Goal: Task Accomplishment & Management: Manage account settings

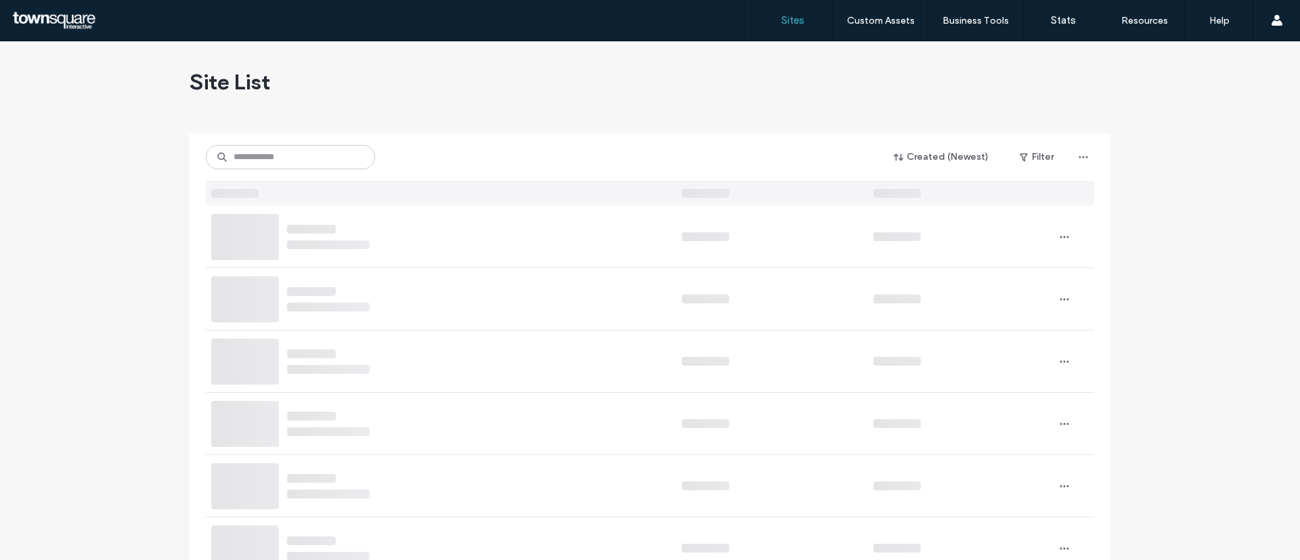
drag, startPoint x: 0, startPoint y: 0, endPoint x: 306, endPoint y: 154, distance: 342.7
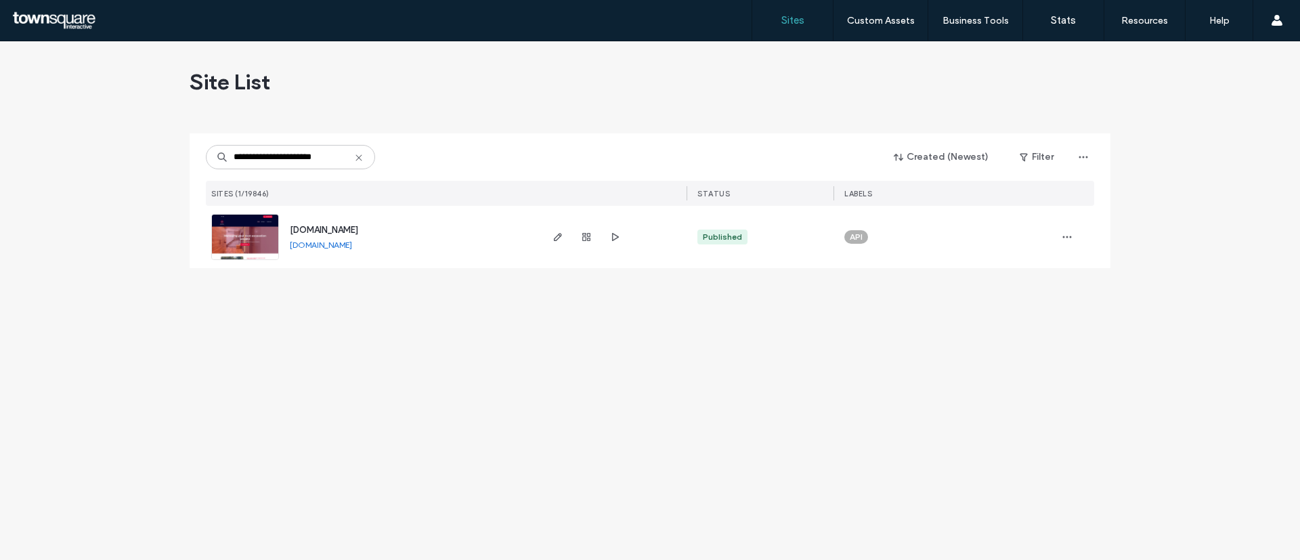
type input "**********"
click at [244, 230] on img at bounding box center [245, 261] width 66 height 92
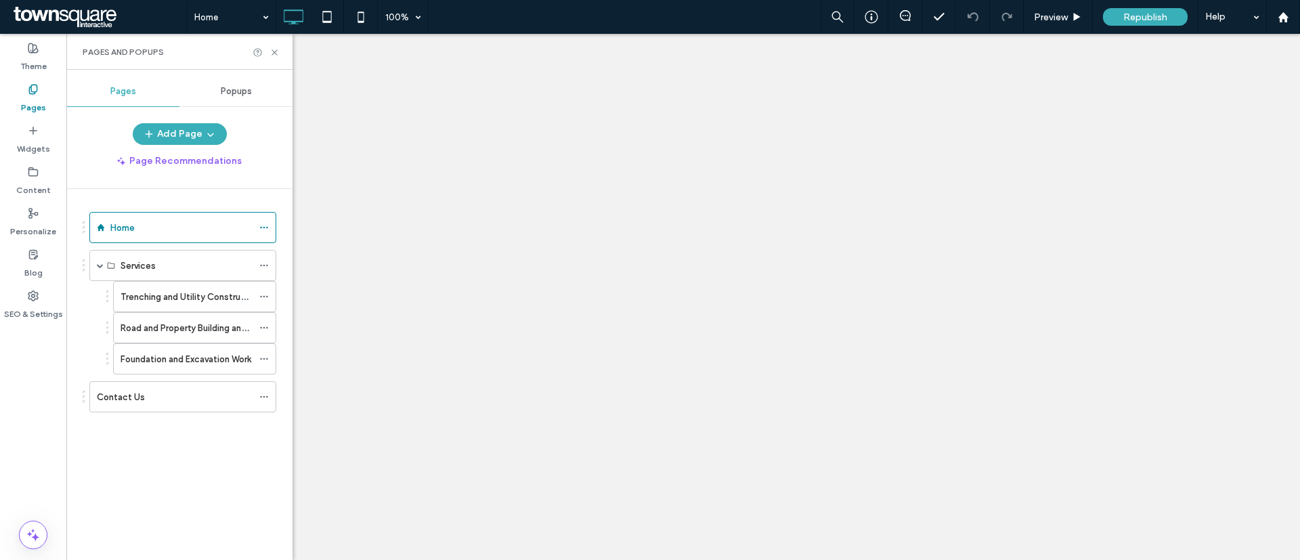
click at [266, 327] on icon at bounding box center [263, 327] width 9 height 9
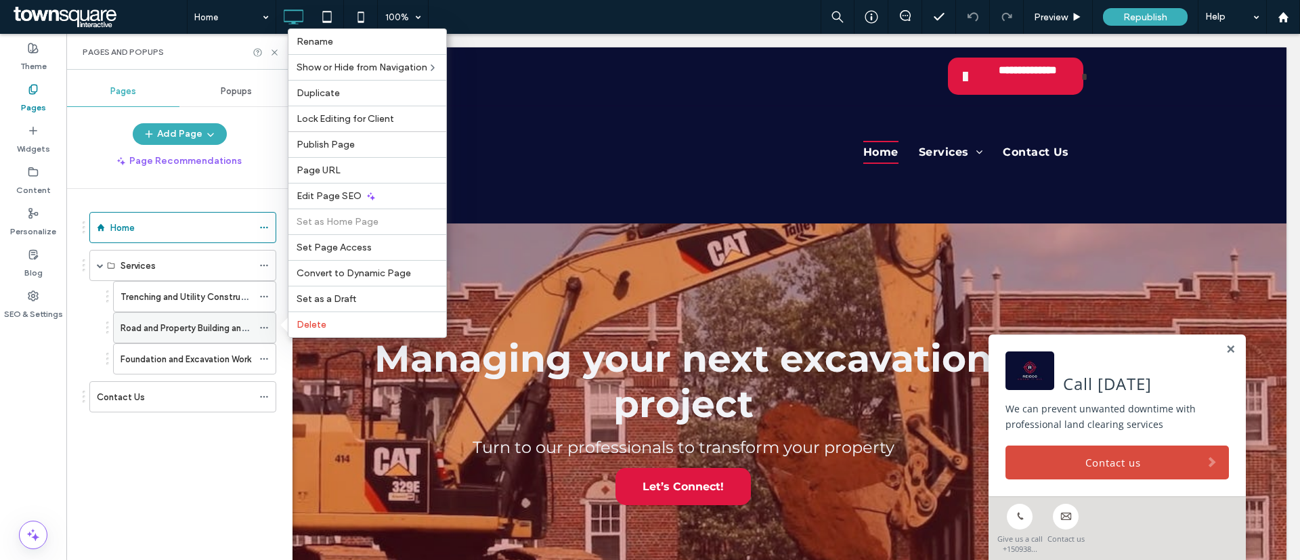
click at [259, 326] on div "Road and Property Building and Maintenance" at bounding box center [194, 327] width 163 height 31
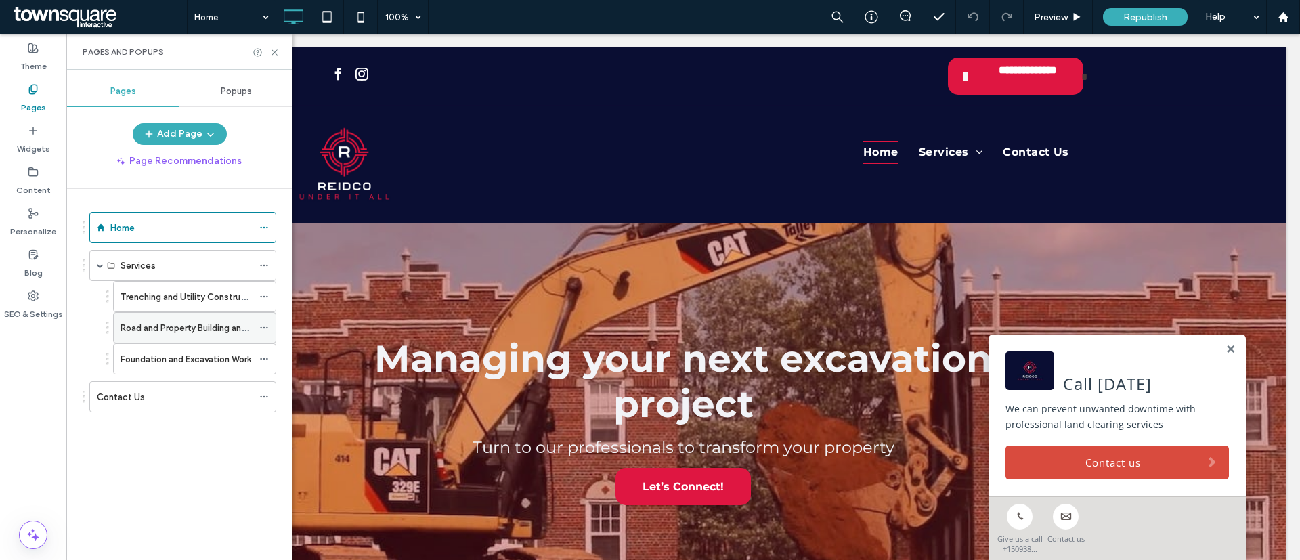
click at [259, 326] on div "Road and Property Building and Maintenance" at bounding box center [194, 327] width 163 height 31
click at [263, 326] on icon at bounding box center [263, 327] width 9 height 9
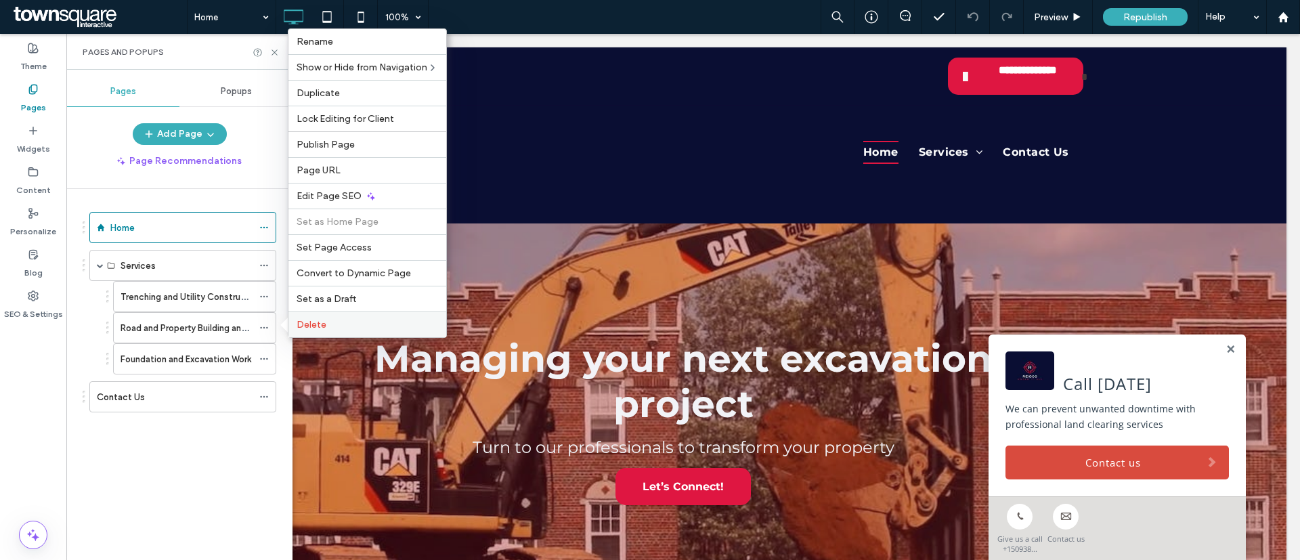
click at [313, 321] on span "Delete" at bounding box center [312, 325] width 30 height 12
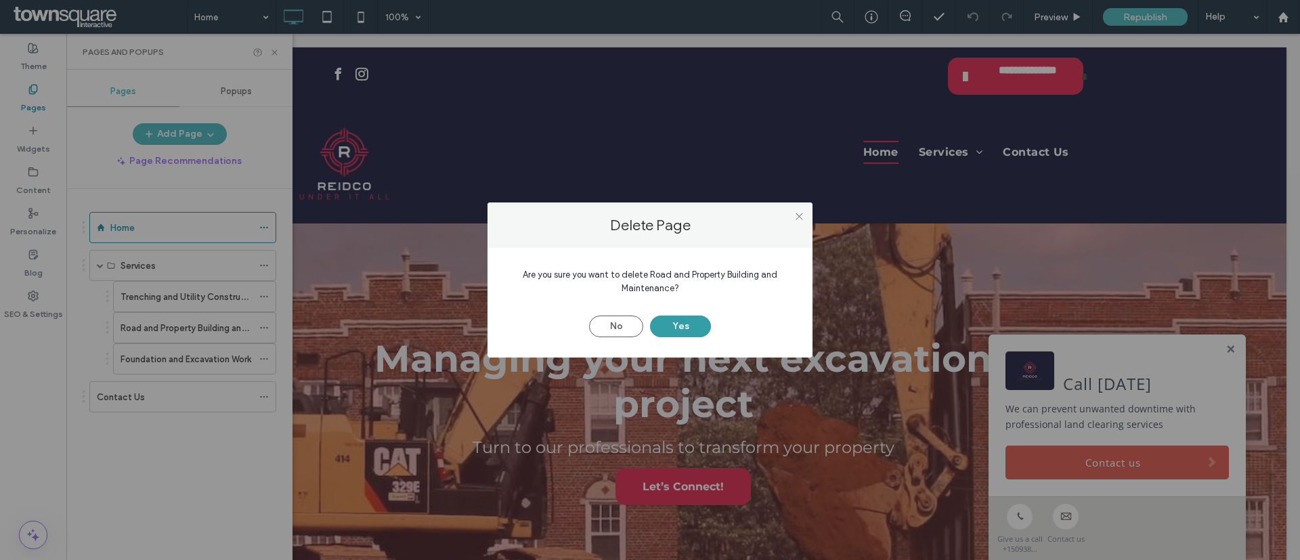
click at [693, 322] on button "Yes" at bounding box center [680, 326] width 61 height 22
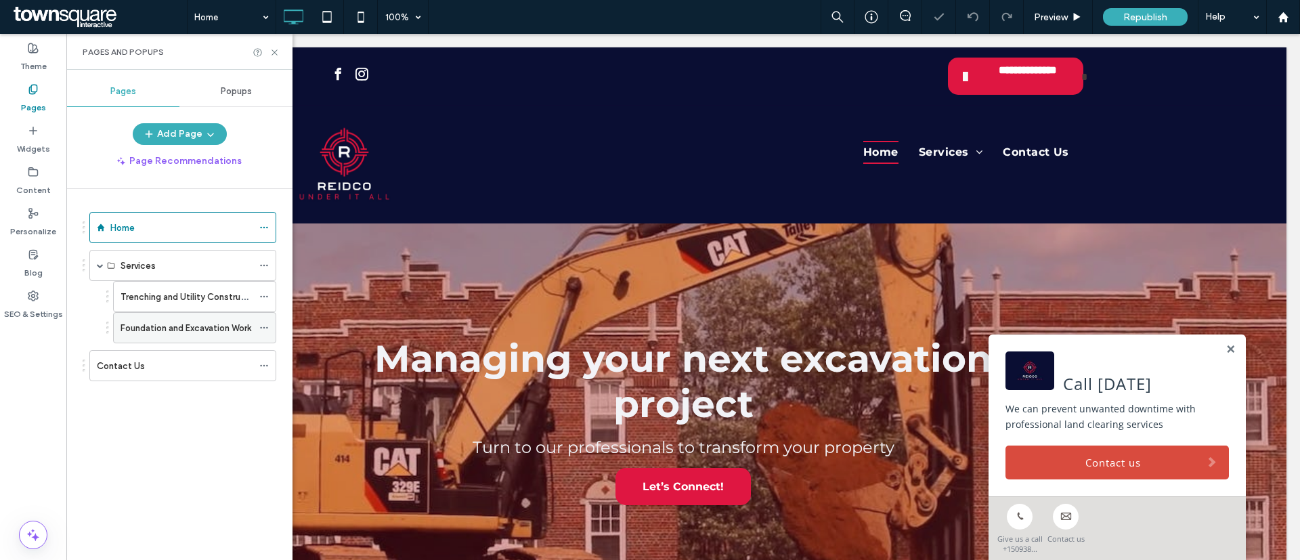
click at [265, 330] on icon at bounding box center [263, 327] width 9 height 9
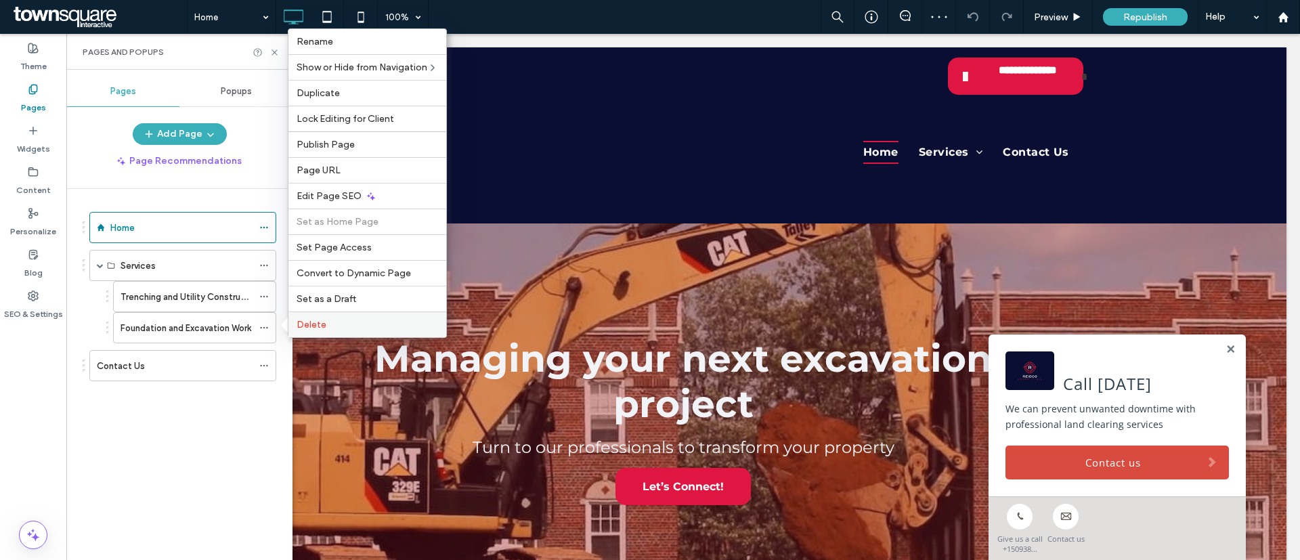
click at [353, 322] on label "Delete" at bounding box center [367, 325] width 141 height 12
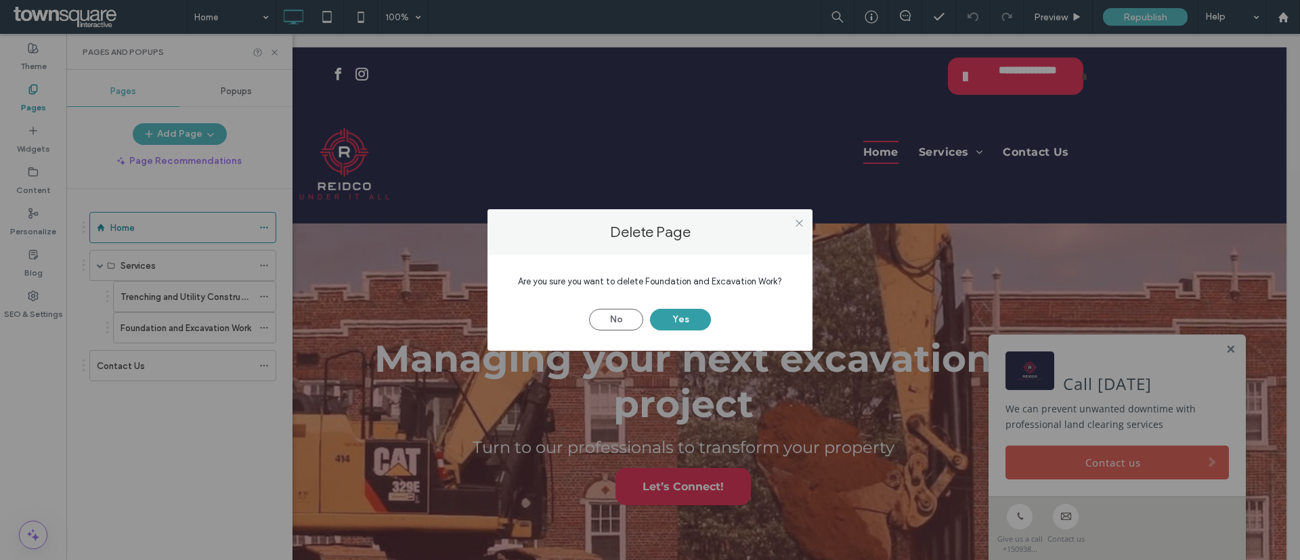
click at [692, 319] on button "Yes" at bounding box center [680, 320] width 61 height 22
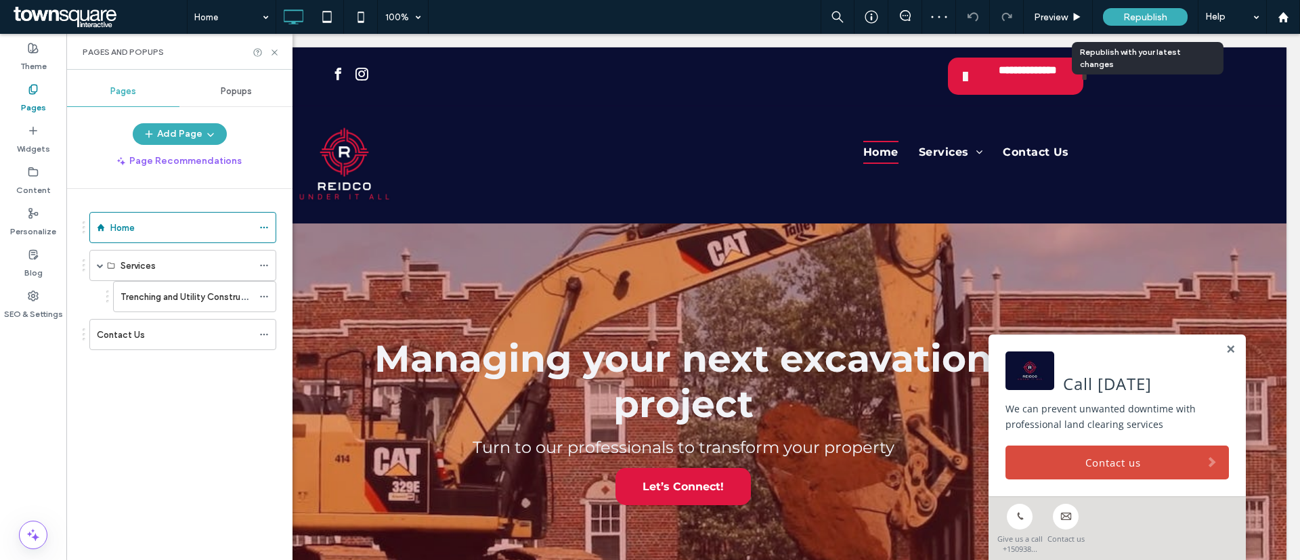
click at [1123, 20] on div "Republish" at bounding box center [1145, 17] width 85 height 18
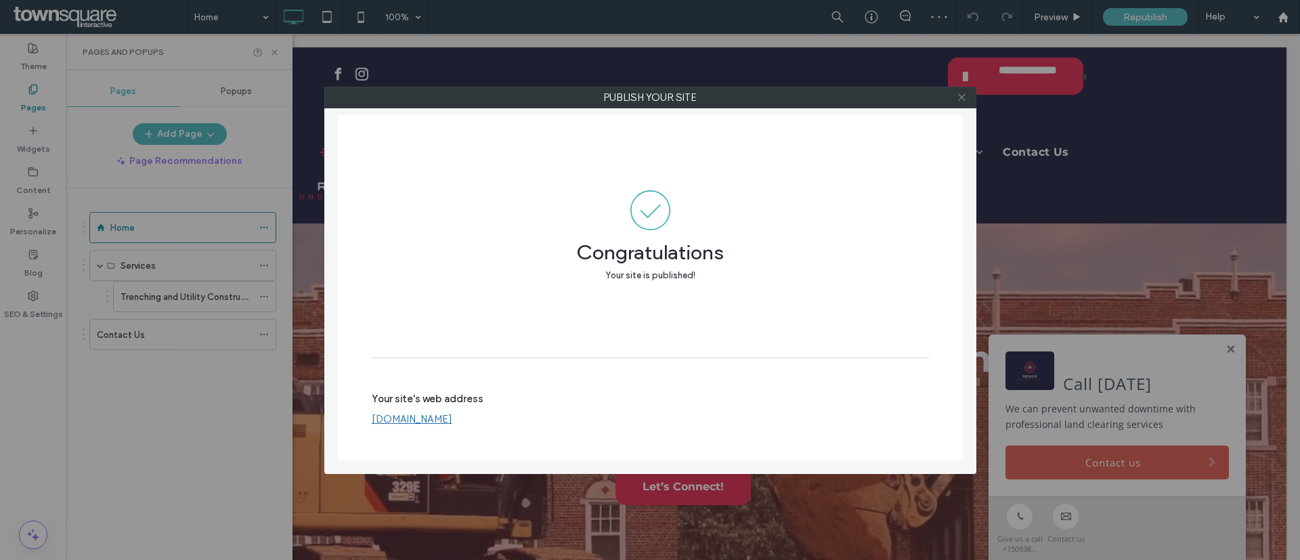
click at [959, 98] on icon at bounding box center [962, 97] width 10 height 10
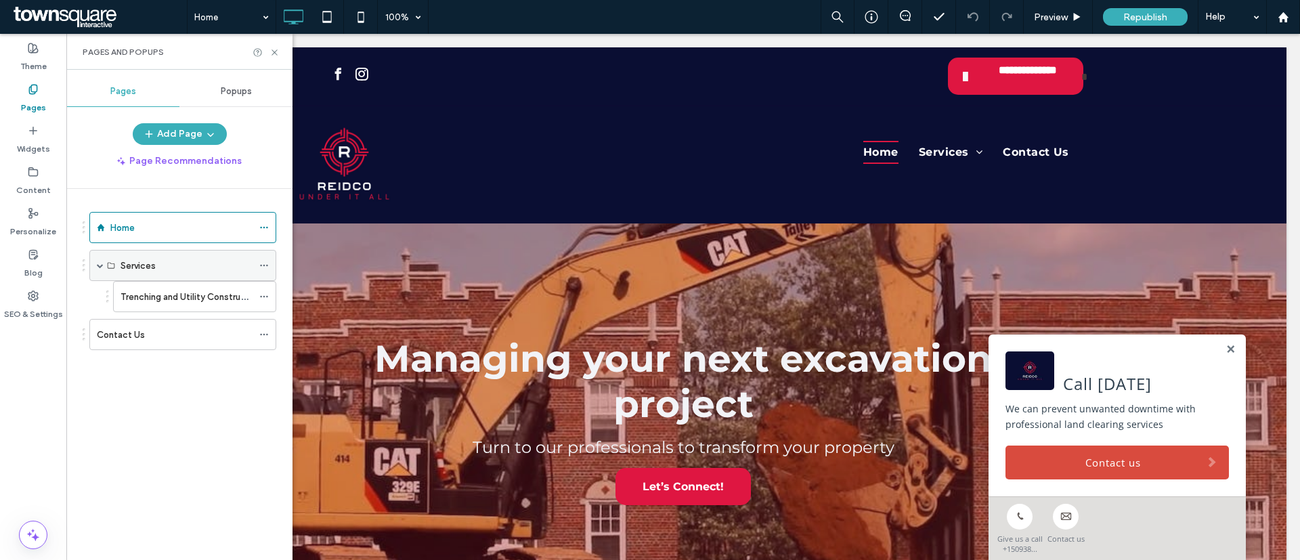
click at [183, 274] on div "Services" at bounding box center [187, 265] width 132 height 30
click at [102, 264] on span at bounding box center [100, 265] width 7 height 7
click at [100, 267] on span at bounding box center [100, 265] width 7 height 7
drag, startPoint x: 186, startPoint y: 293, endPoint x: 177, endPoint y: 298, distance: 10.0
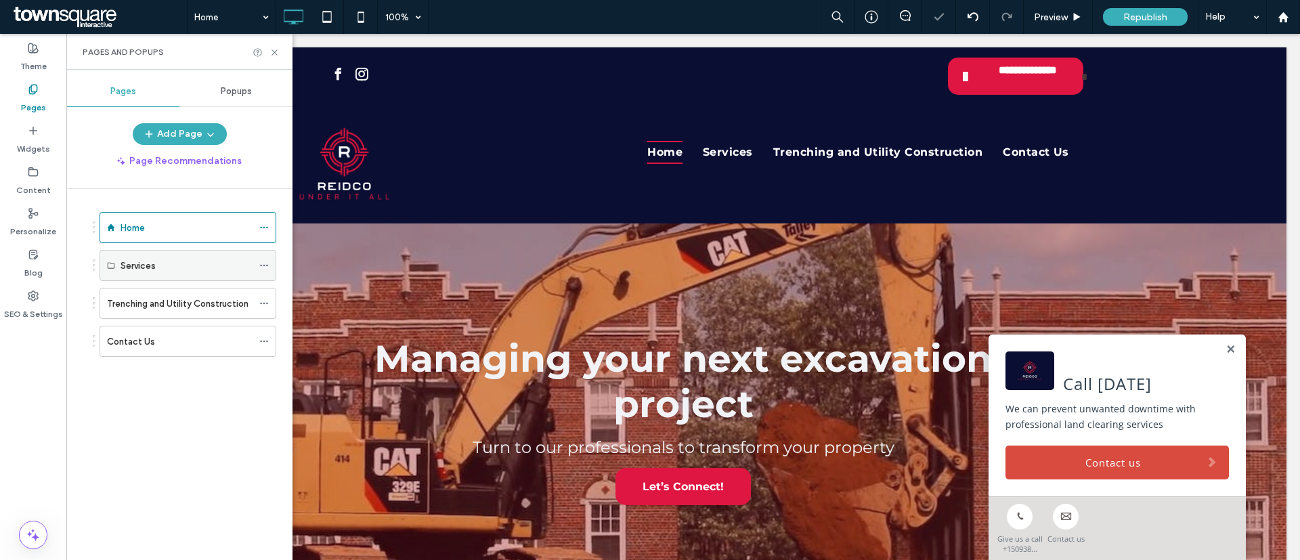
click at [263, 264] on icon at bounding box center [263, 265] width 9 height 9
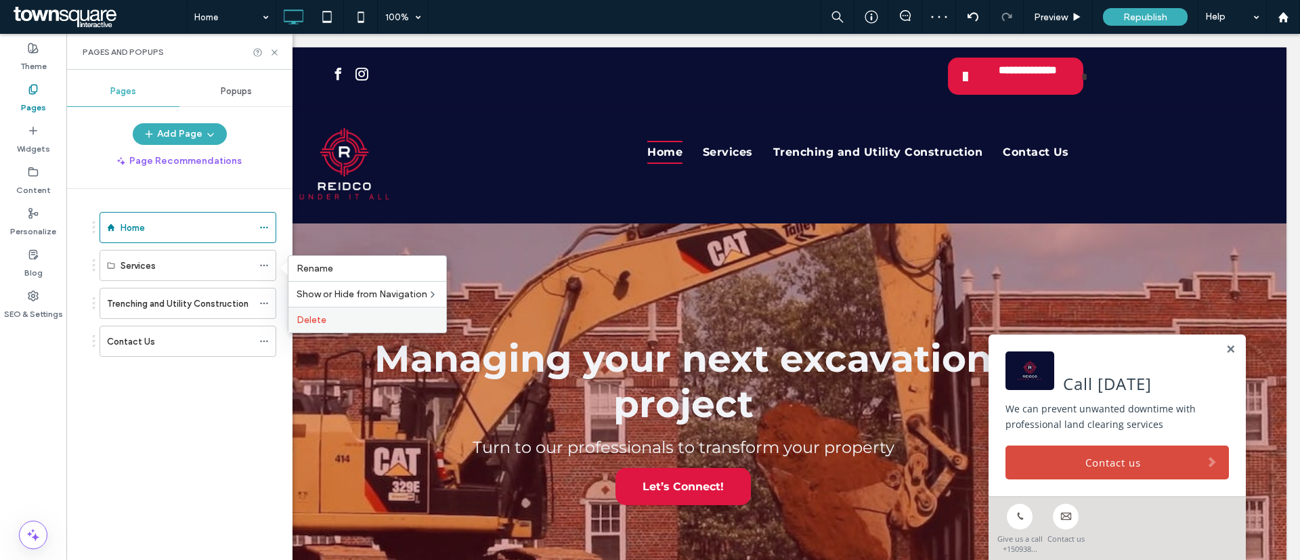
click at [334, 321] on label "Delete" at bounding box center [367, 320] width 141 height 12
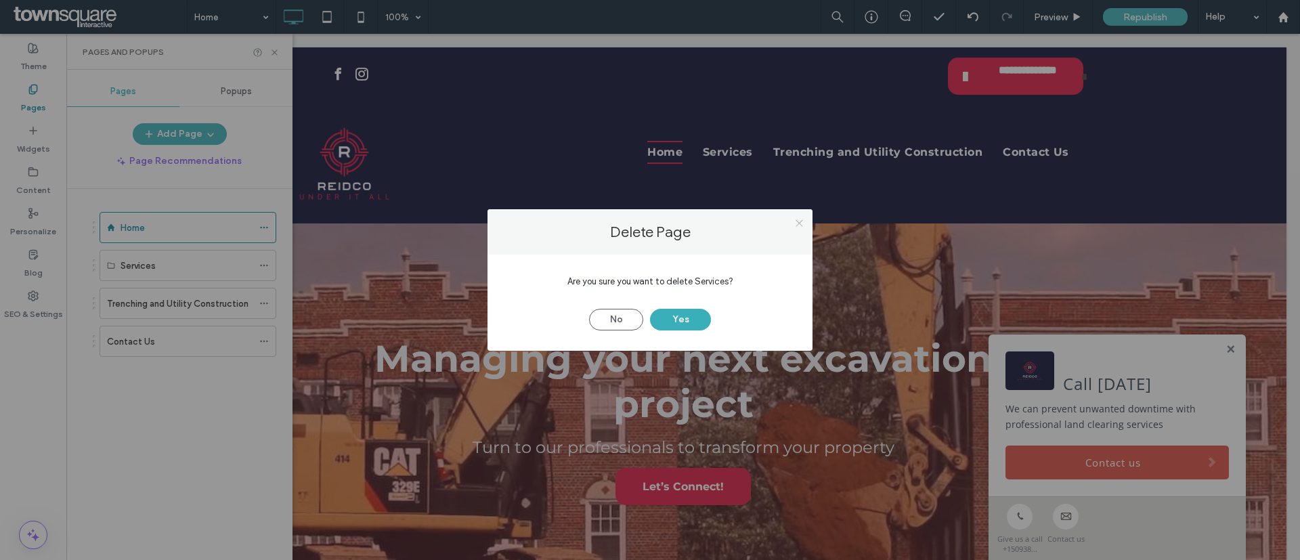
click at [800, 219] on icon at bounding box center [799, 223] width 10 height 10
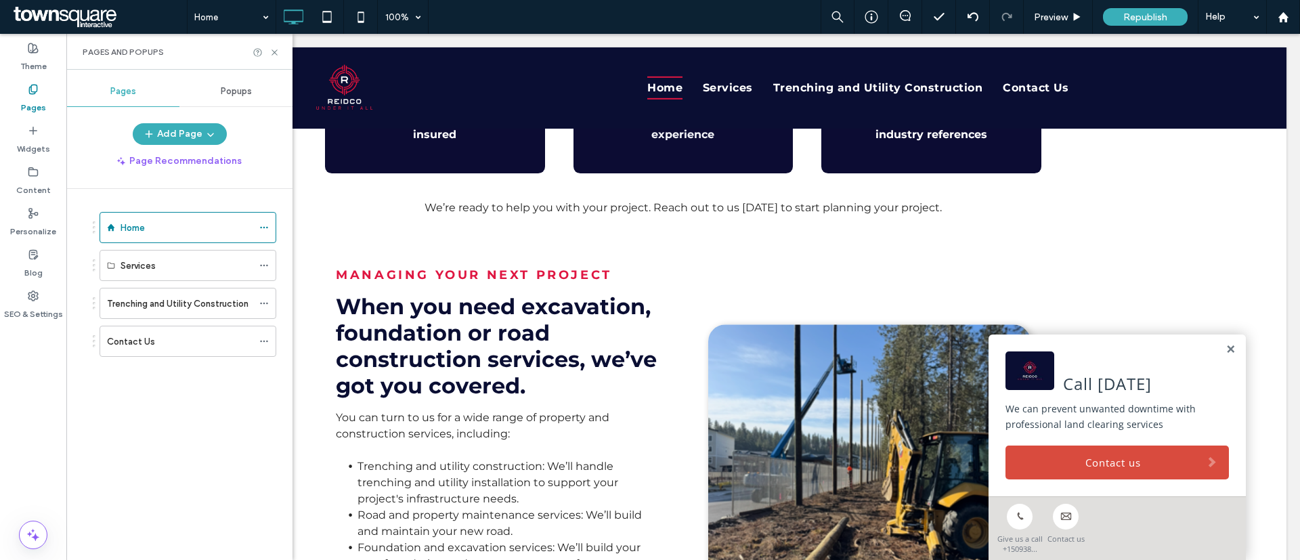
scroll to position [1726, 0]
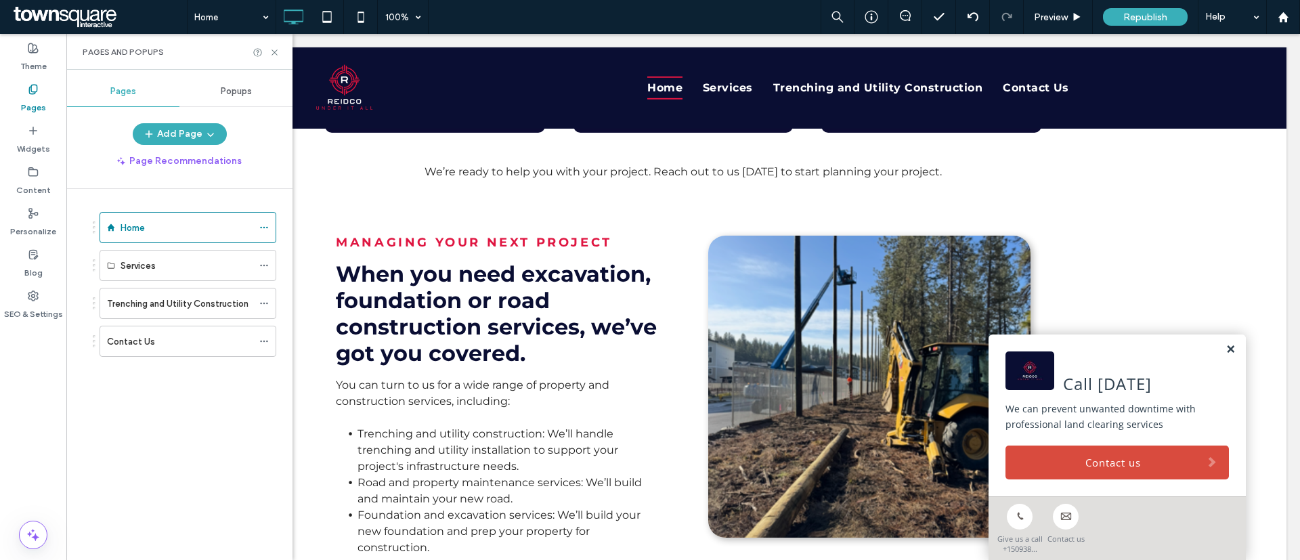
drag, startPoint x: 1216, startPoint y: 344, endPoint x: 1189, endPoint y: 340, distance: 27.4
click at [1225, 345] on link at bounding box center [1230, 350] width 10 height 12
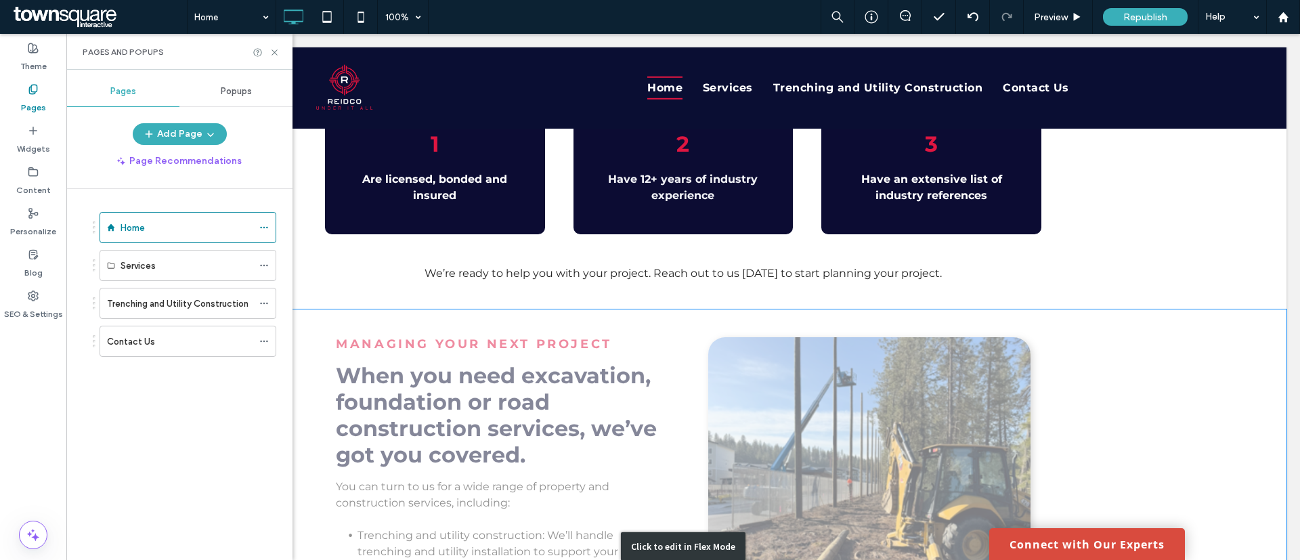
scroll to position [2031, 0]
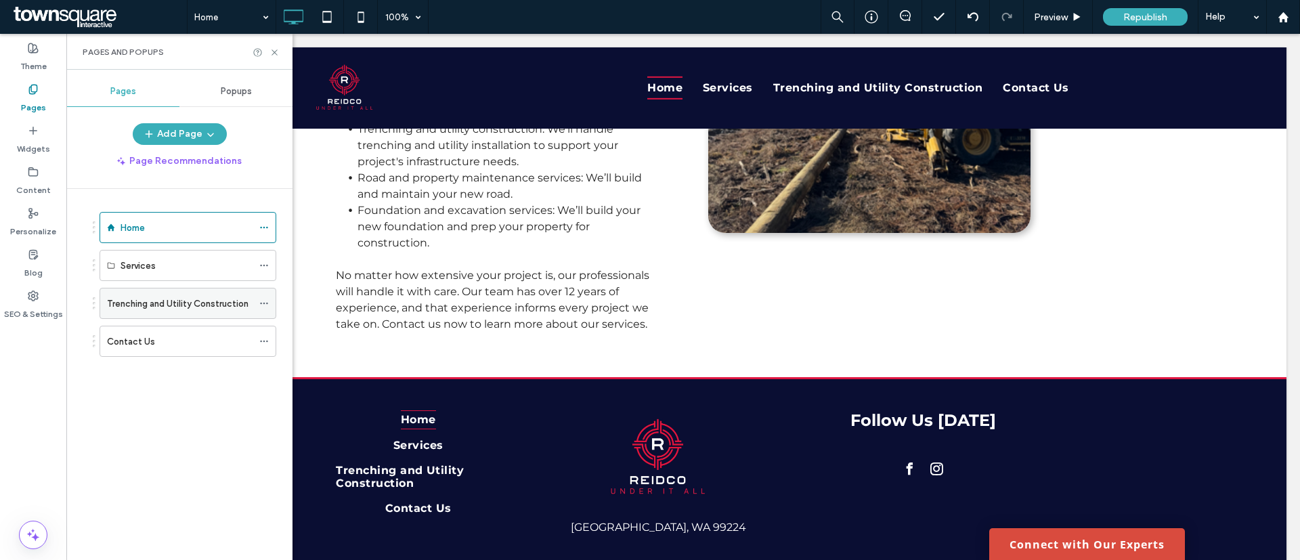
click at [162, 309] on label "Trenching and Utility Construction" at bounding box center [177, 304] width 141 height 24
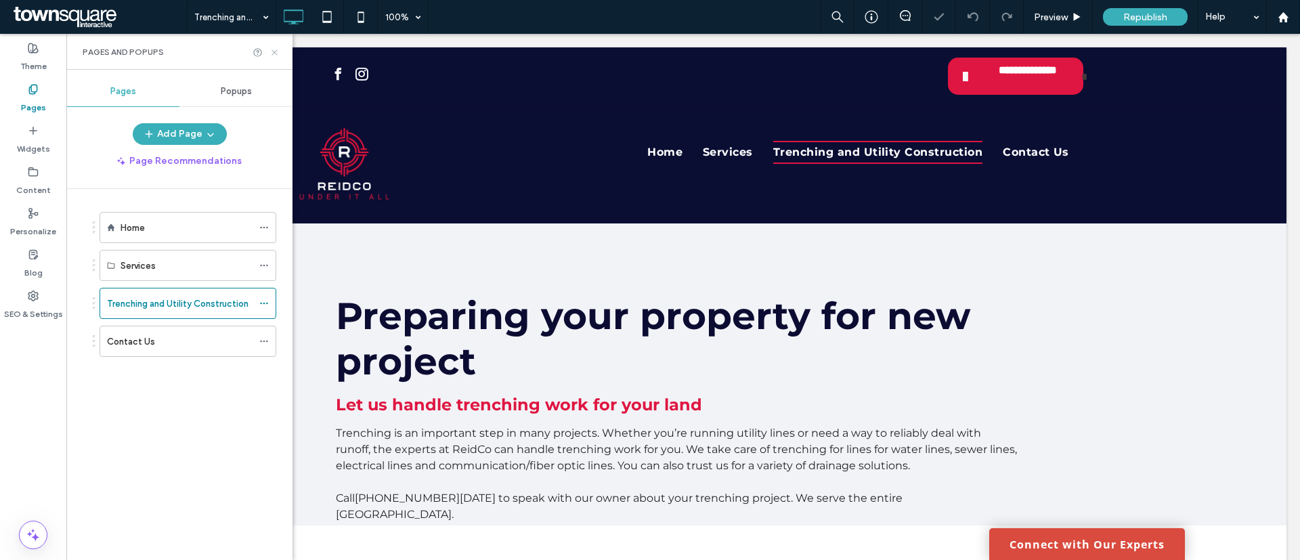
click at [276, 51] on icon at bounding box center [274, 52] width 10 height 10
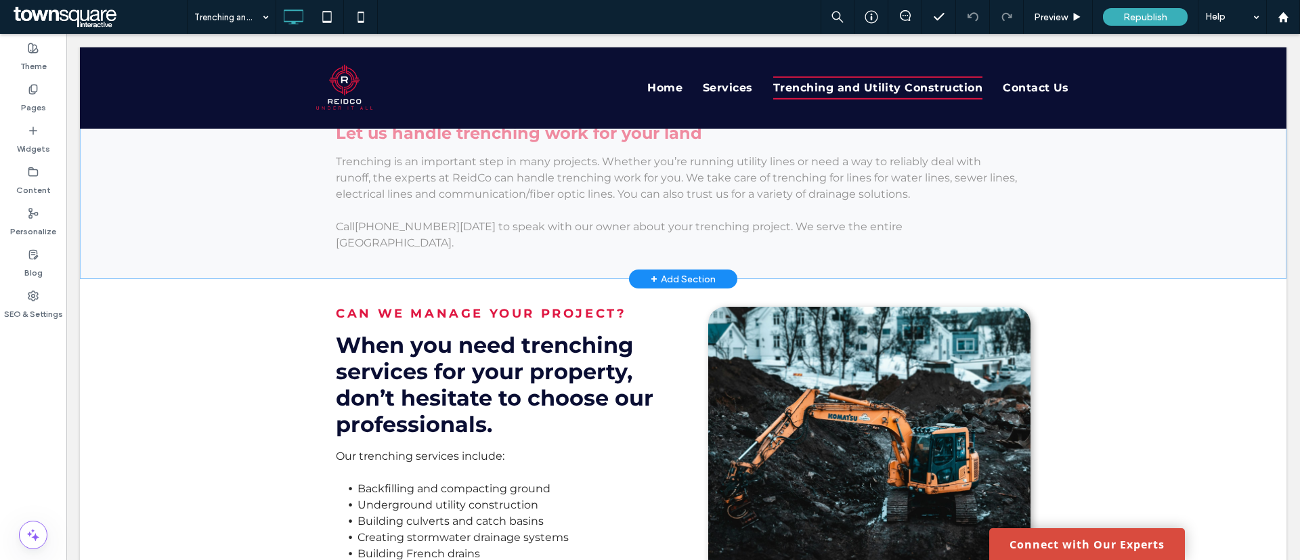
scroll to position [292, 0]
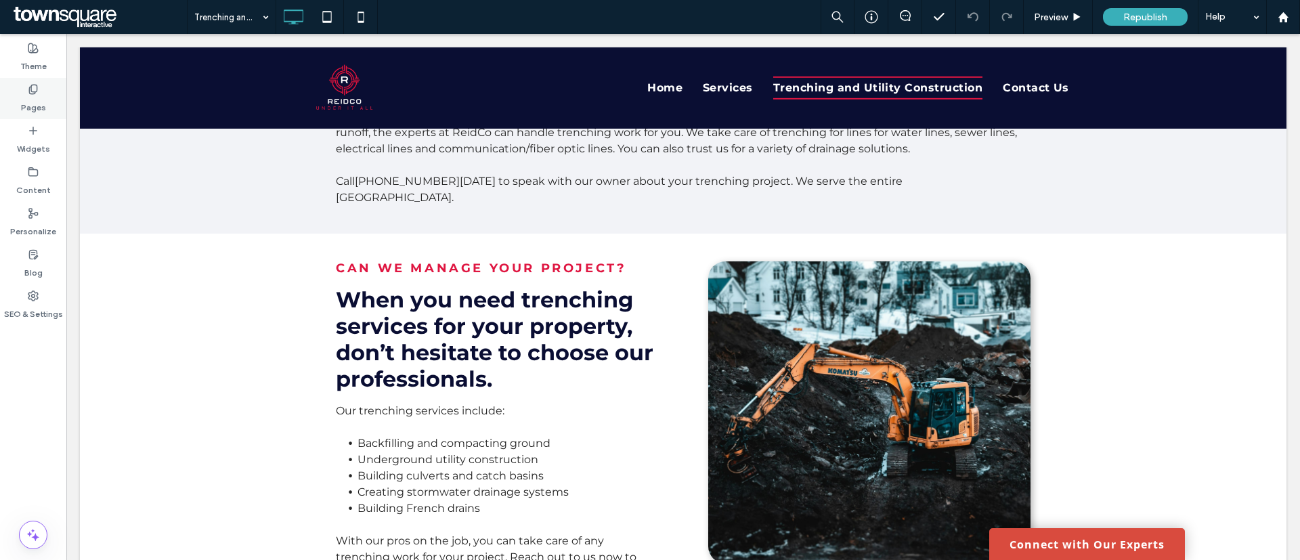
click at [20, 93] on div "Pages" at bounding box center [33, 98] width 66 height 41
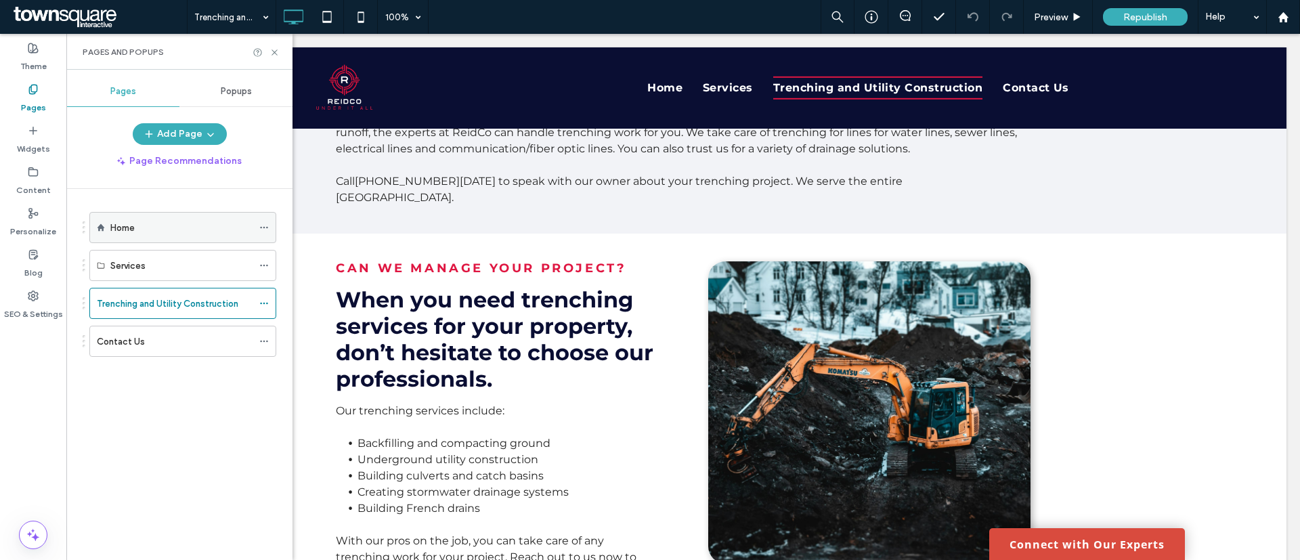
click at [158, 219] on div "Home" at bounding box center [181, 228] width 142 height 30
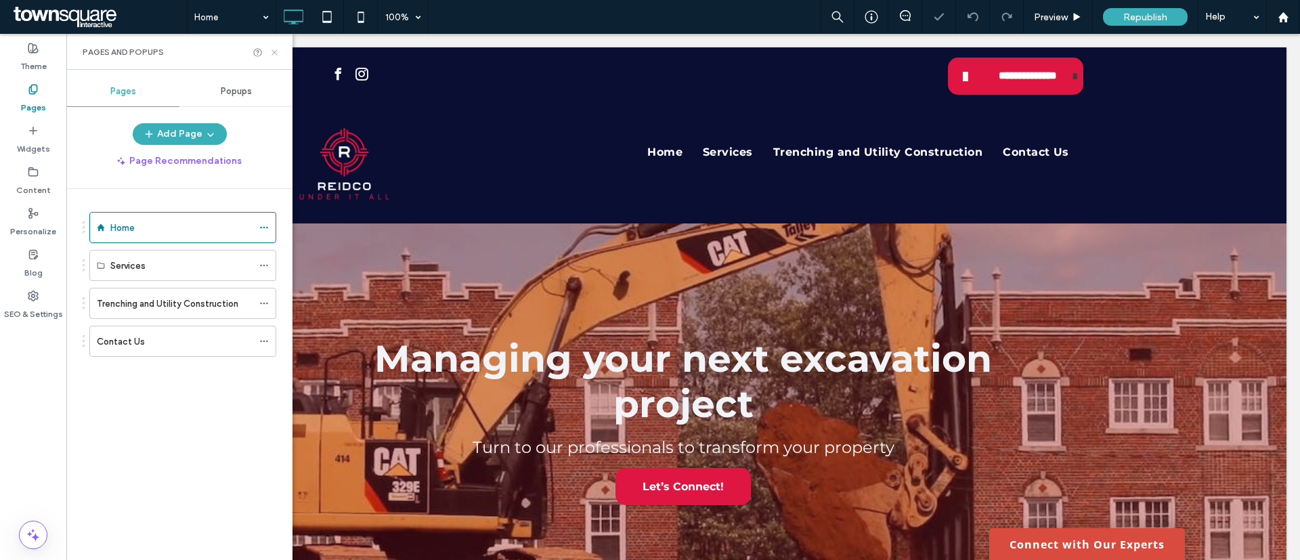
drag, startPoint x: 272, startPoint y: 51, endPoint x: 211, endPoint y: 28, distance: 65.1
click at [272, 51] on icon at bounding box center [274, 52] width 10 height 10
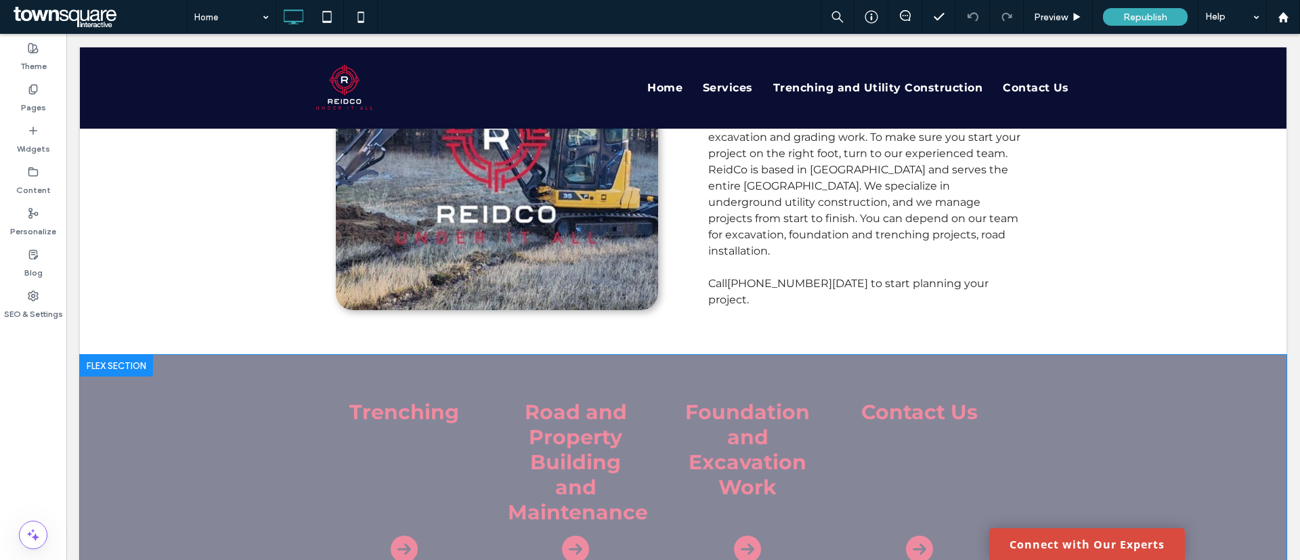
scroll to position [711, 0]
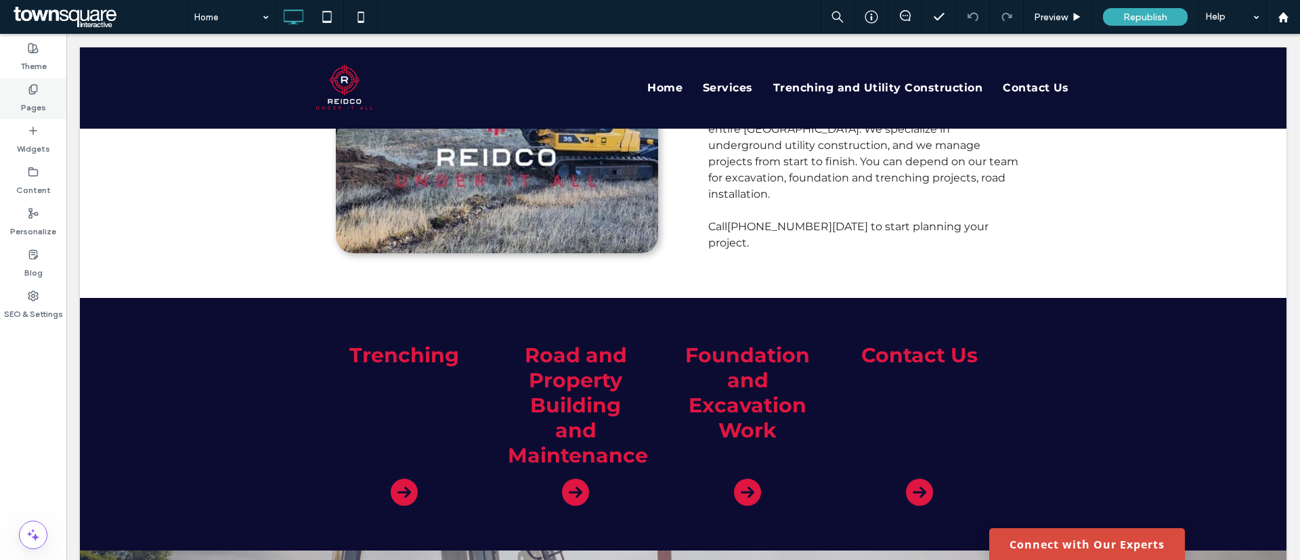
click at [30, 105] on label "Pages" at bounding box center [33, 104] width 25 height 19
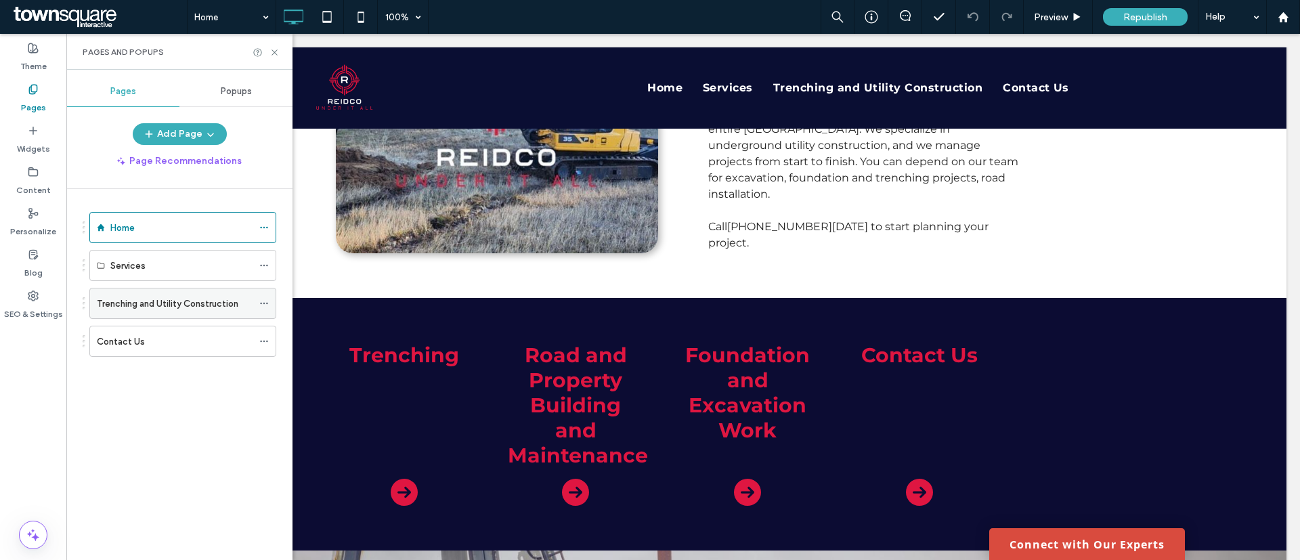
click at [151, 307] on label "Trenching and Utility Construction" at bounding box center [167, 304] width 141 height 24
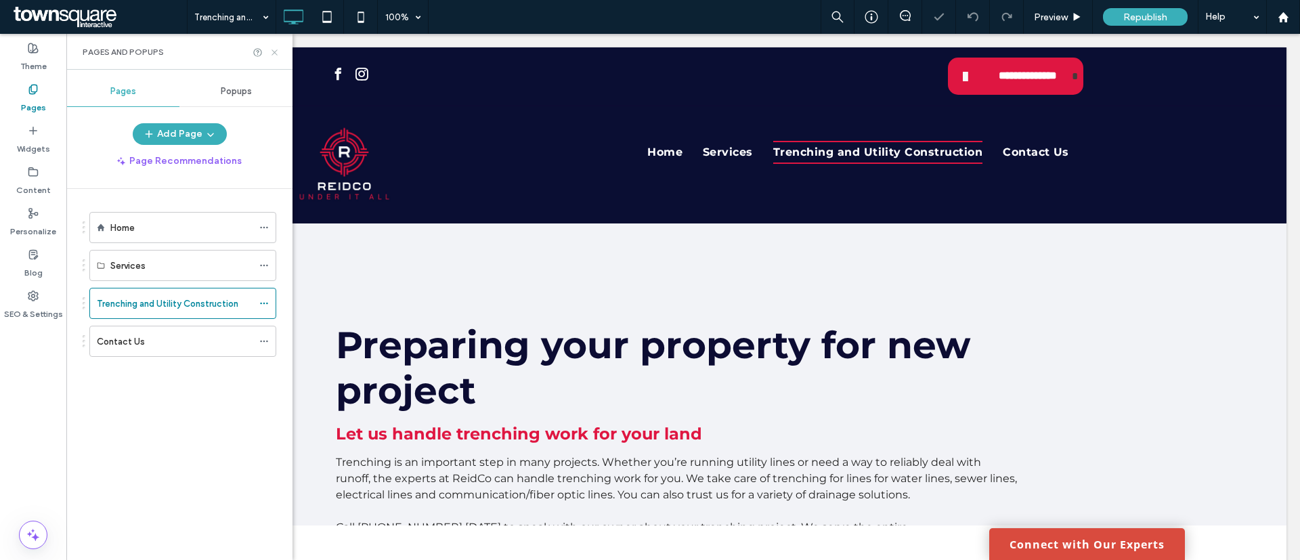
click at [271, 51] on icon at bounding box center [274, 52] width 10 height 10
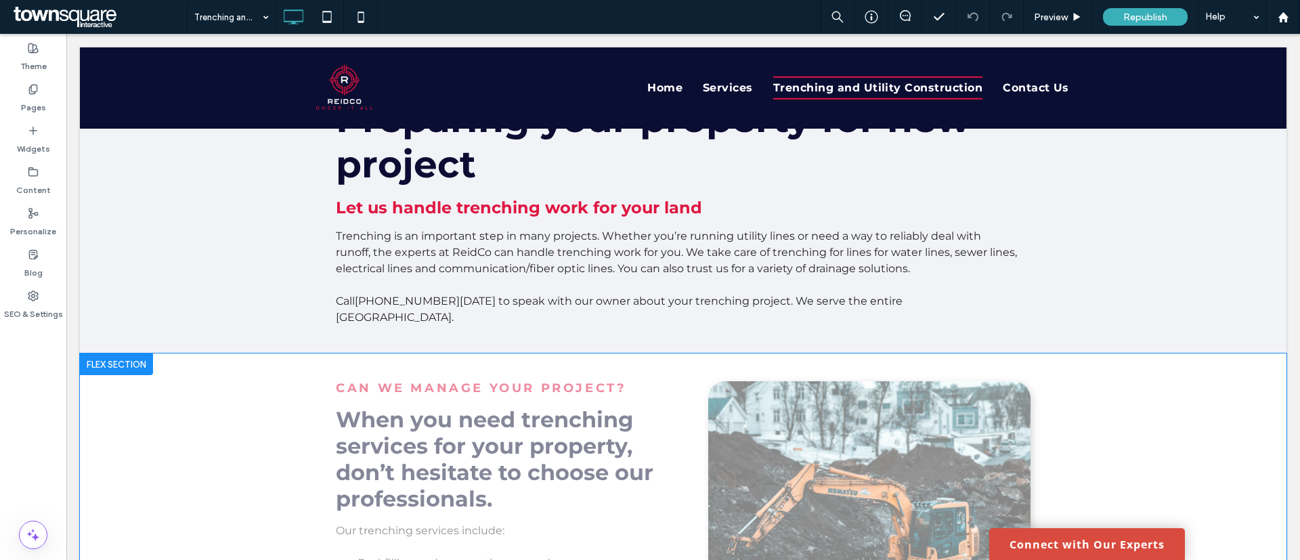
scroll to position [406, 0]
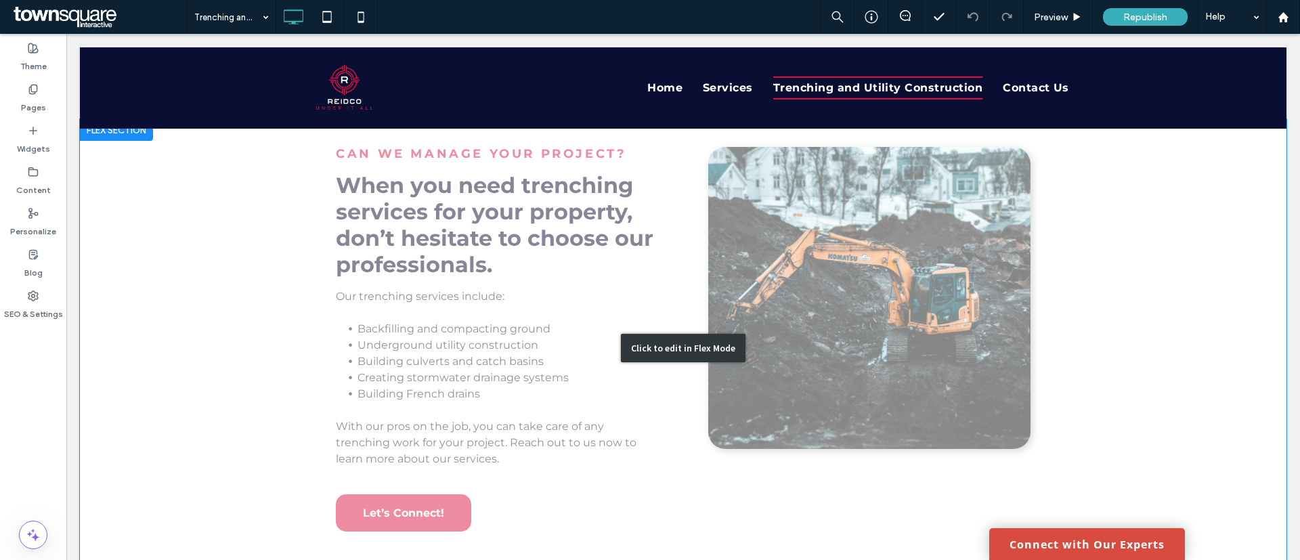
click at [377, 401] on div "Click to edit in Flex Mode" at bounding box center [683, 347] width 1206 height 457
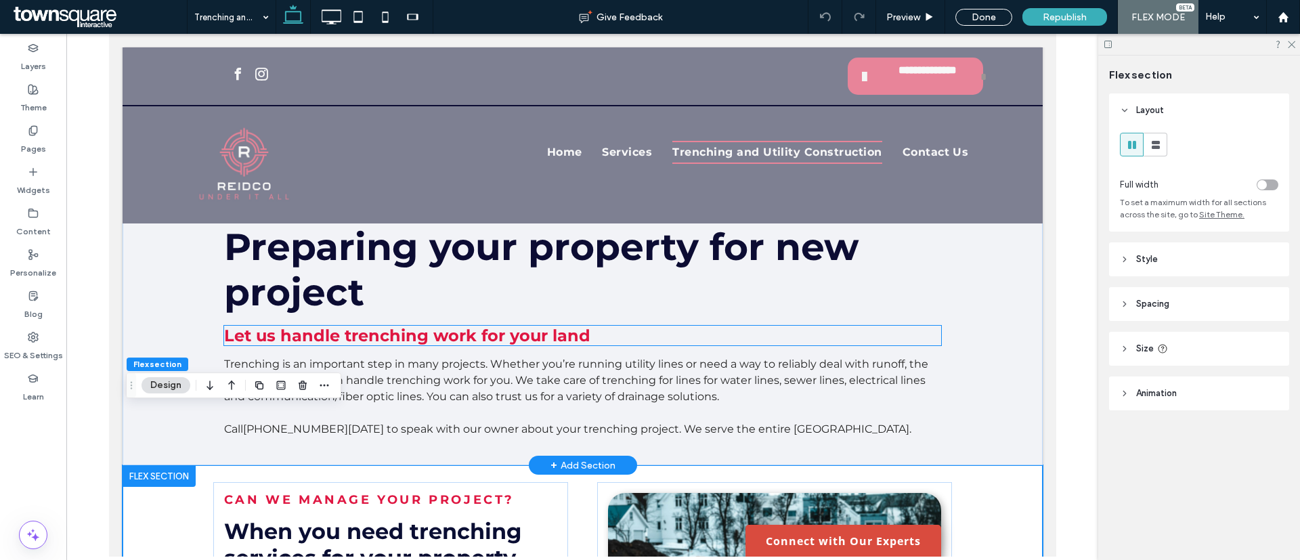
scroll to position [0, 0]
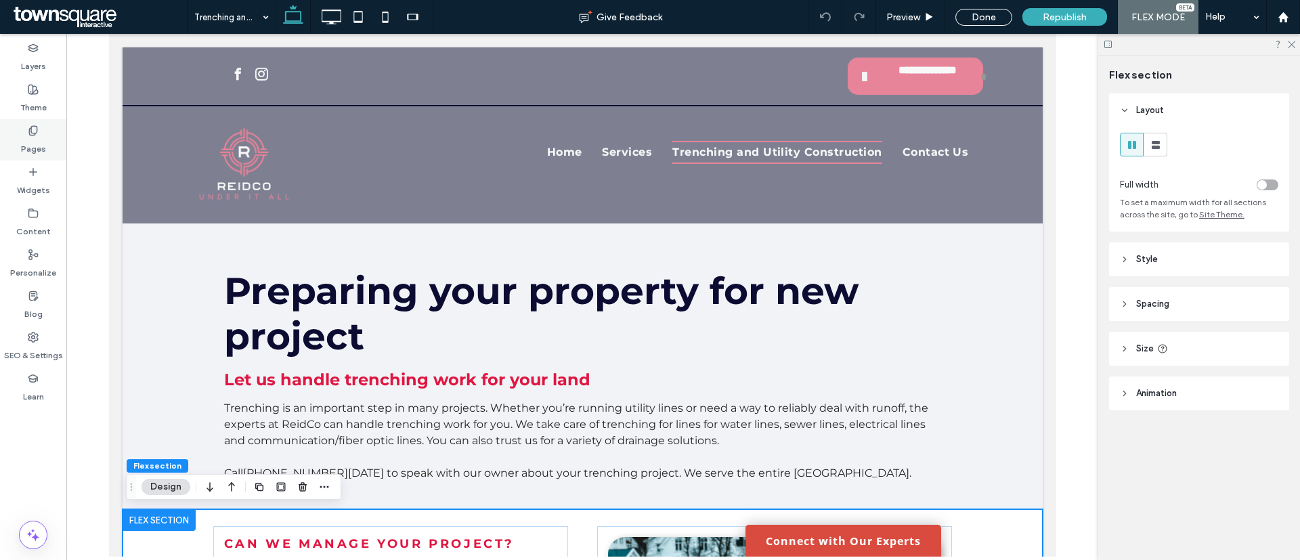
click at [40, 141] on label "Pages" at bounding box center [33, 145] width 25 height 19
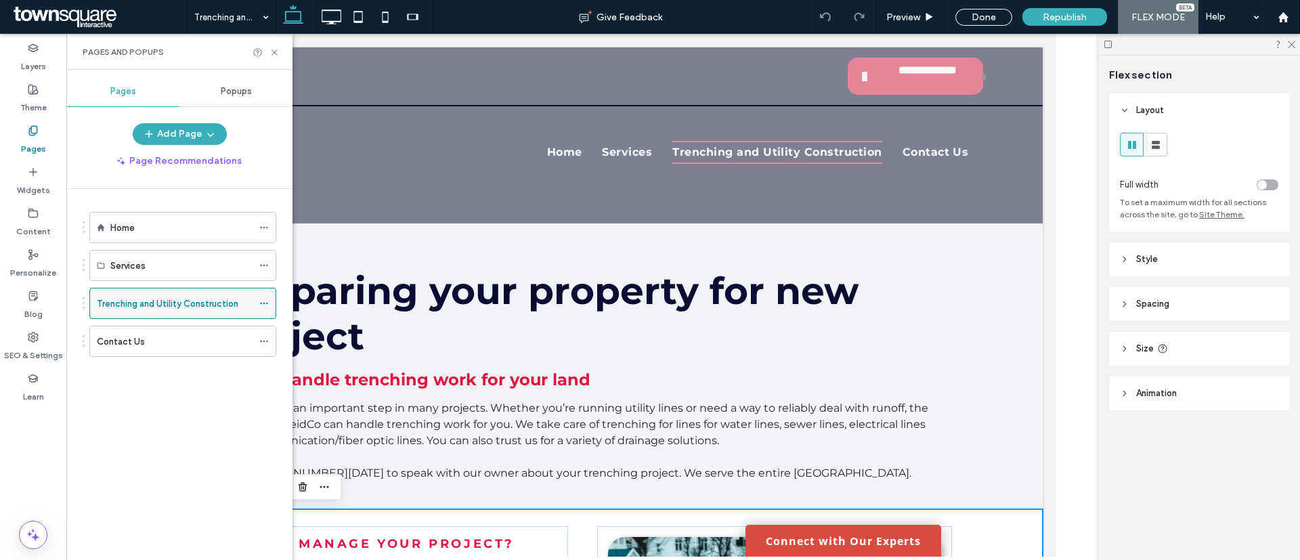
click at [267, 305] on icon at bounding box center [263, 303] width 9 height 9
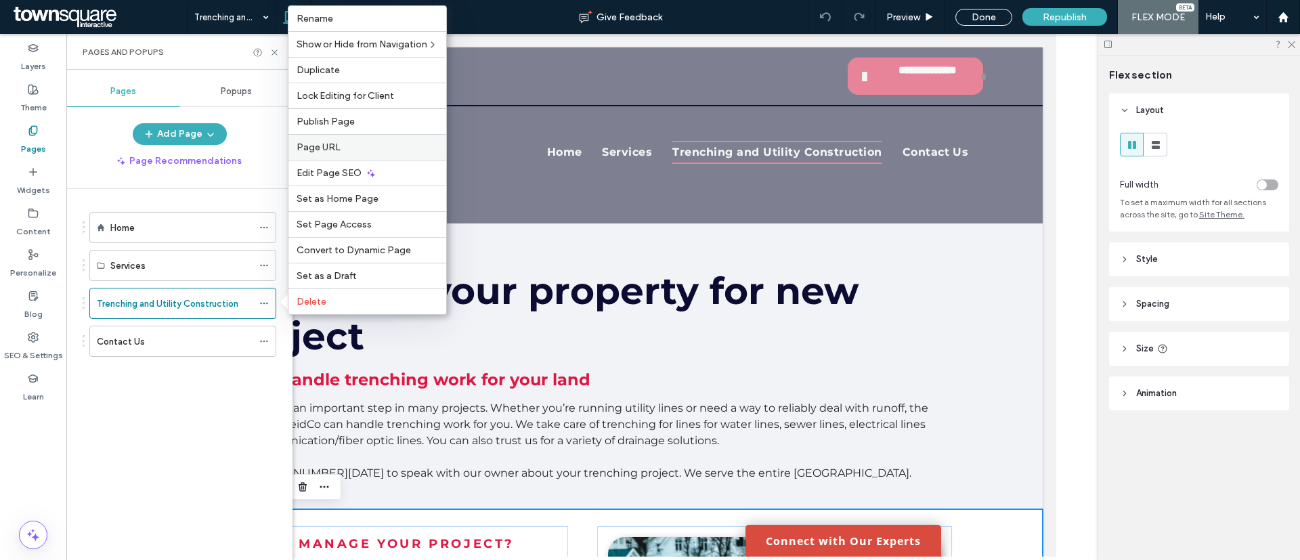
click at [355, 146] on label "Page URL" at bounding box center [367, 147] width 141 height 12
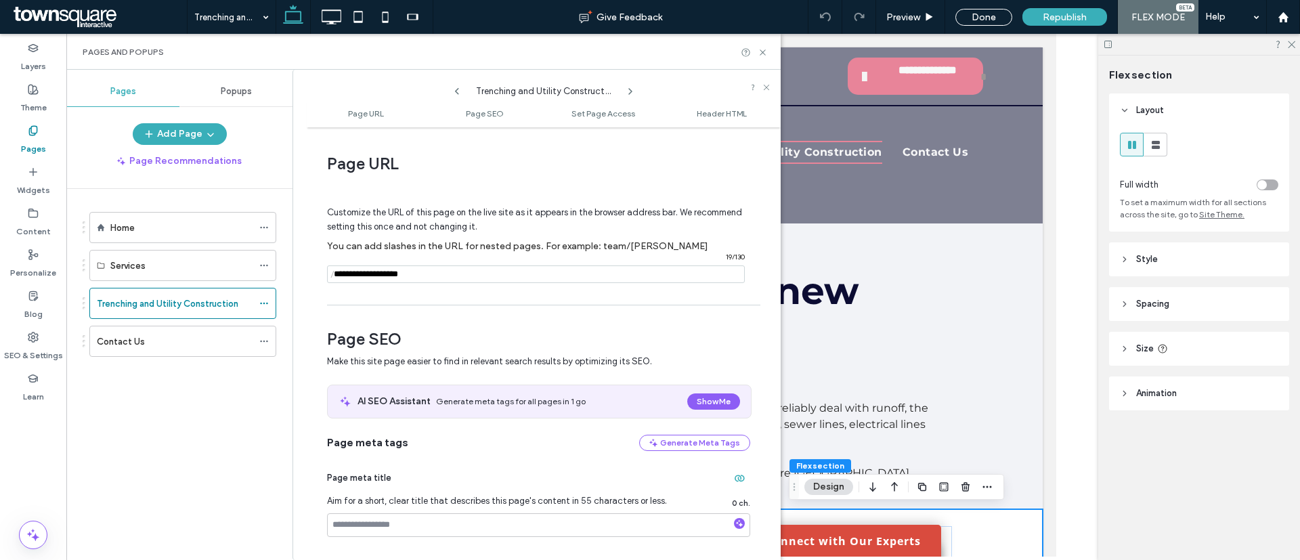
drag, startPoint x: 451, startPoint y: 277, endPoint x: 333, endPoint y: 257, distance: 119.5
click at [333, 257] on div "Customize the URL of this page on the live site as it appears in the browser ad…" at bounding box center [538, 238] width 423 height 118
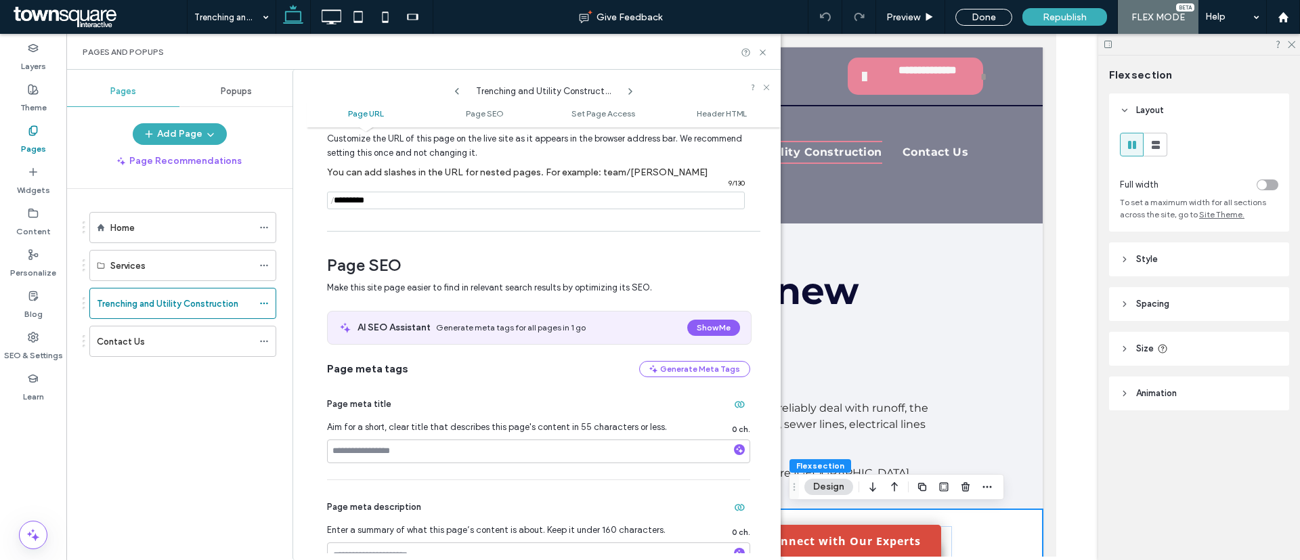
scroll to position [305, 0]
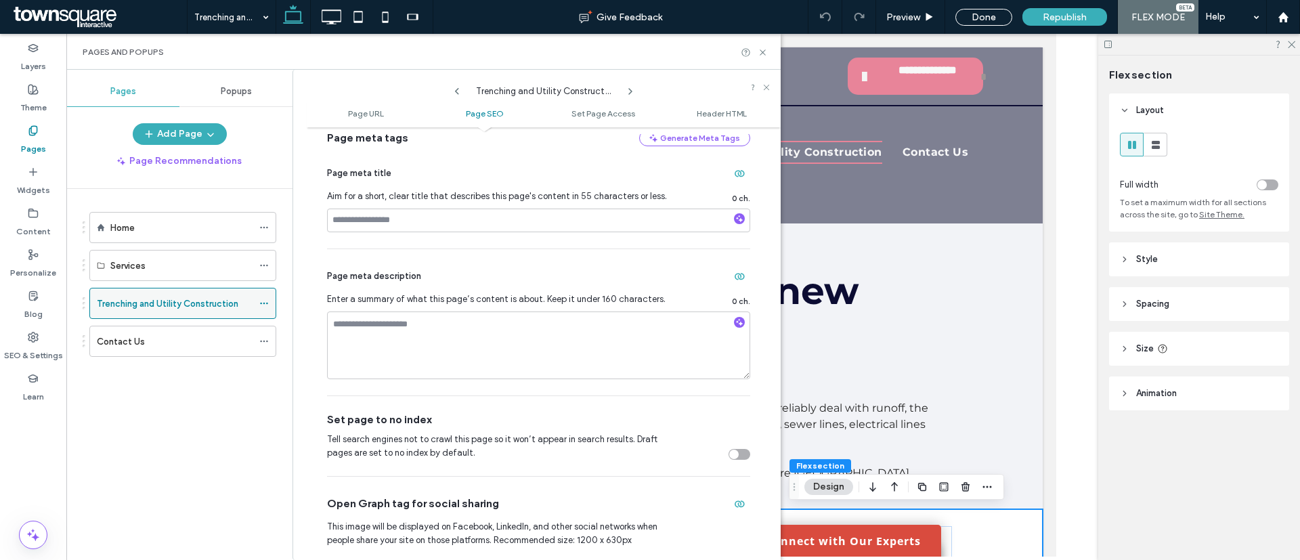
type input "*********"
click at [265, 302] on icon at bounding box center [263, 303] width 9 height 9
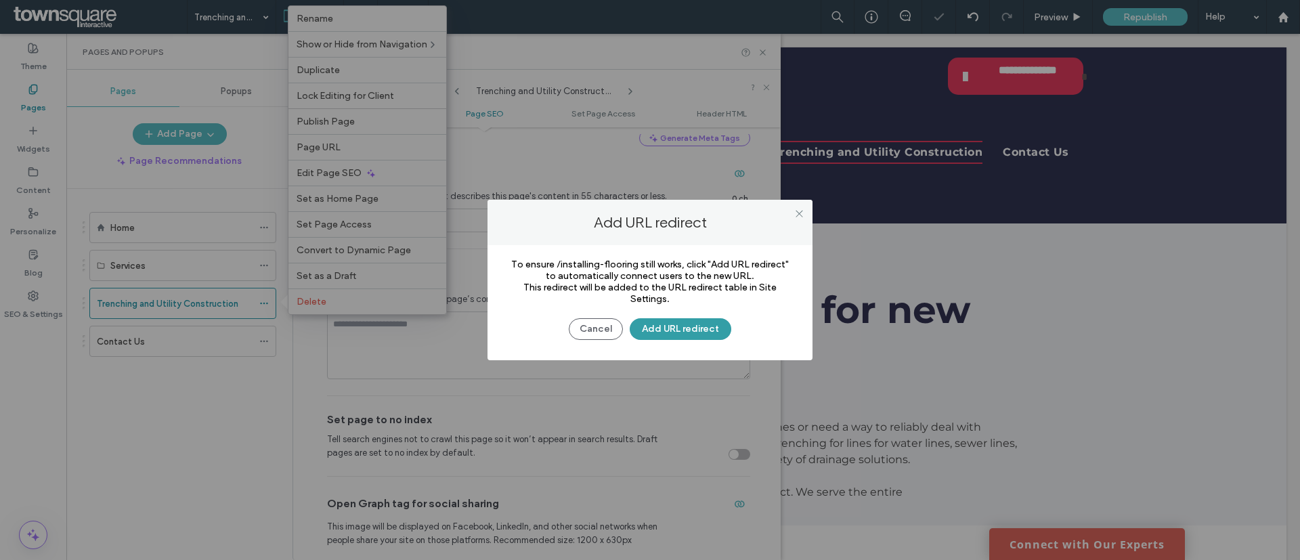
click at [686, 330] on button "Add URL redirect" at bounding box center [681, 329] width 102 height 22
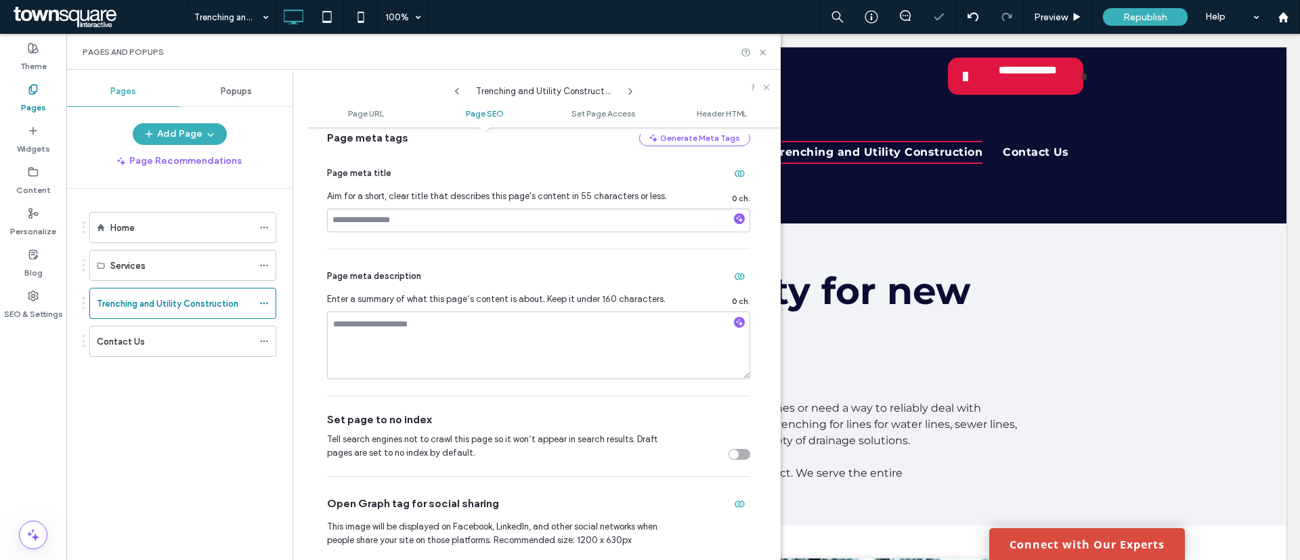
drag, startPoint x: 262, startPoint y: 302, endPoint x: 287, endPoint y: 248, distance: 59.7
click at [264, 302] on icon at bounding box center [263, 303] width 9 height 9
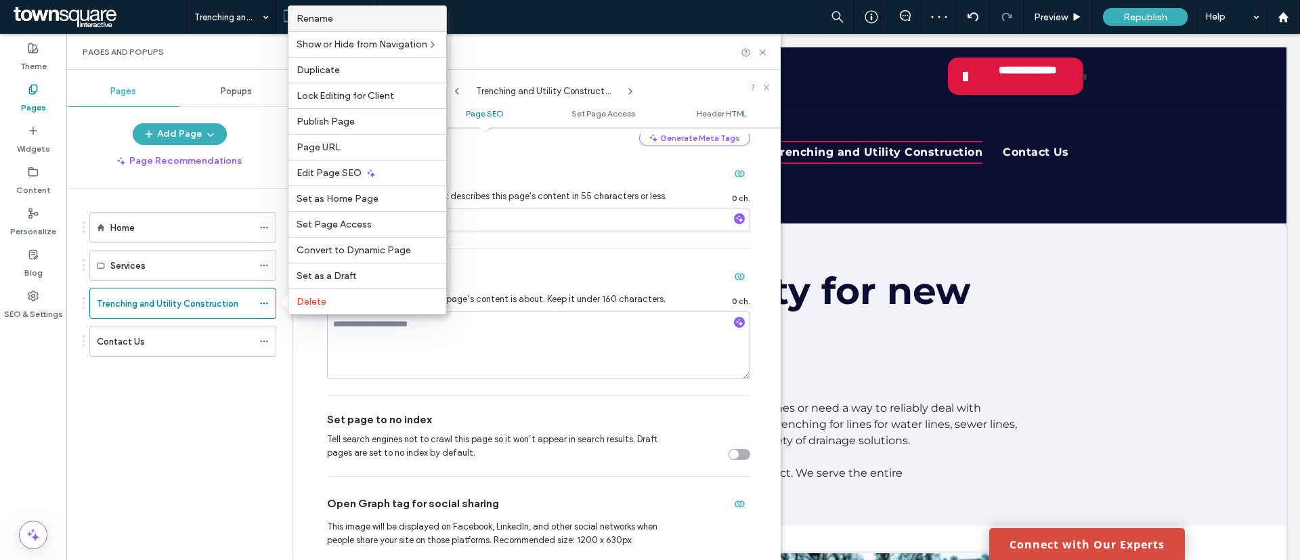
click at [342, 20] on label "Rename" at bounding box center [367, 19] width 141 height 12
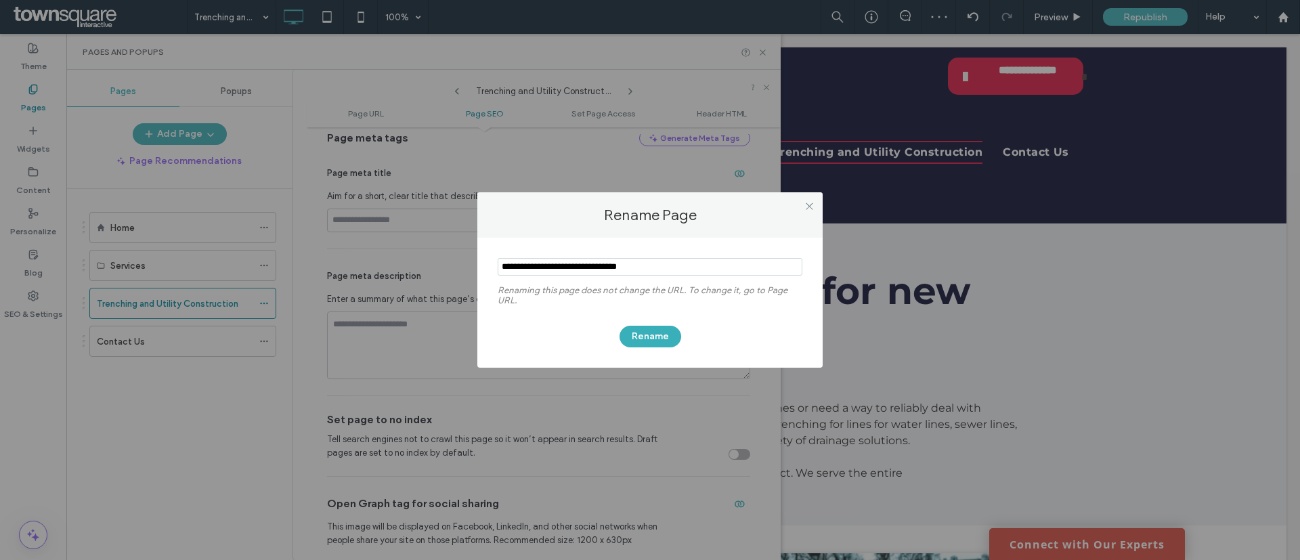
drag, startPoint x: 659, startPoint y: 261, endPoint x: 545, endPoint y: 265, distance: 113.8
click at [545, 265] on input "notEmpty" at bounding box center [650, 267] width 305 height 18
type input "*********"
click at [662, 334] on button "Rename" at bounding box center [650, 337] width 62 height 22
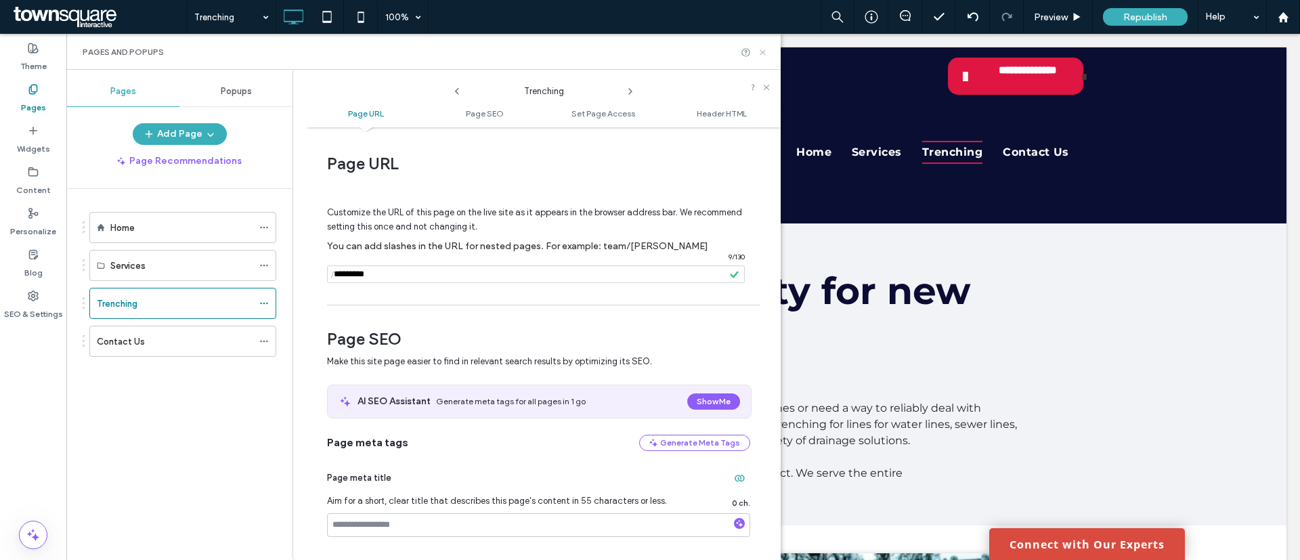
drag, startPoint x: 717, startPoint y: 1, endPoint x: 1008, endPoint y: 3, distance: 291.1
click at [766, 54] on icon at bounding box center [763, 52] width 10 height 10
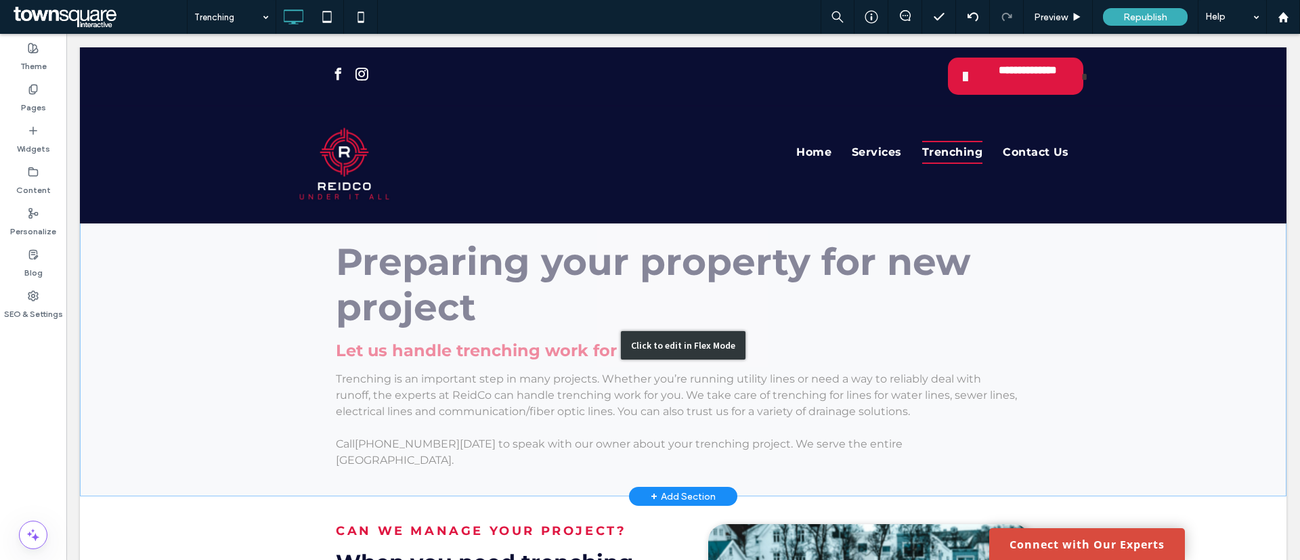
scroll to position [102, 0]
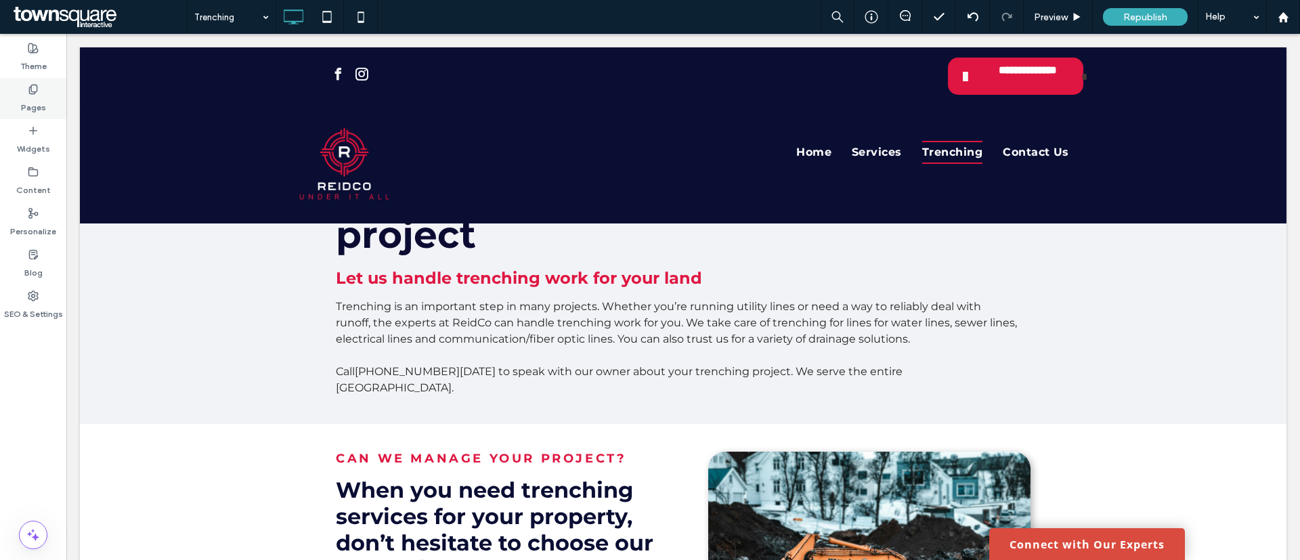
click at [29, 101] on label "Pages" at bounding box center [33, 104] width 25 height 19
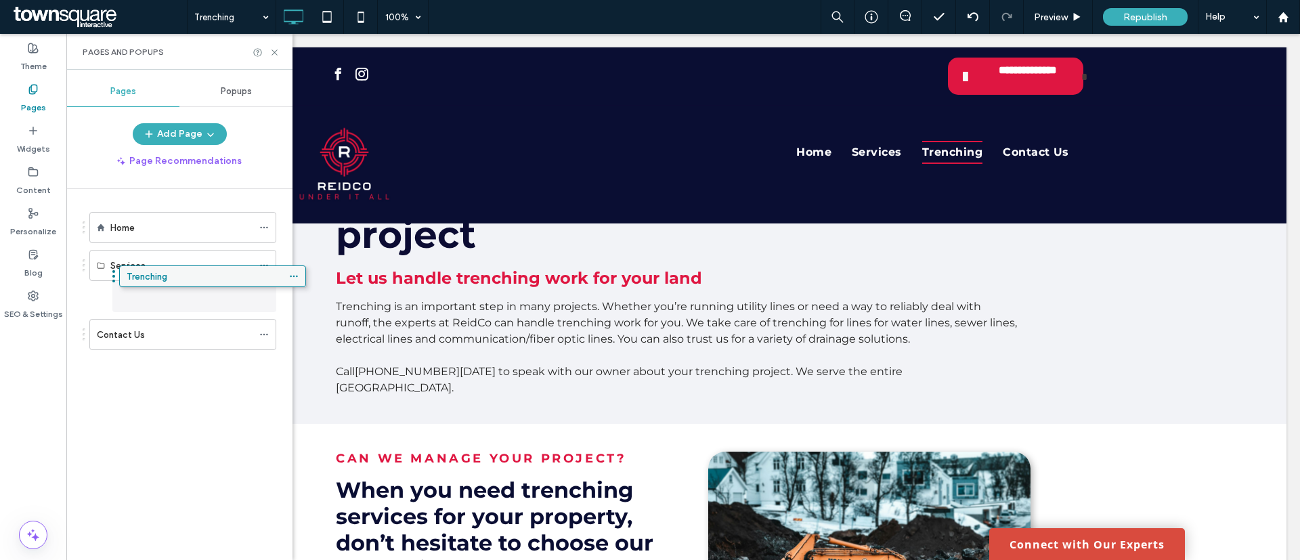
drag, startPoint x: 158, startPoint y: 301, endPoint x: 189, endPoint y: 278, distance: 37.8
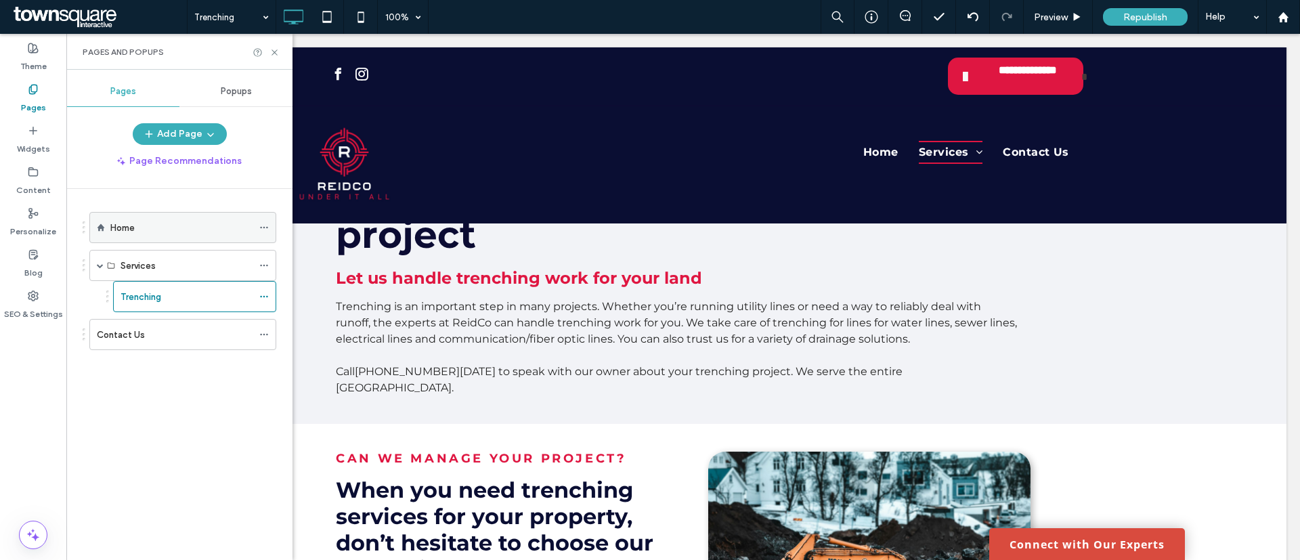
click at [171, 226] on div "Home" at bounding box center [181, 228] width 142 height 14
click at [274, 52] on icon at bounding box center [274, 52] width 10 height 10
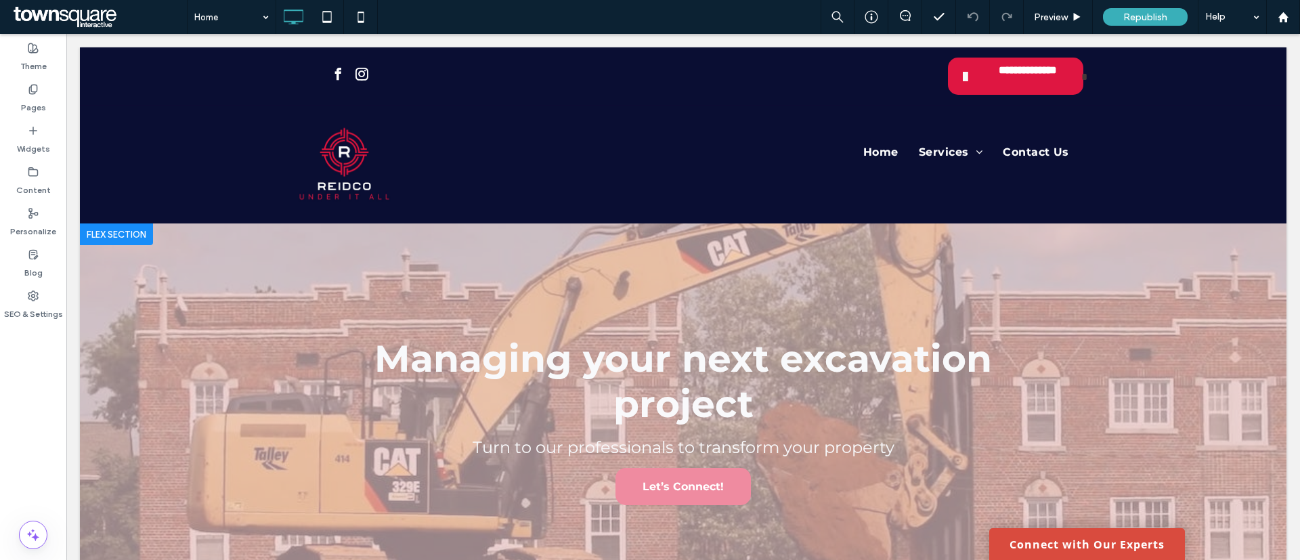
click at [113, 233] on div at bounding box center [116, 234] width 73 height 22
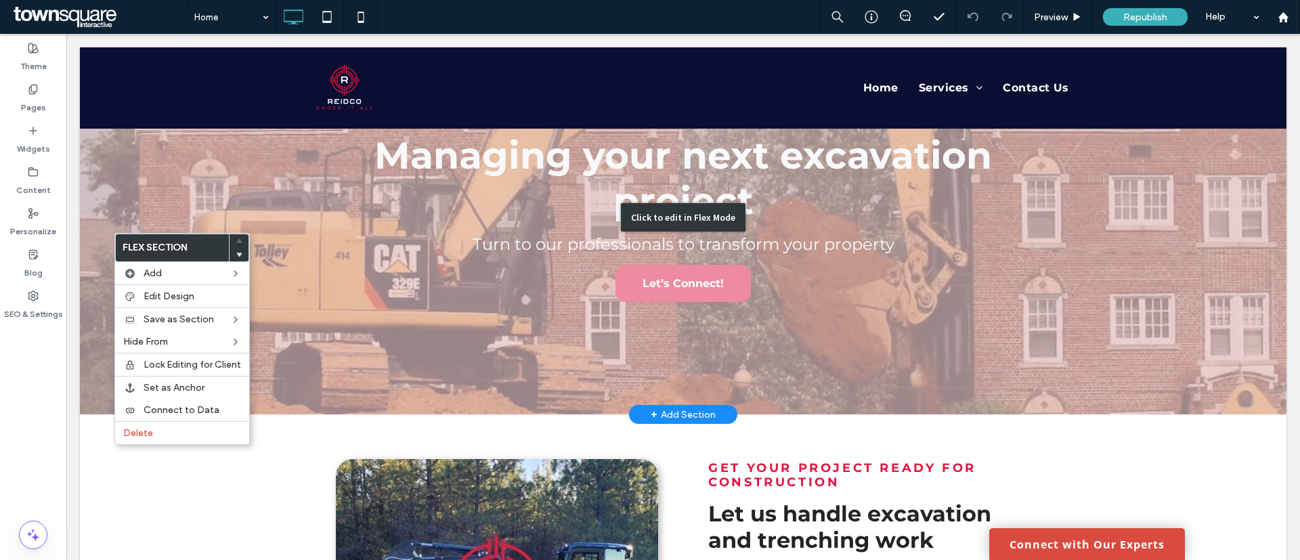
scroll to position [102, 0]
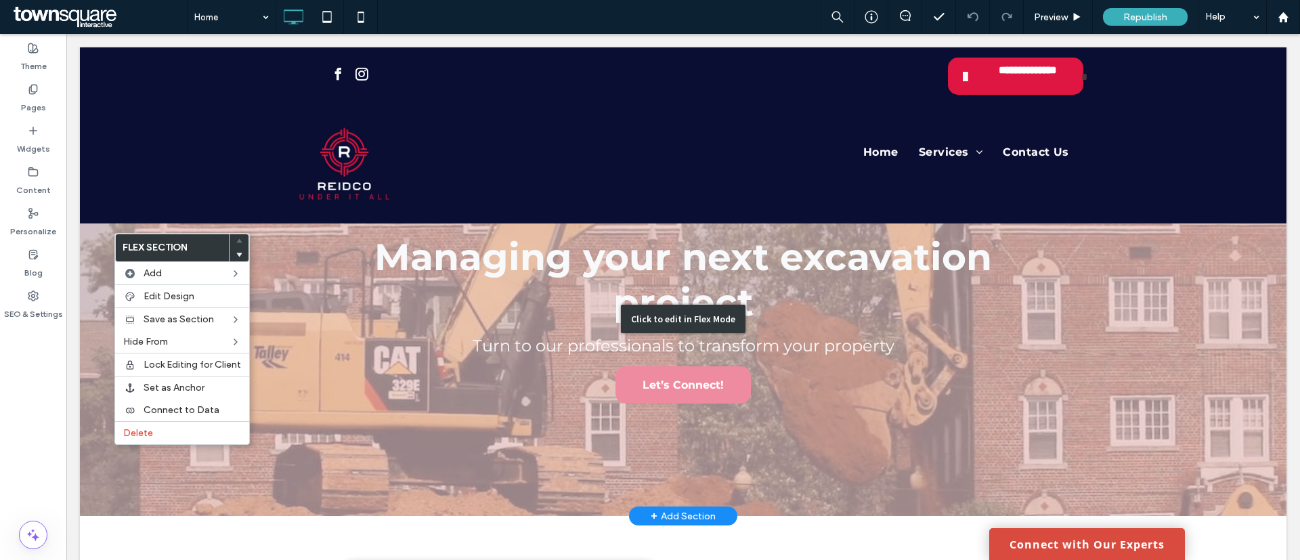
click at [657, 305] on div "Click to edit in Flex Mode" at bounding box center [683, 319] width 125 height 28
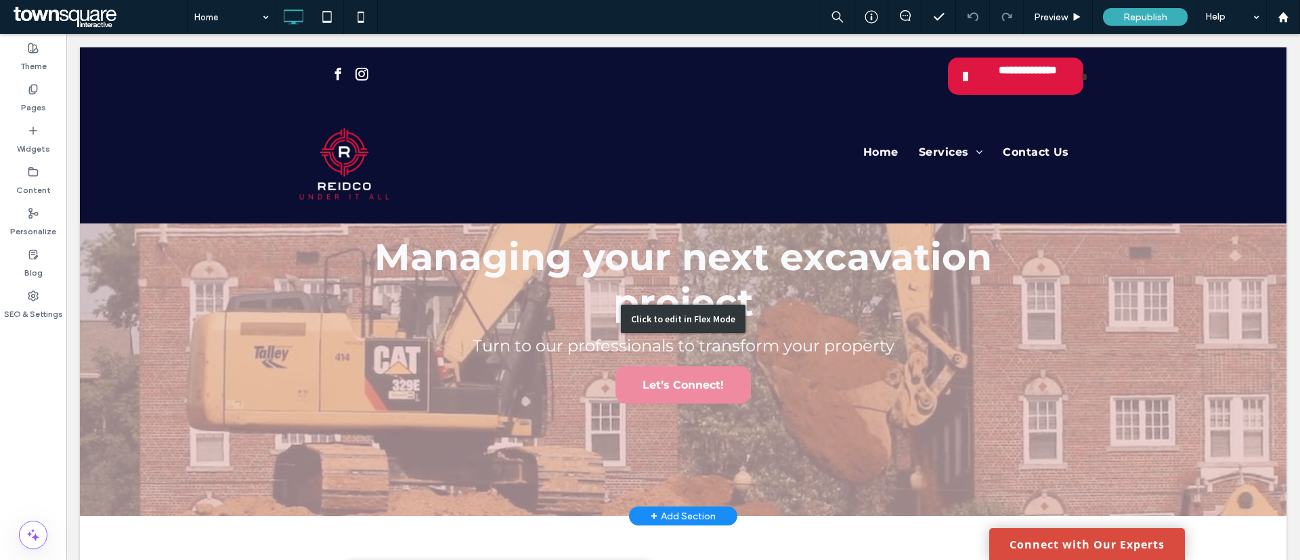
click at [657, 305] on div "Click to edit in Flex Mode" at bounding box center [683, 319] width 125 height 28
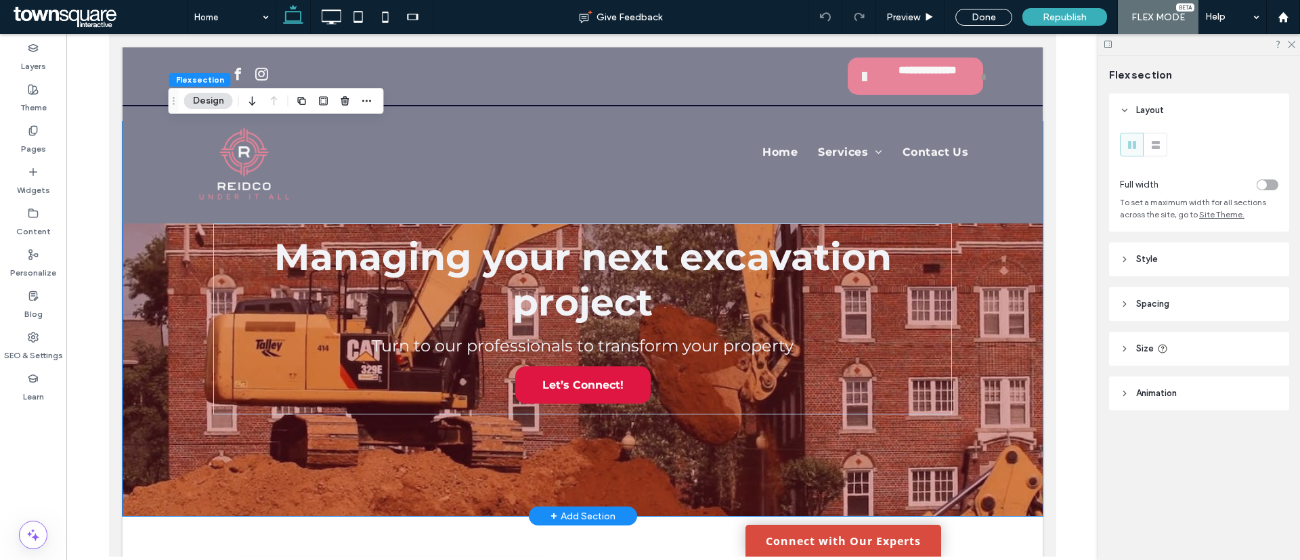
click at [176, 435] on div "Managing your next excavation project Turn to our professionals to transform yo…" at bounding box center [582, 319] width 812 height 394
click at [1169, 303] on span "Spacing" at bounding box center [1152, 304] width 33 height 14
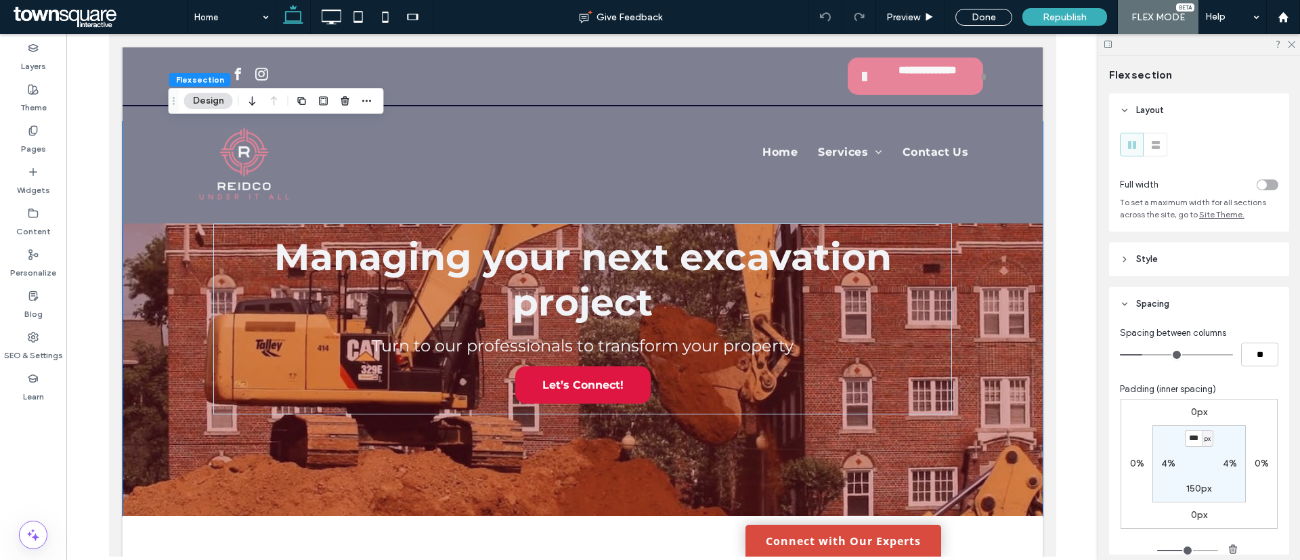
scroll to position [158, 0]
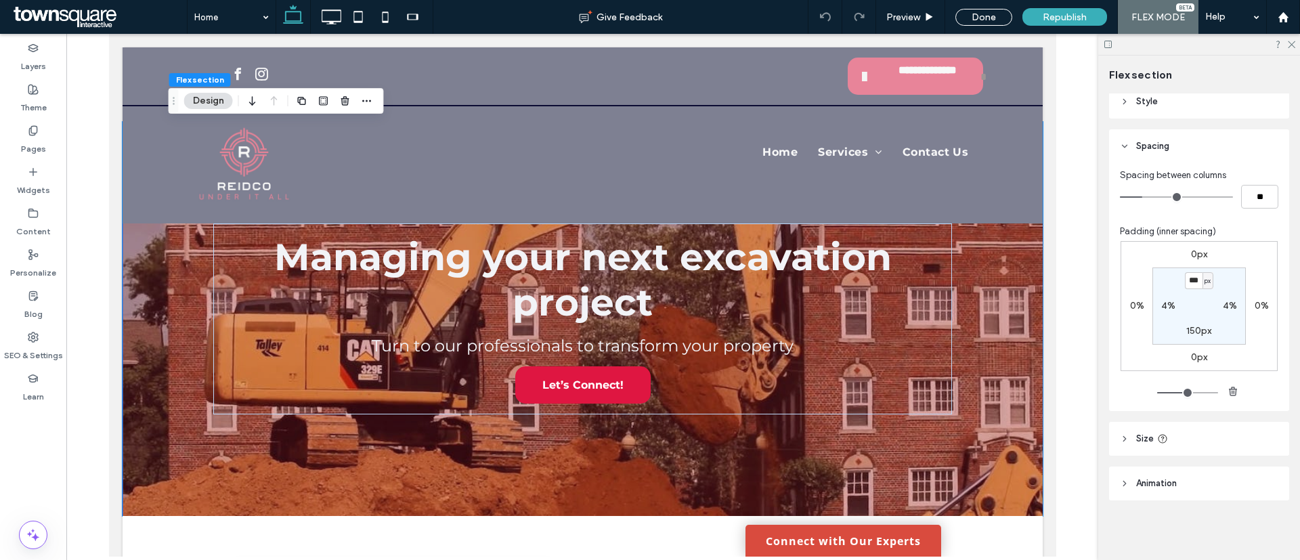
click at [1165, 440] on icon at bounding box center [1162, 438] width 11 height 11
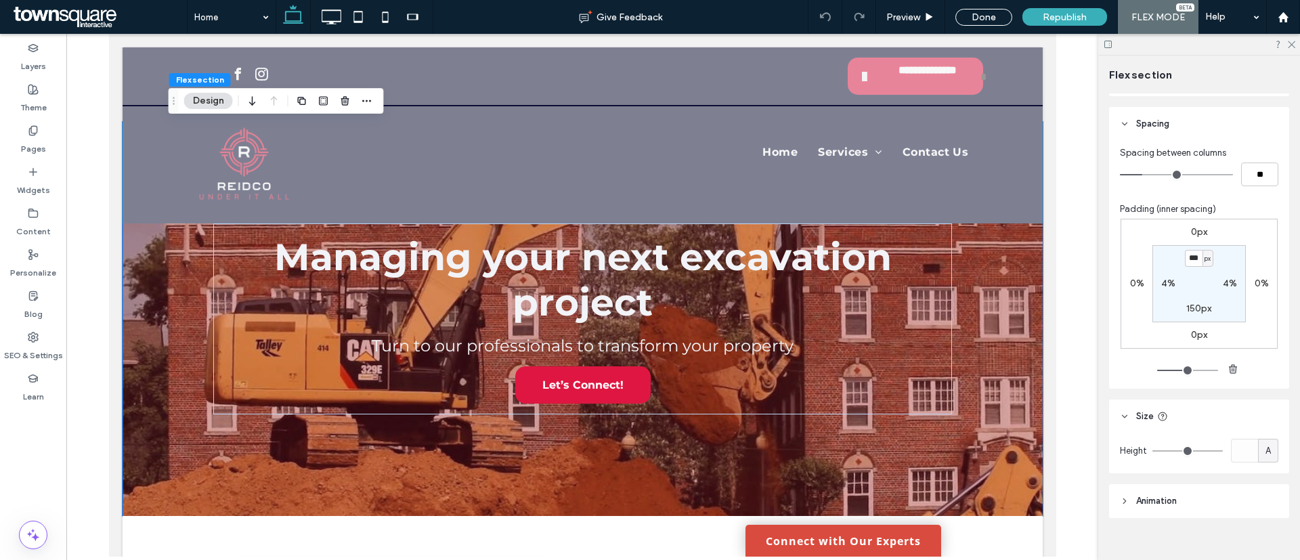
scroll to position [198, 0]
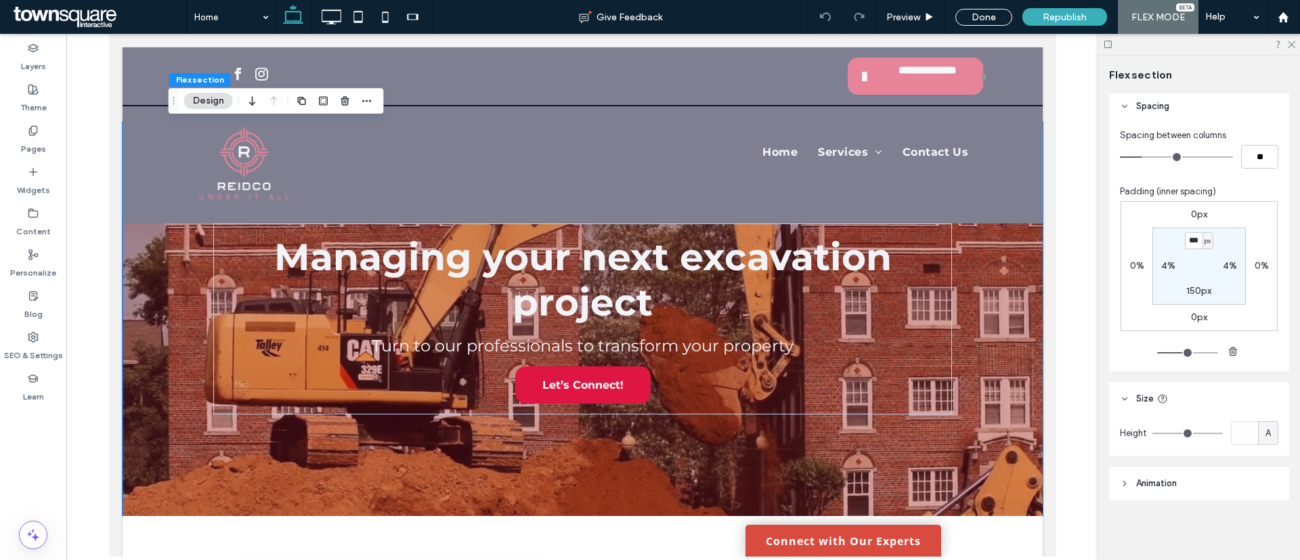
click at [1193, 477] on header "Animation" at bounding box center [1199, 483] width 180 height 34
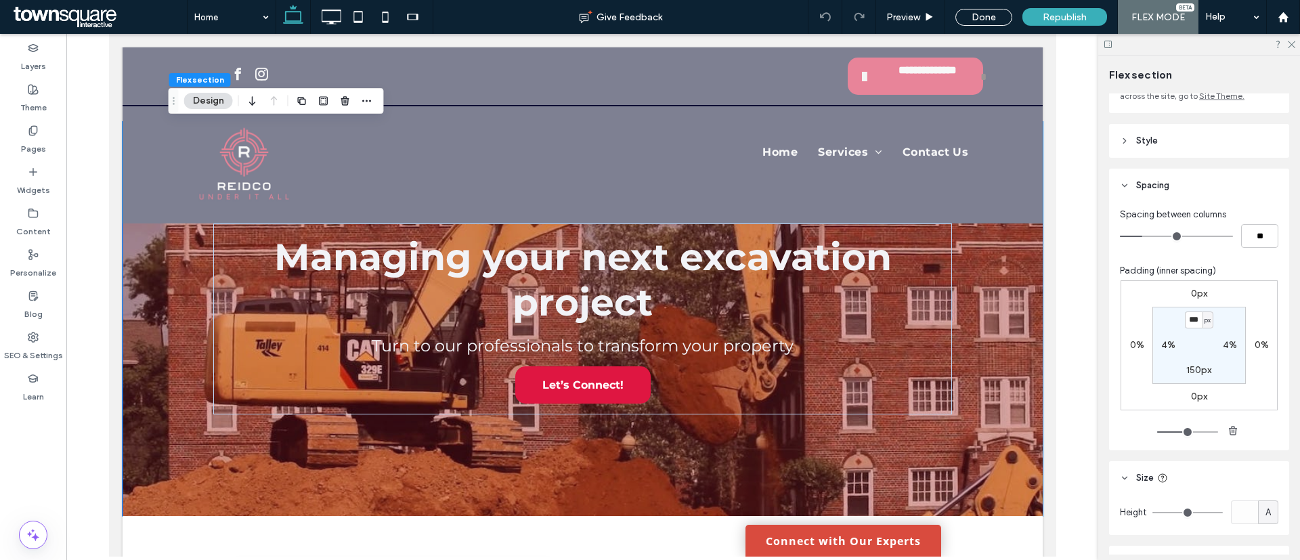
scroll to position [0, 0]
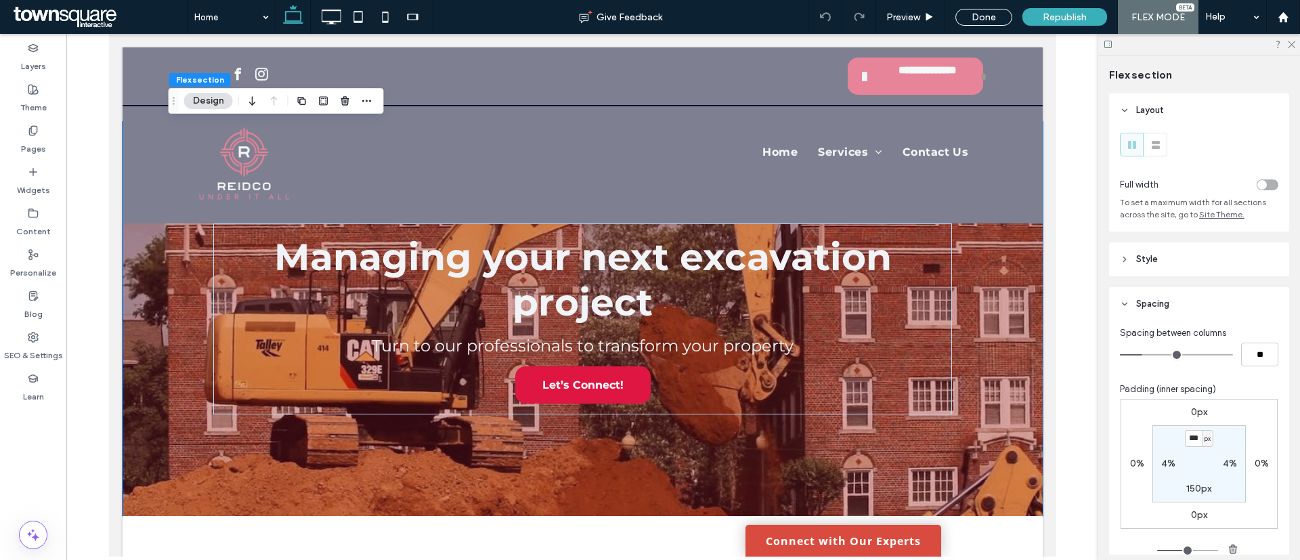
click at [1162, 255] on header "Style" at bounding box center [1199, 259] width 180 height 34
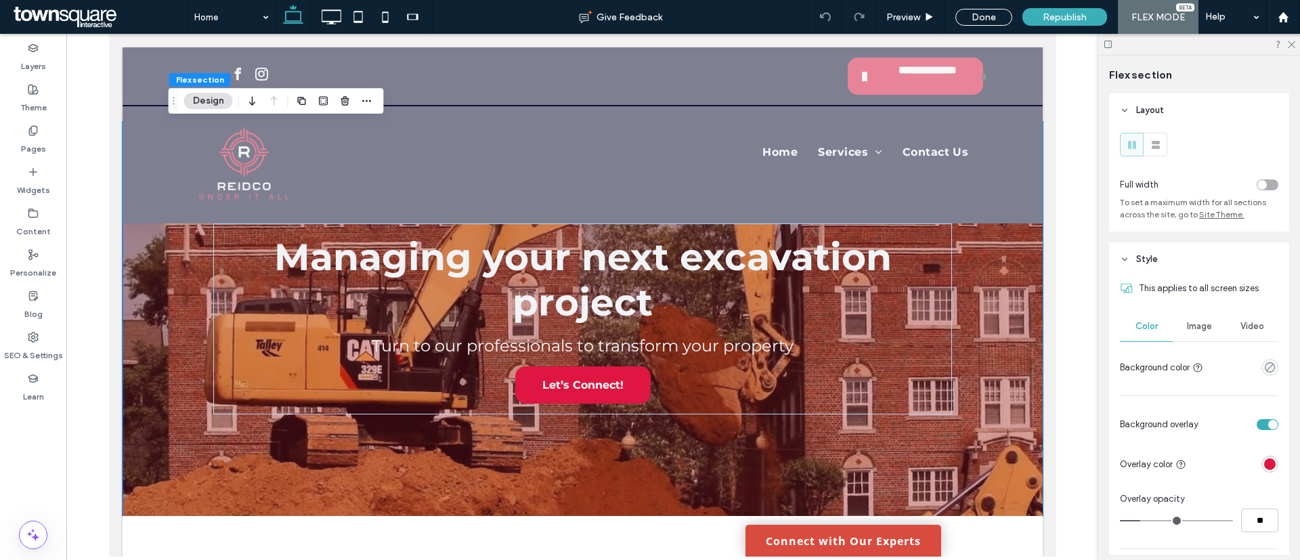
click at [1195, 321] on span "Image" at bounding box center [1199, 326] width 25 height 11
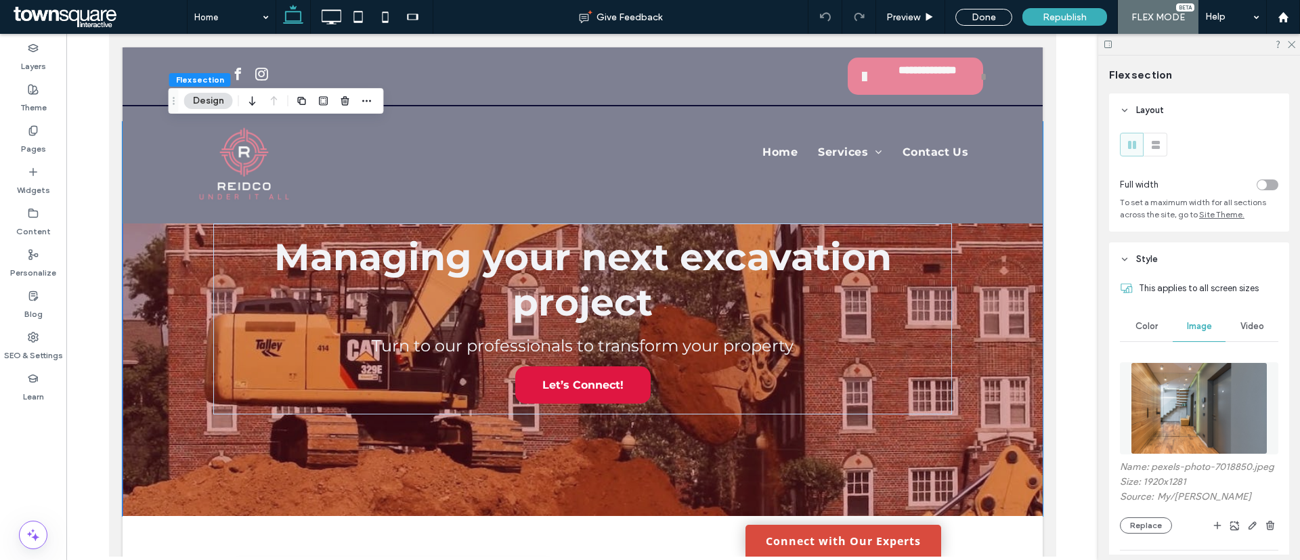
click at [1246, 323] on span "Video" at bounding box center [1252, 326] width 24 height 11
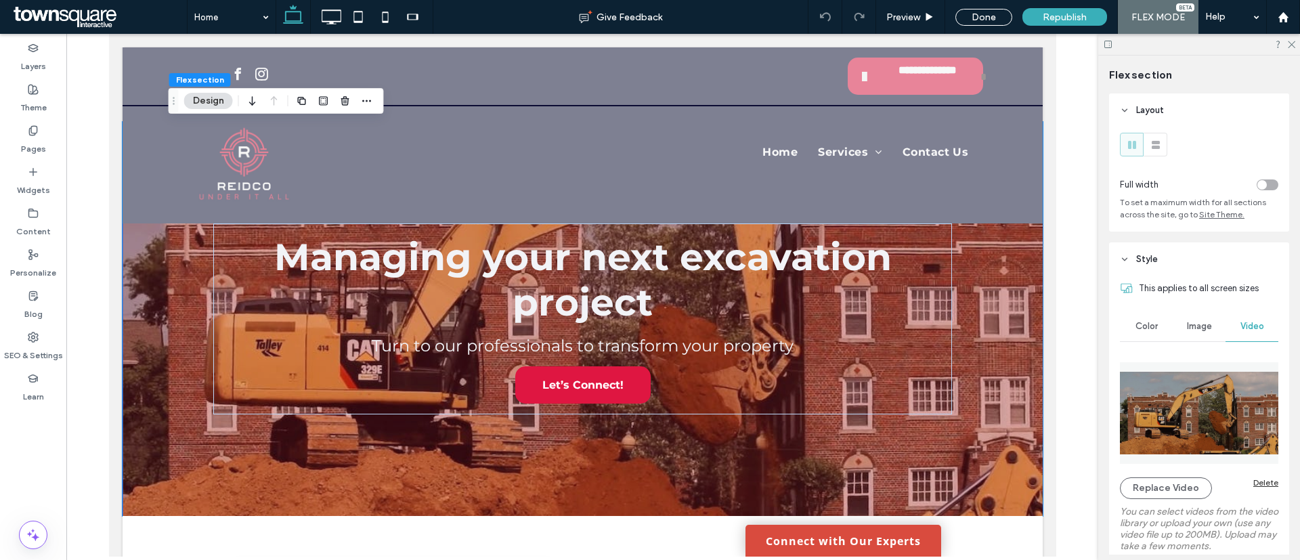
click at [1253, 481] on div "Delete" at bounding box center [1265, 482] width 25 height 10
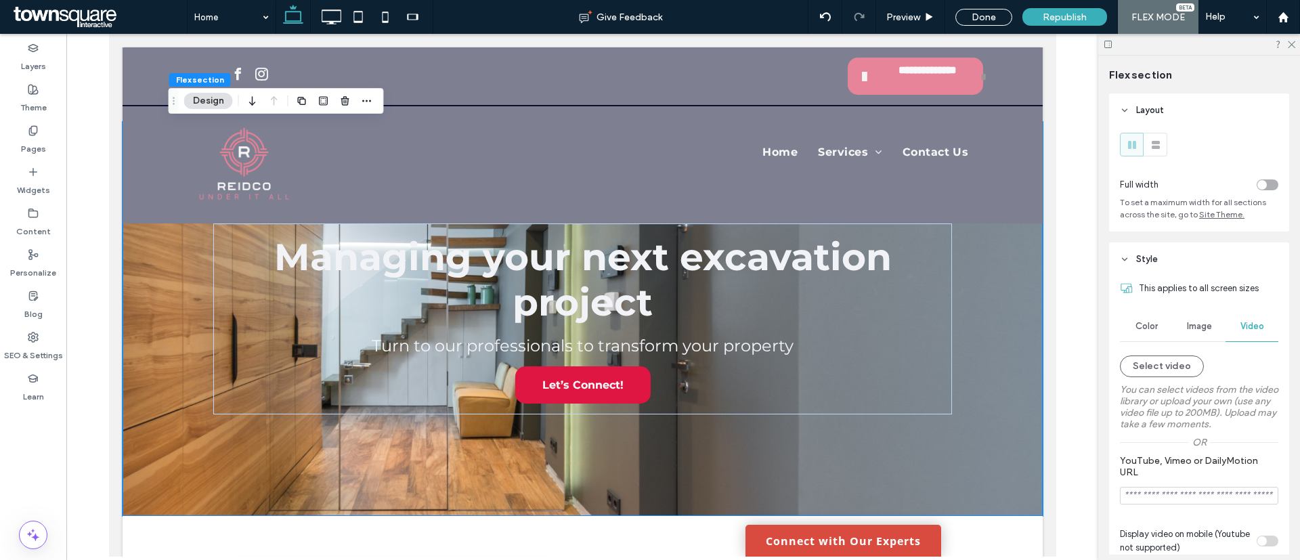
click at [1198, 324] on span "Image" at bounding box center [1199, 326] width 25 height 11
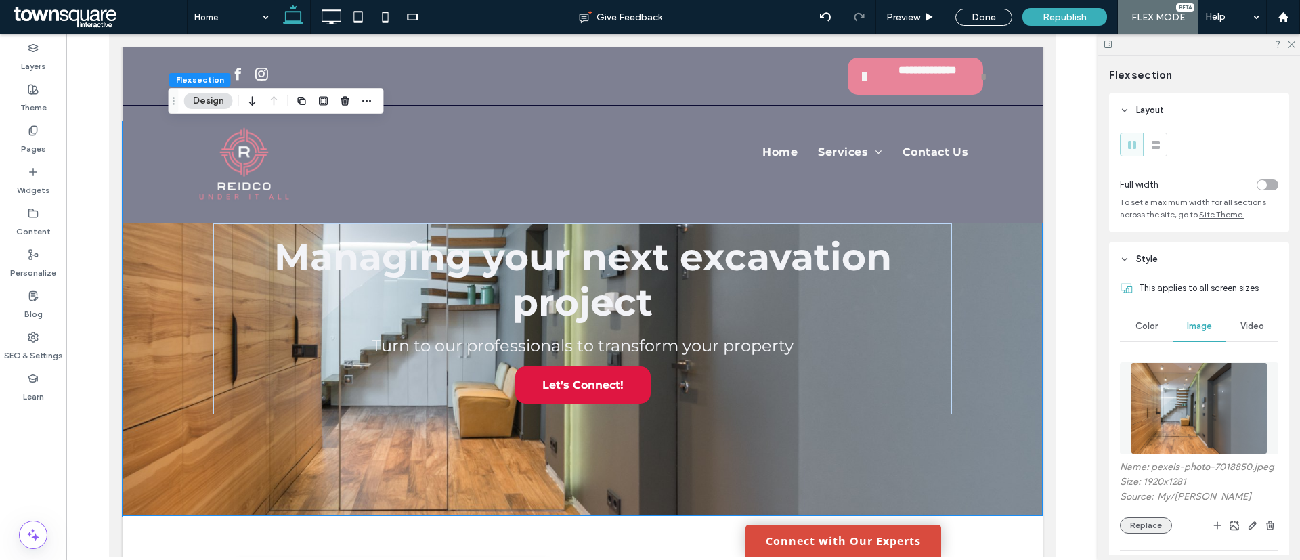
click at [1147, 533] on button "Replace" at bounding box center [1146, 525] width 52 height 16
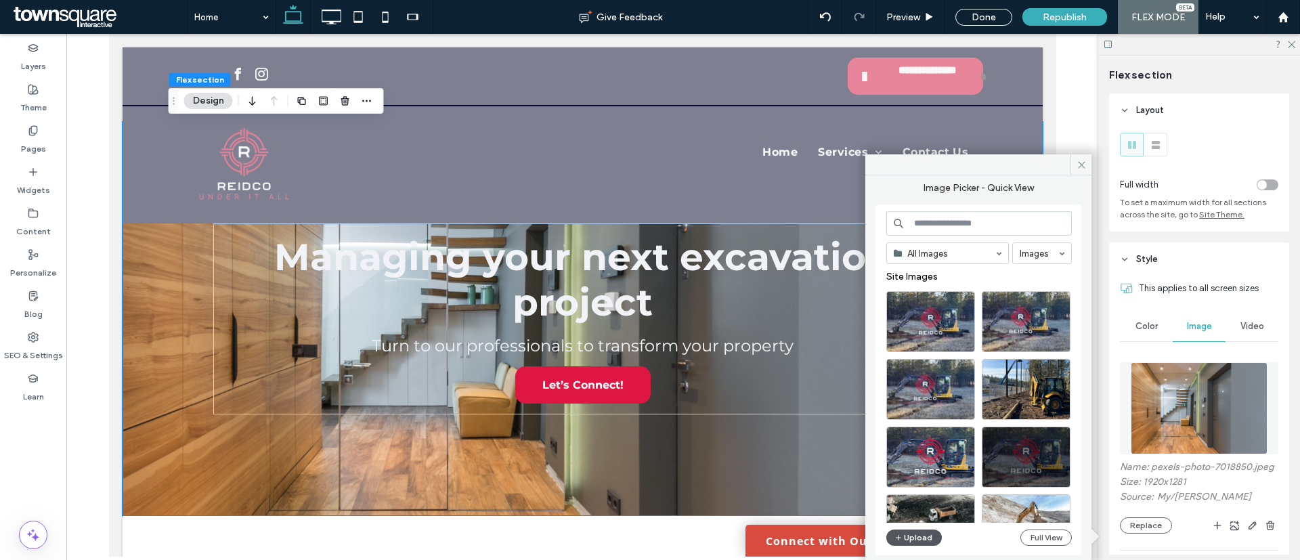
click at [921, 540] on button "Upload" at bounding box center [914, 537] width 56 height 16
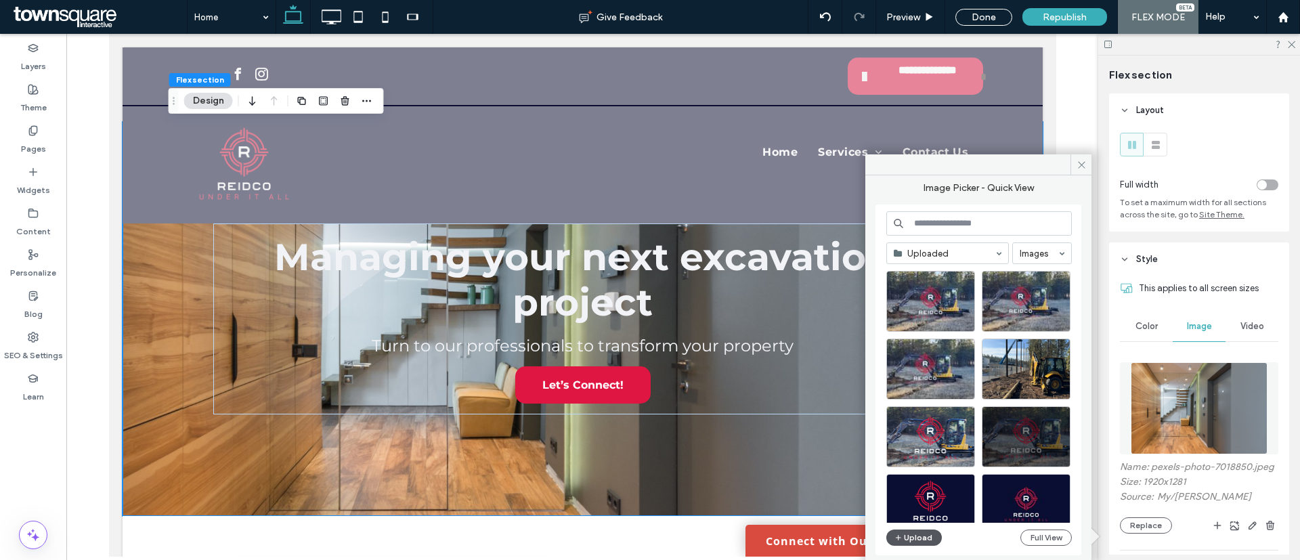
click at [923, 536] on button "Upload" at bounding box center [914, 537] width 56 height 16
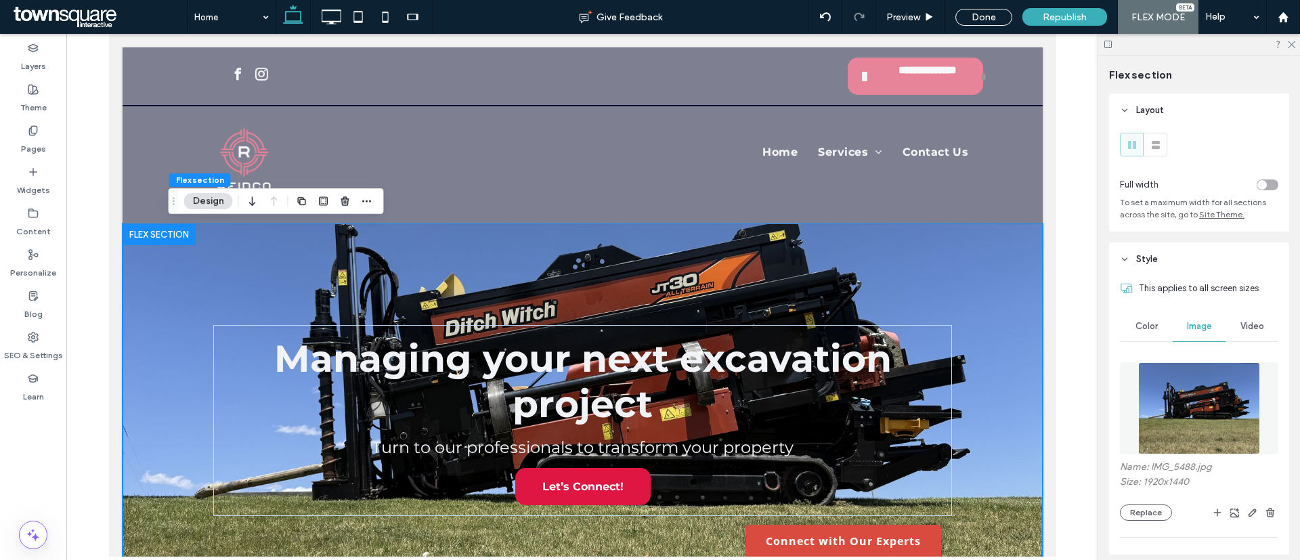
click at [1294, 43] on icon at bounding box center [1290, 43] width 9 height 9
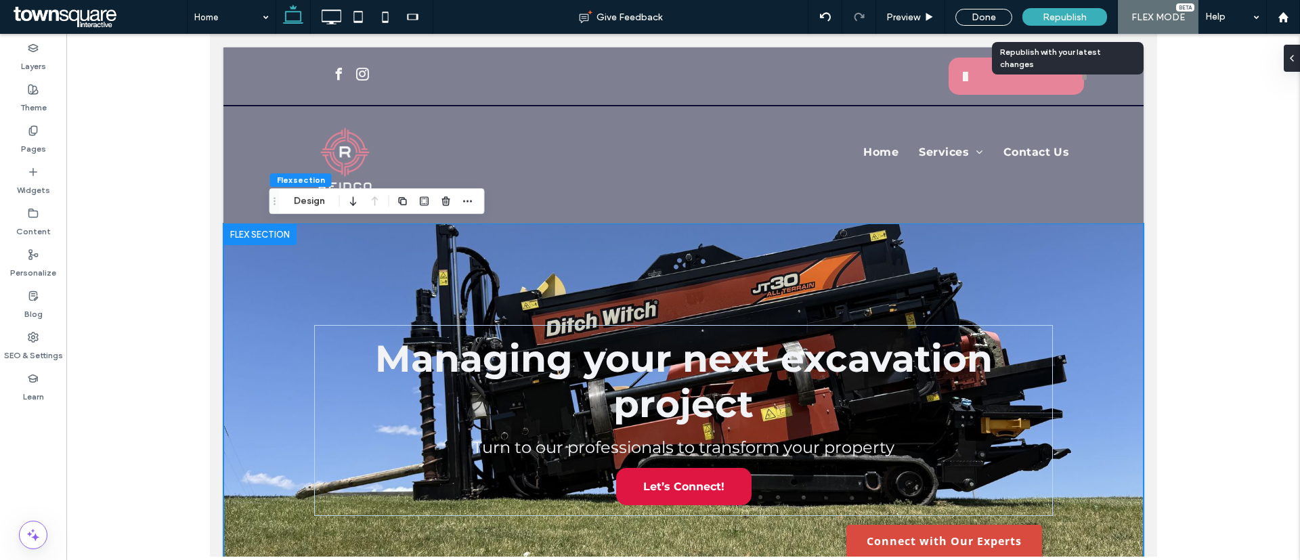
click at [1074, 26] on div "Republish" at bounding box center [1064, 17] width 85 height 34
click at [1059, 12] on span "Republish" at bounding box center [1065, 18] width 44 height 12
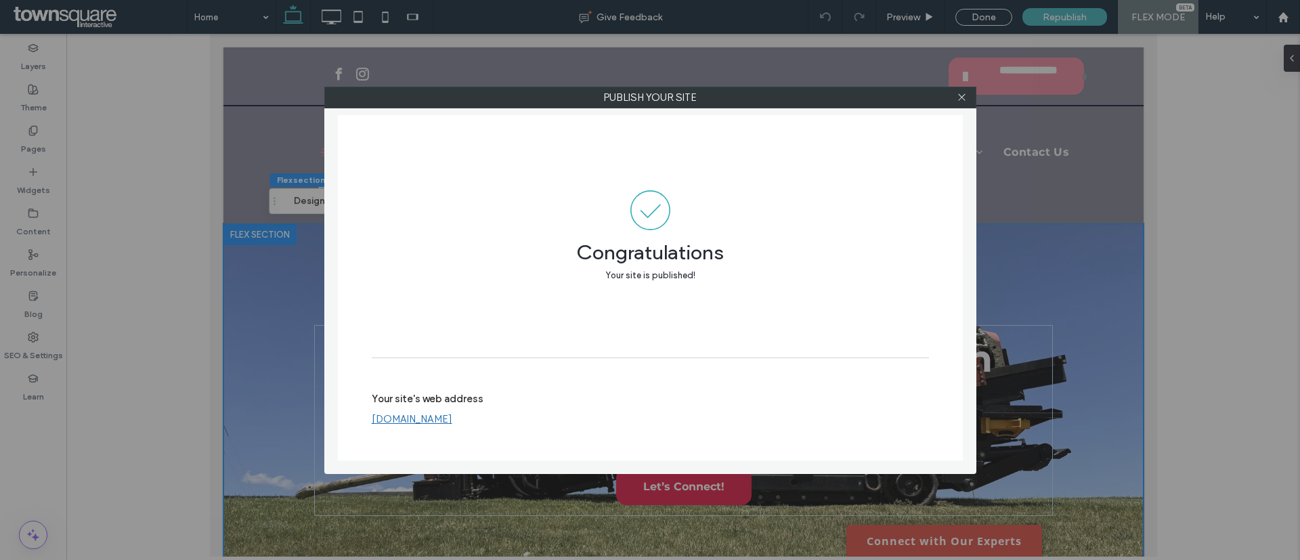
click at [954, 85] on div "Publish your site Congratulations Your site is published! Your site's web addre…" at bounding box center [650, 280] width 1300 height 560
click at [962, 97] on use at bounding box center [961, 97] width 7 height 7
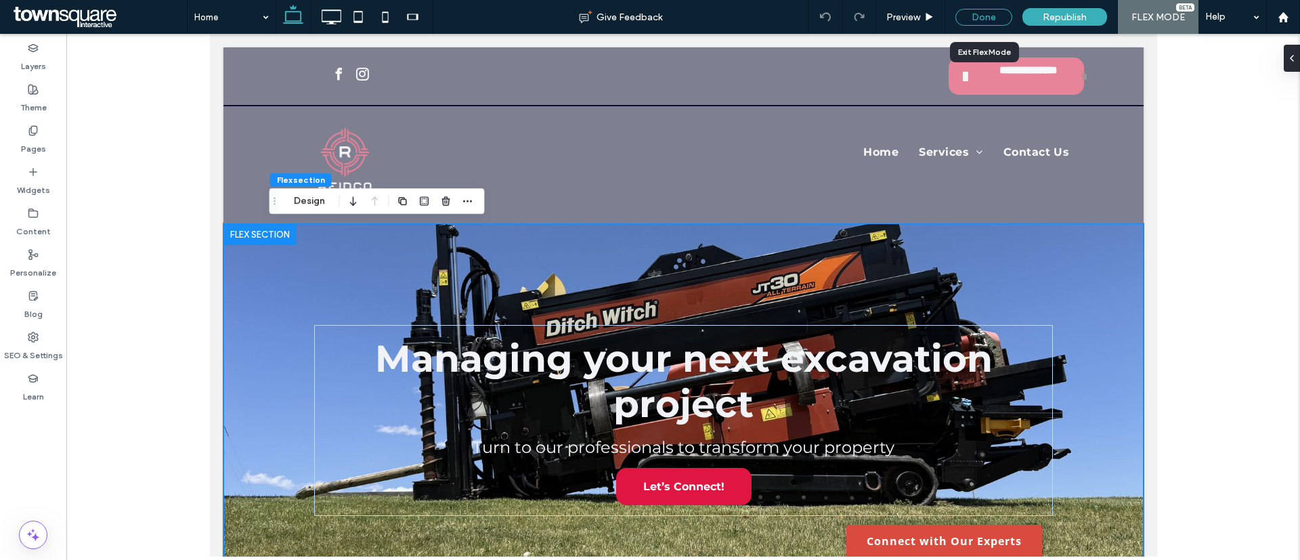
click at [999, 18] on div "Done" at bounding box center [983, 17] width 57 height 17
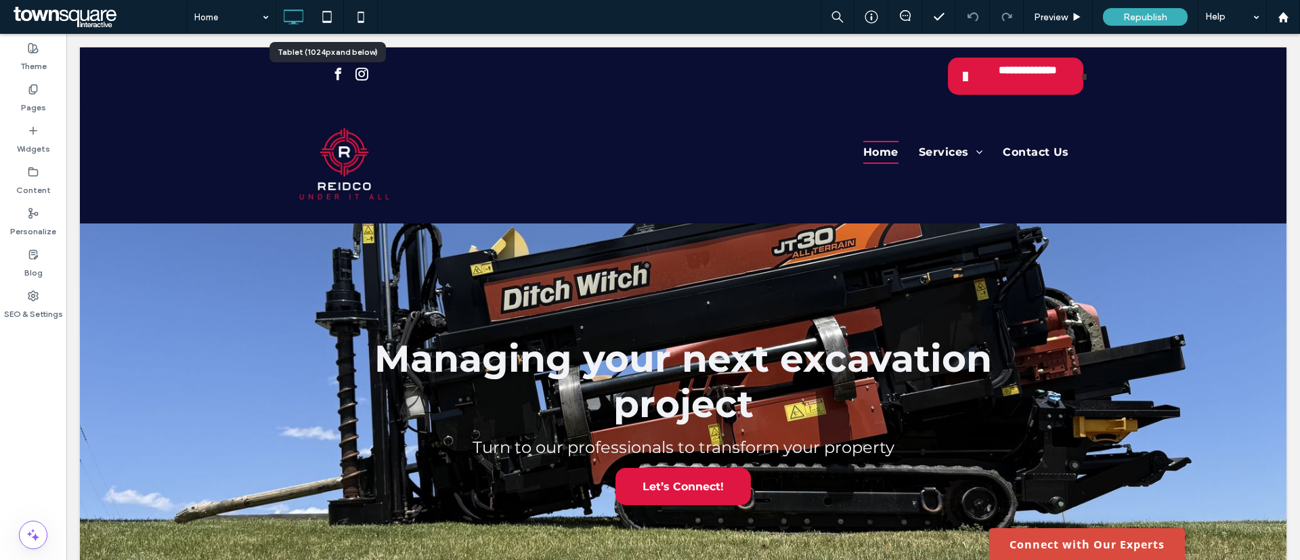
click at [332, 22] on icon at bounding box center [326, 16] width 27 height 27
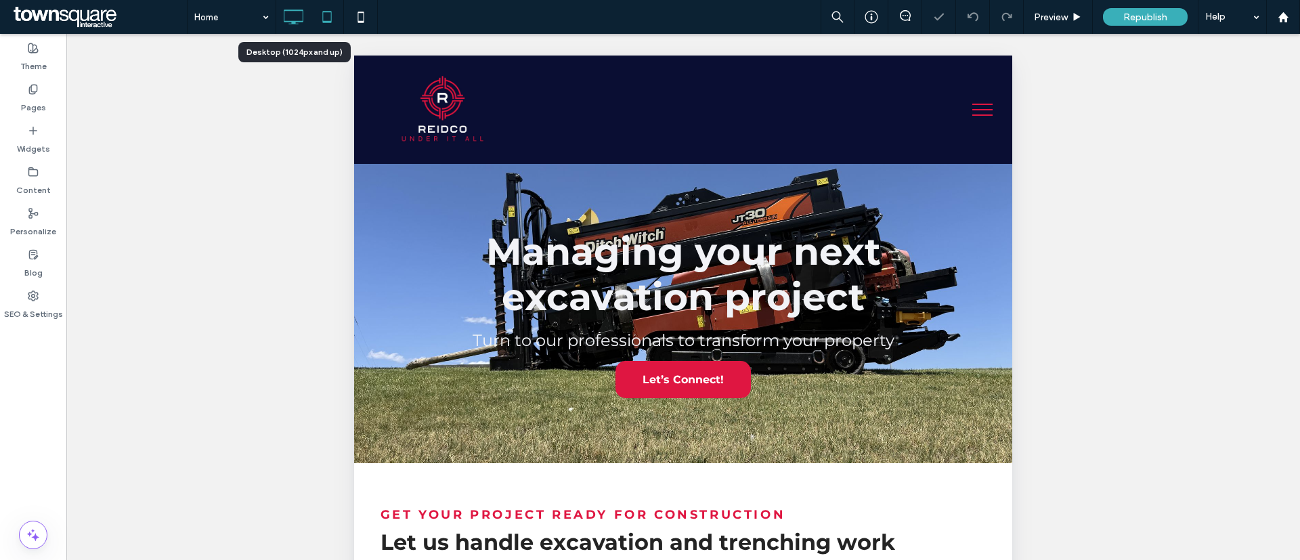
click at [292, 22] on use at bounding box center [294, 16] width 20 height 15
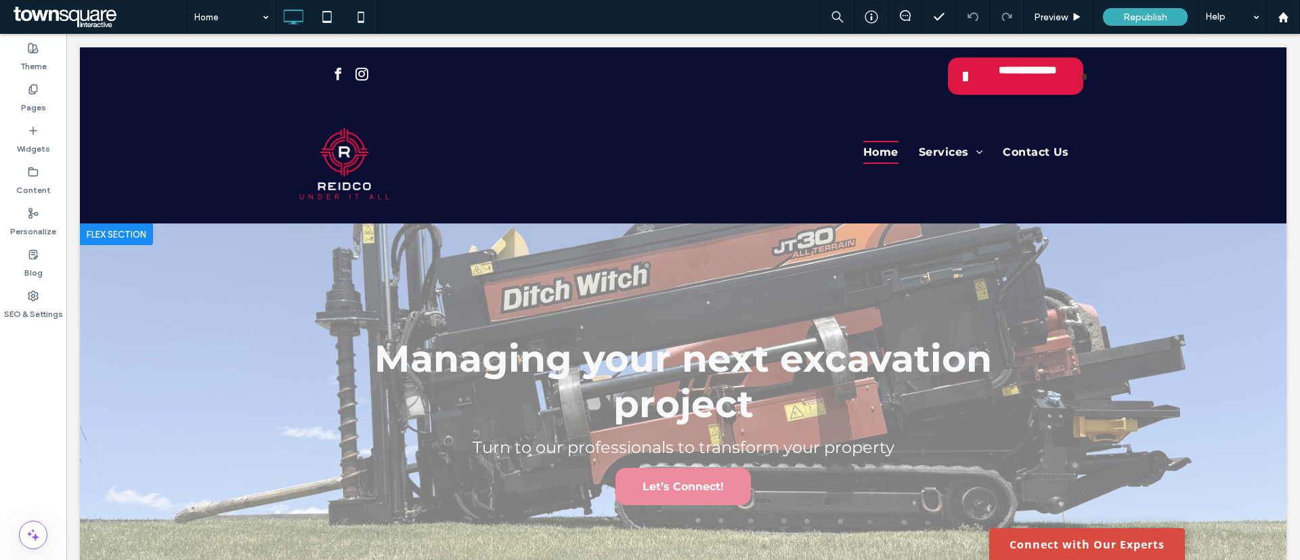
click at [133, 232] on div at bounding box center [116, 234] width 73 height 22
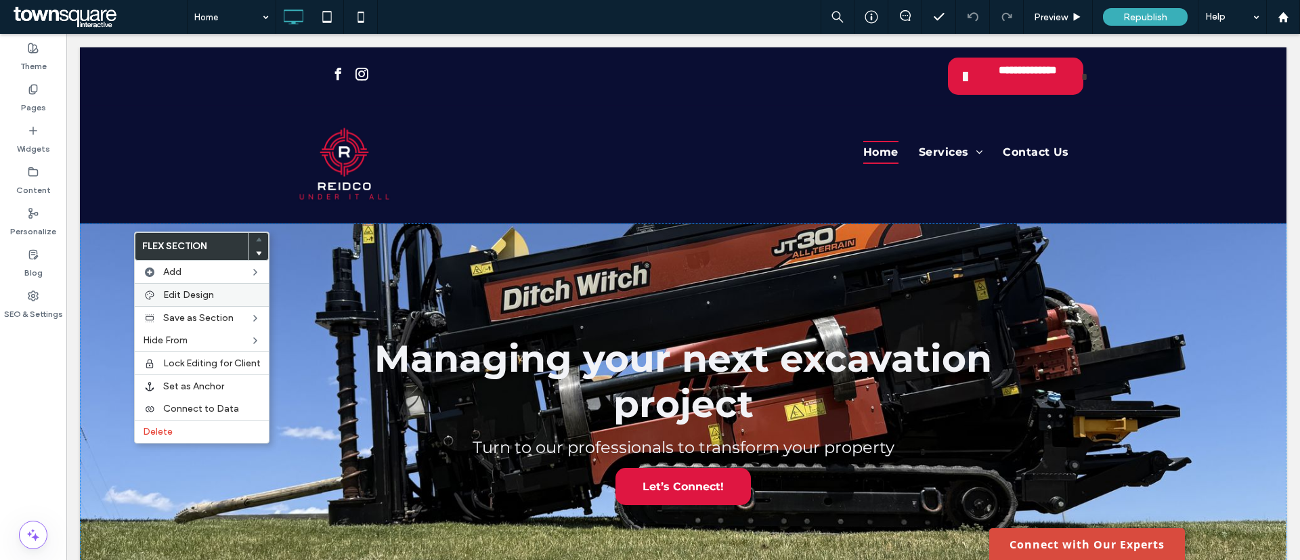
click at [186, 292] on span "Edit Design" at bounding box center [188, 295] width 51 height 12
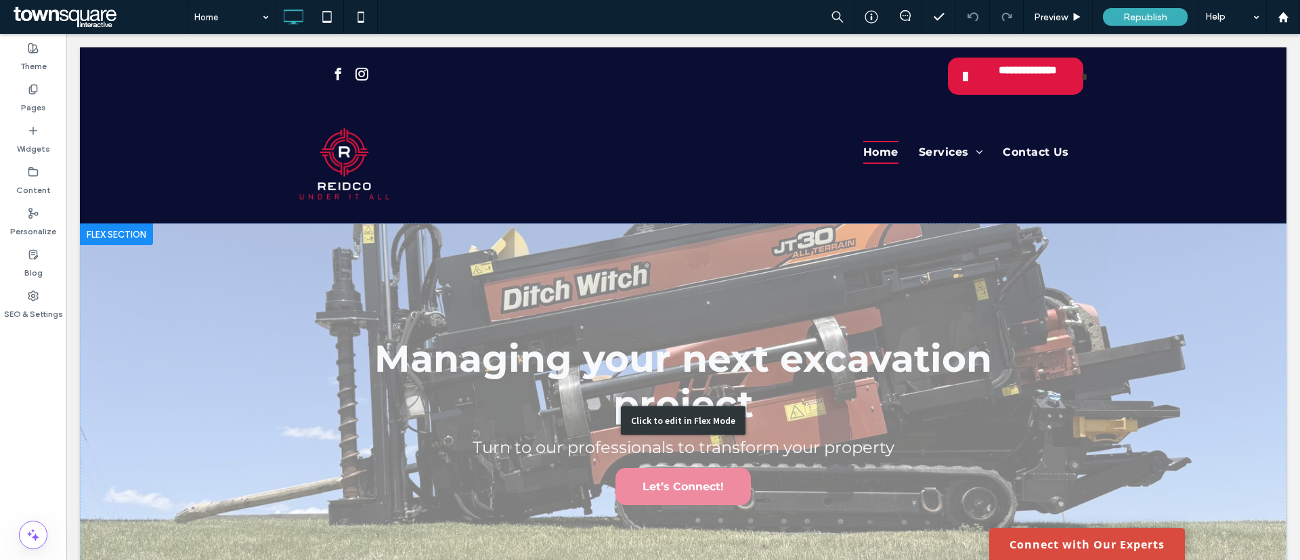
click at [726, 429] on div "Click to edit in Flex Mode" at bounding box center [683, 420] width 125 height 28
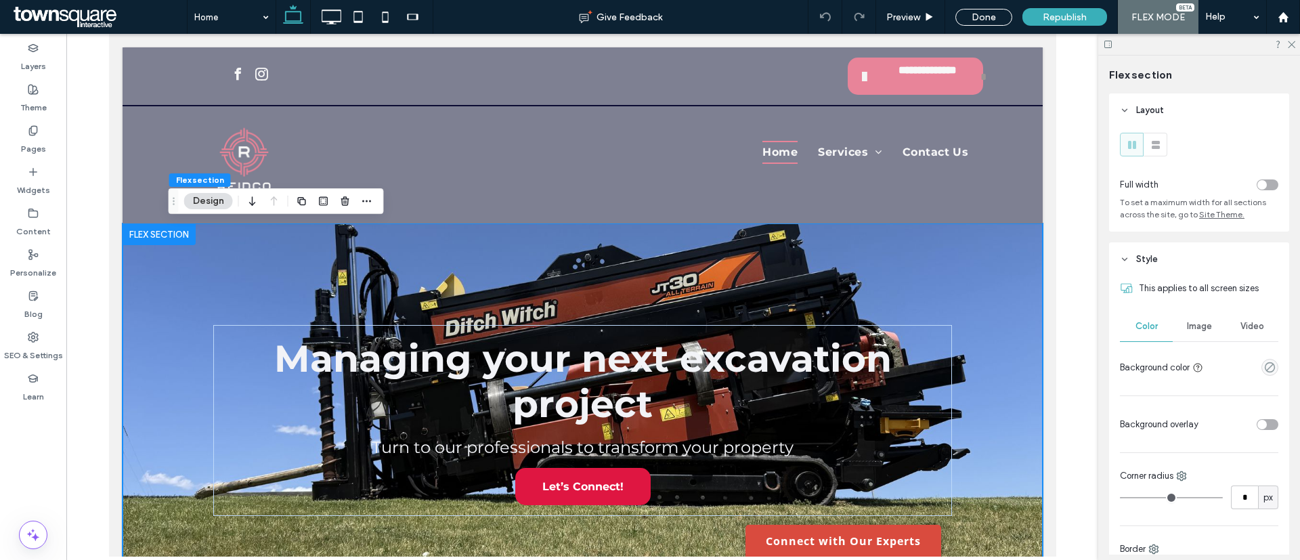
click at [1191, 324] on span "Image" at bounding box center [1199, 326] width 25 height 11
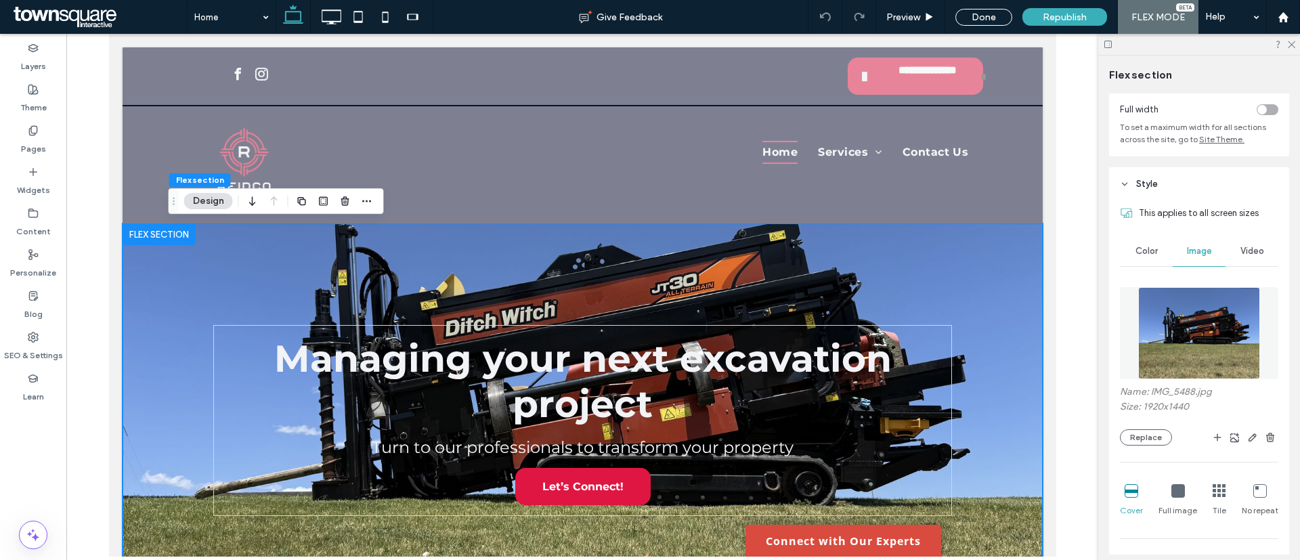
scroll to position [203, 0]
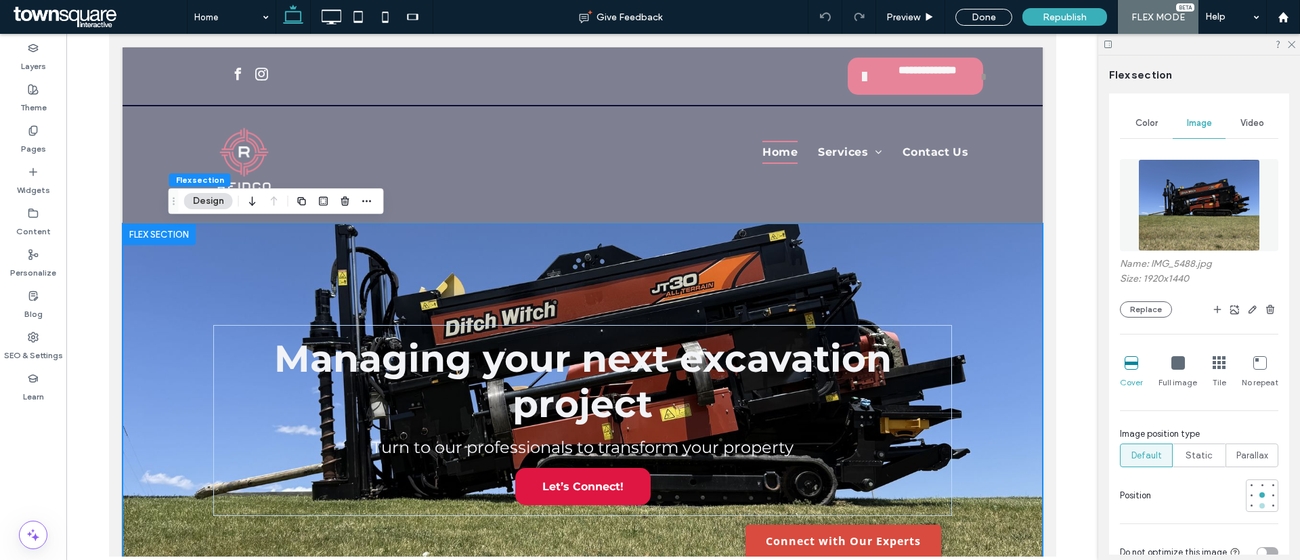
click at [1259, 505] on div at bounding box center [1261, 505] width 5 height 5
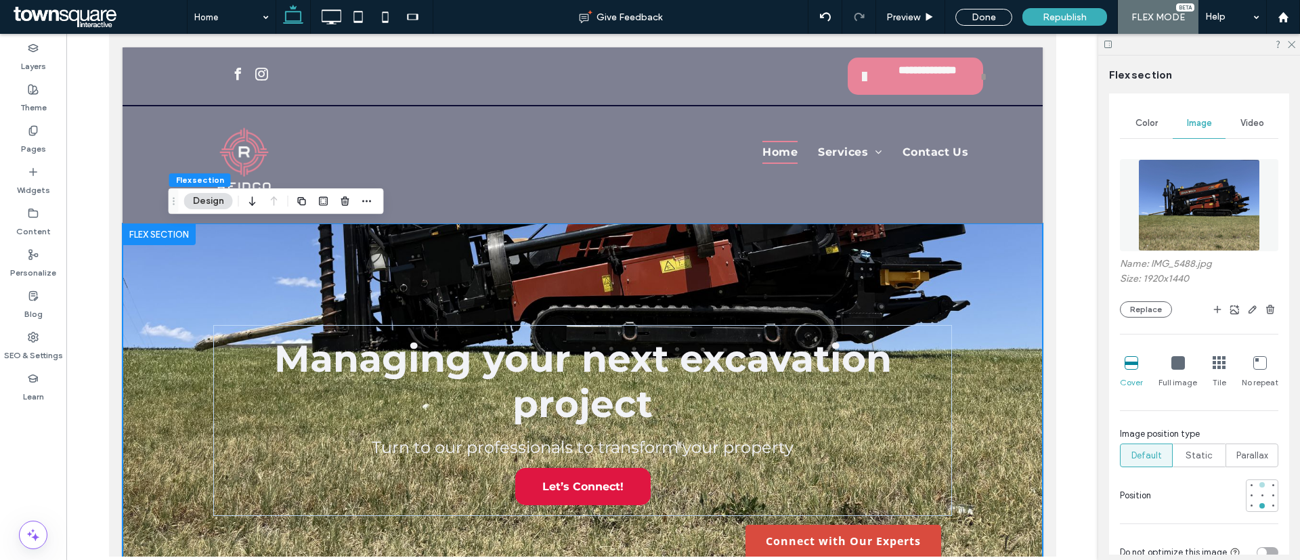
click at [1259, 486] on div at bounding box center [1261, 484] width 5 height 5
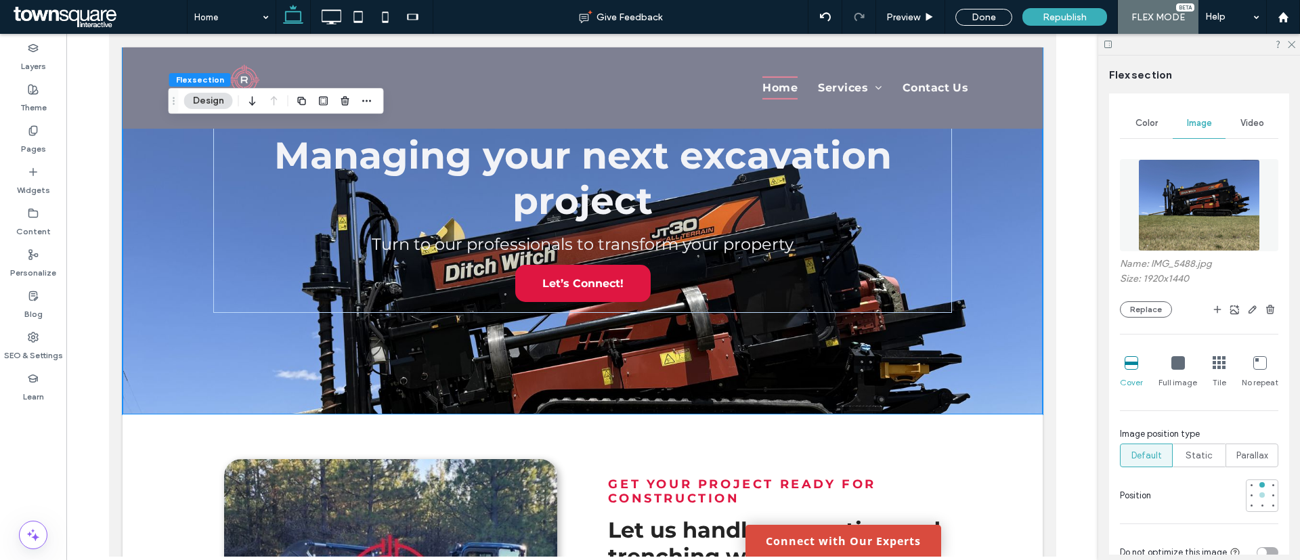
click at [1259, 492] on div at bounding box center [1261, 494] width 5 height 5
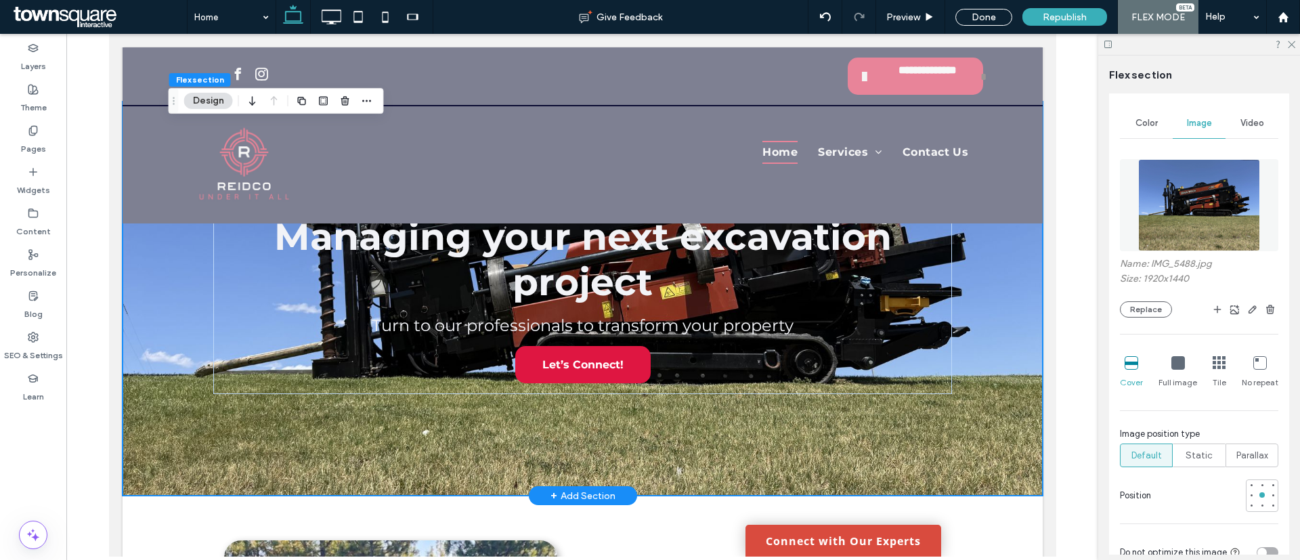
scroll to position [0, 0]
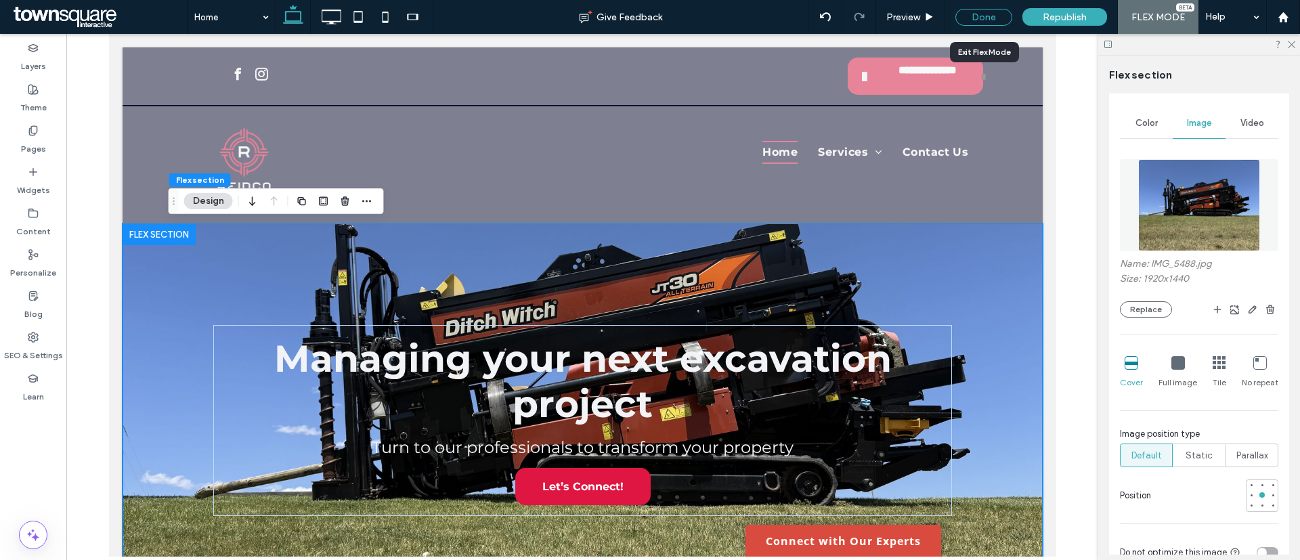
click at [993, 17] on div "Done" at bounding box center [983, 17] width 57 height 17
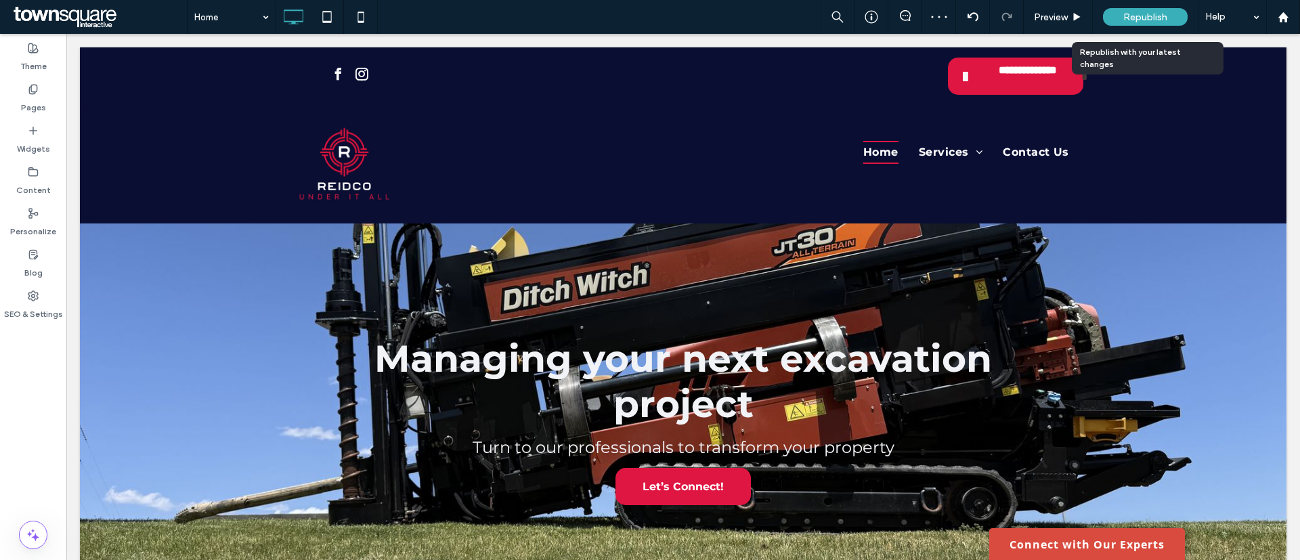
click at [1146, 16] on span "Republish" at bounding box center [1145, 18] width 44 height 12
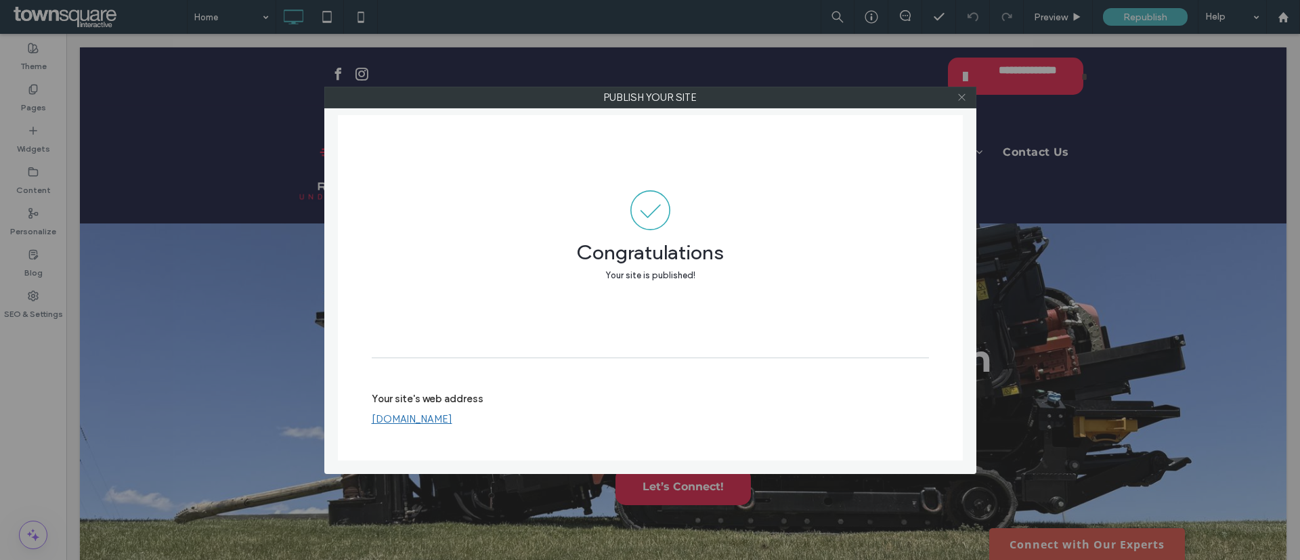
click at [960, 96] on icon at bounding box center [962, 97] width 10 height 10
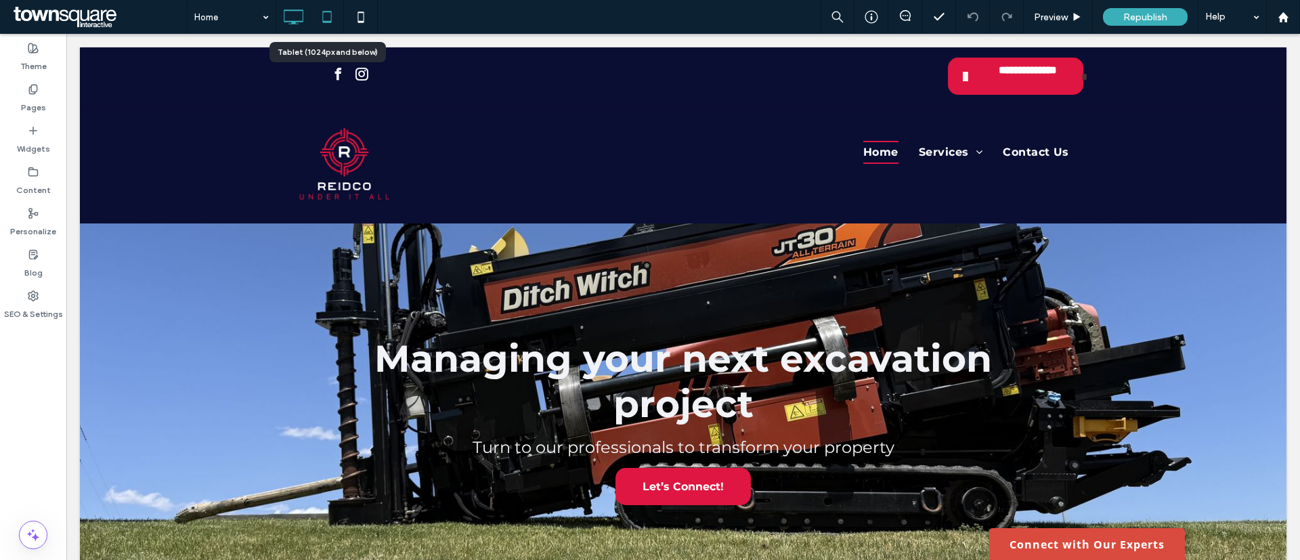
click at [330, 14] on icon at bounding box center [326, 16] width 27 height 27
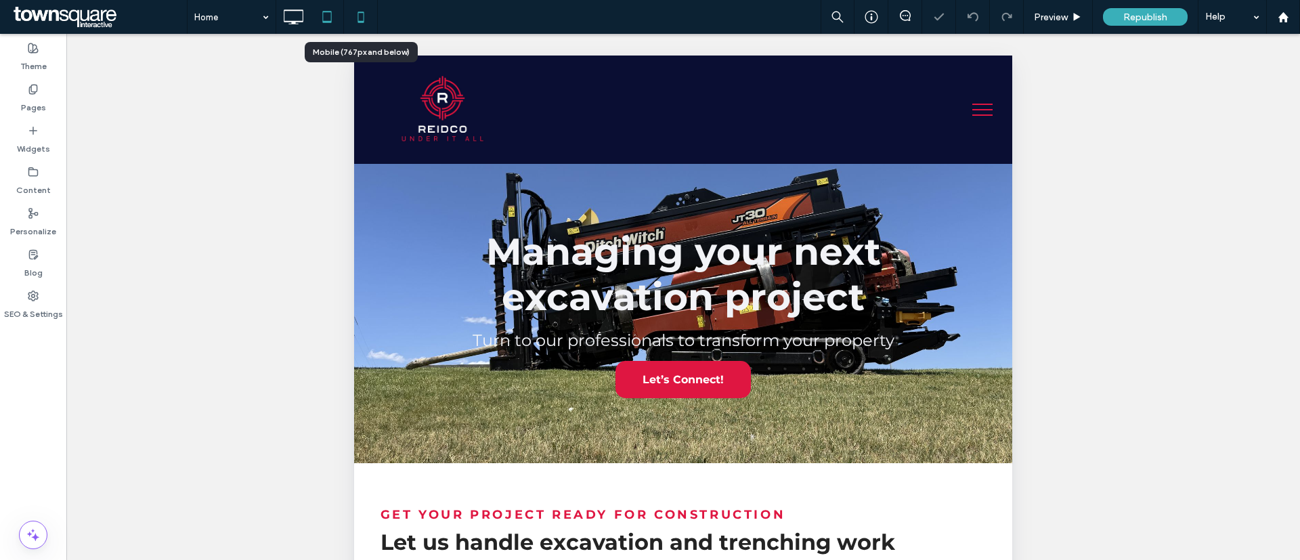
click at [363, 20] on icon at bounding box center [360, 16] width 27 height 27
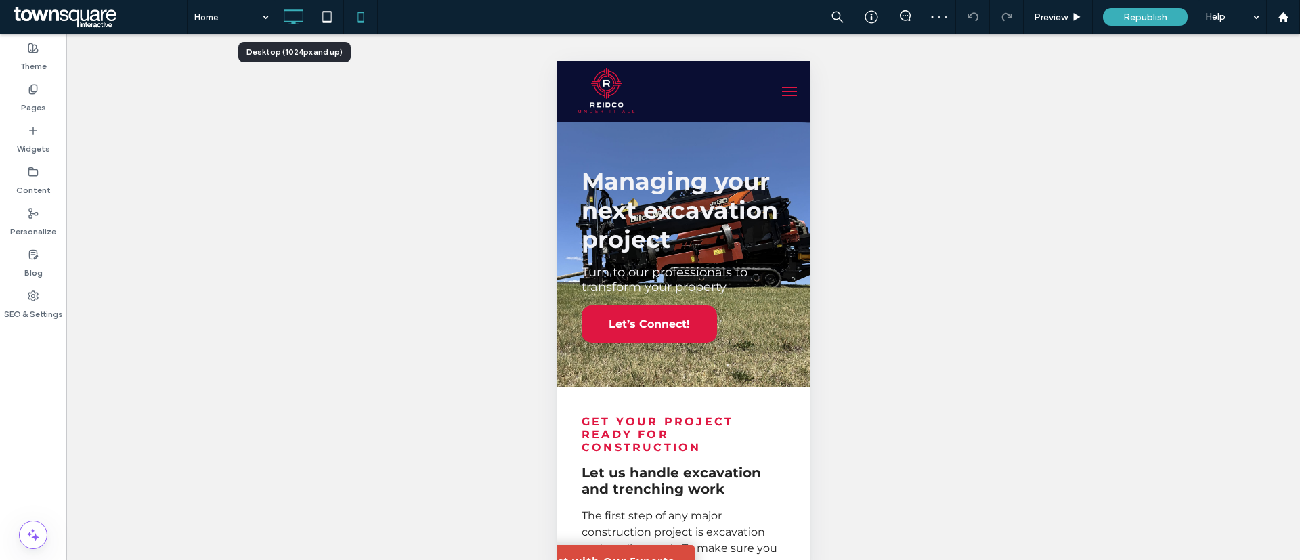
click at [293, 17] on icon at bounding box center [293, 16] width 27 height 27
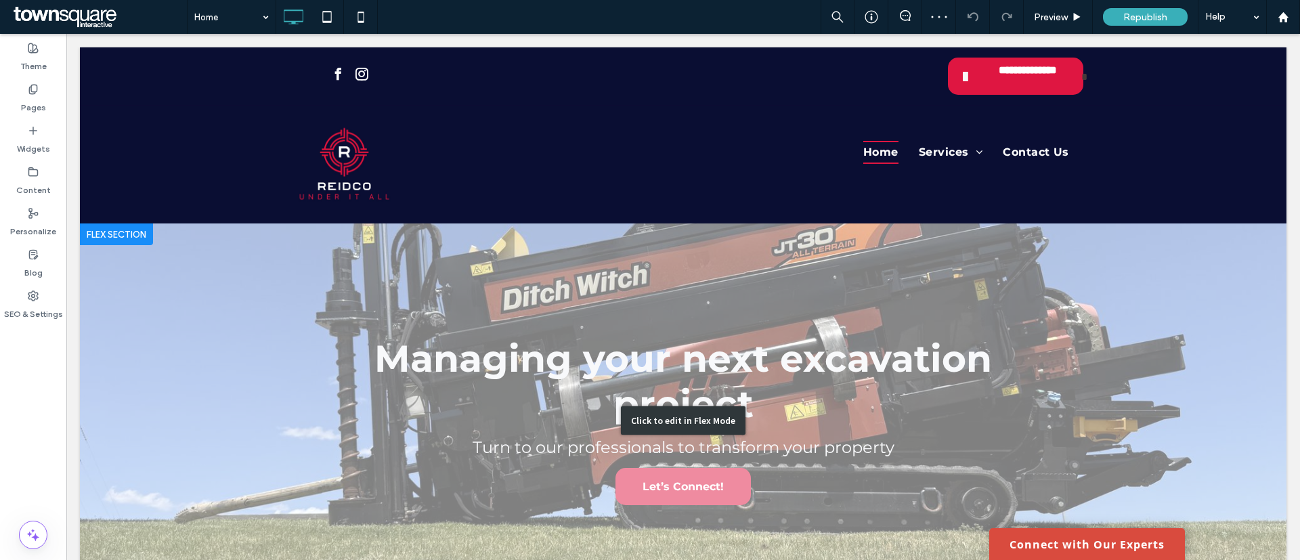
click at [730, 360] on div "Click to edit in Flex Mode" at bounding box center [683, 420] width 1206 height 394
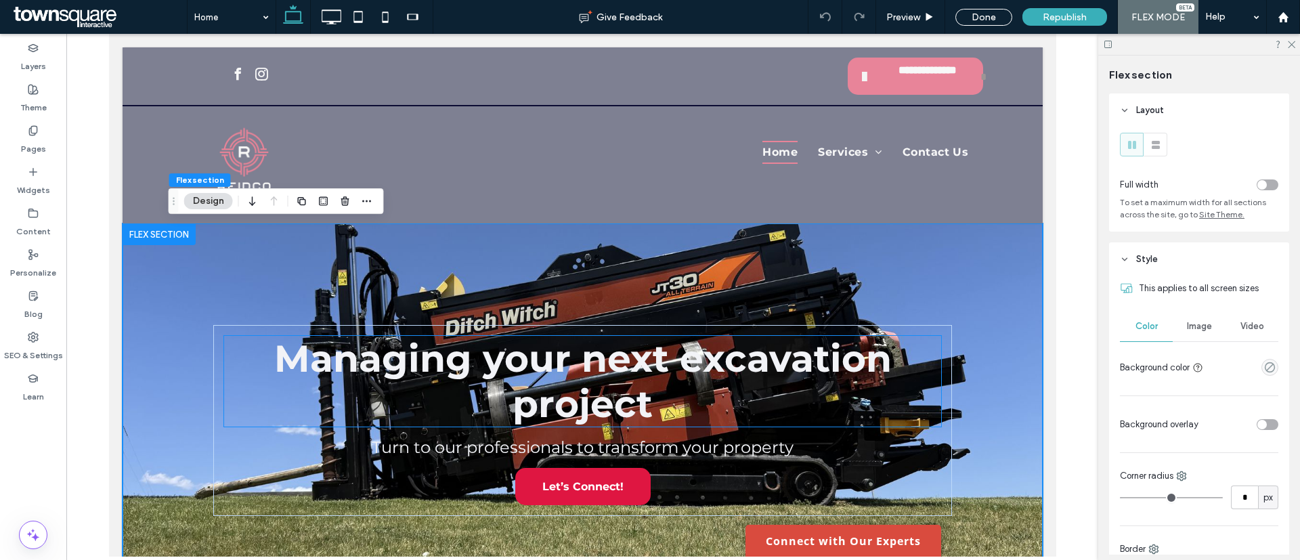
click at [730, 360] on span "Managing your next excavation project" at bounding box center [582, 381] width 617 height 91
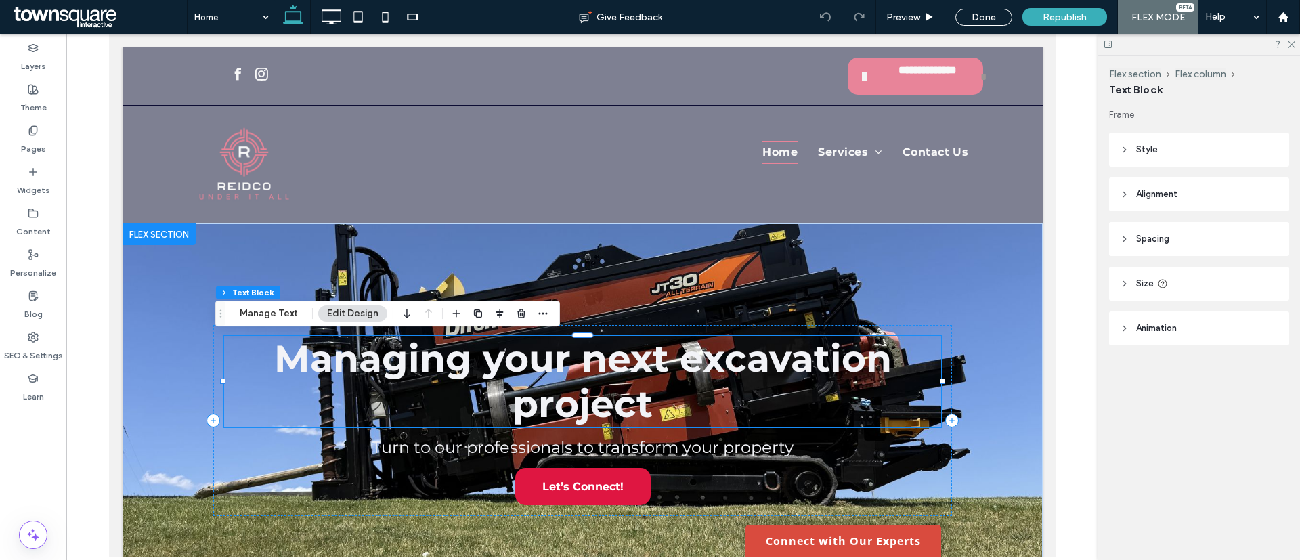
click at [730, 360] on span "Managing your next excavation project" at bounding box center [582, 381] width 617 height 91
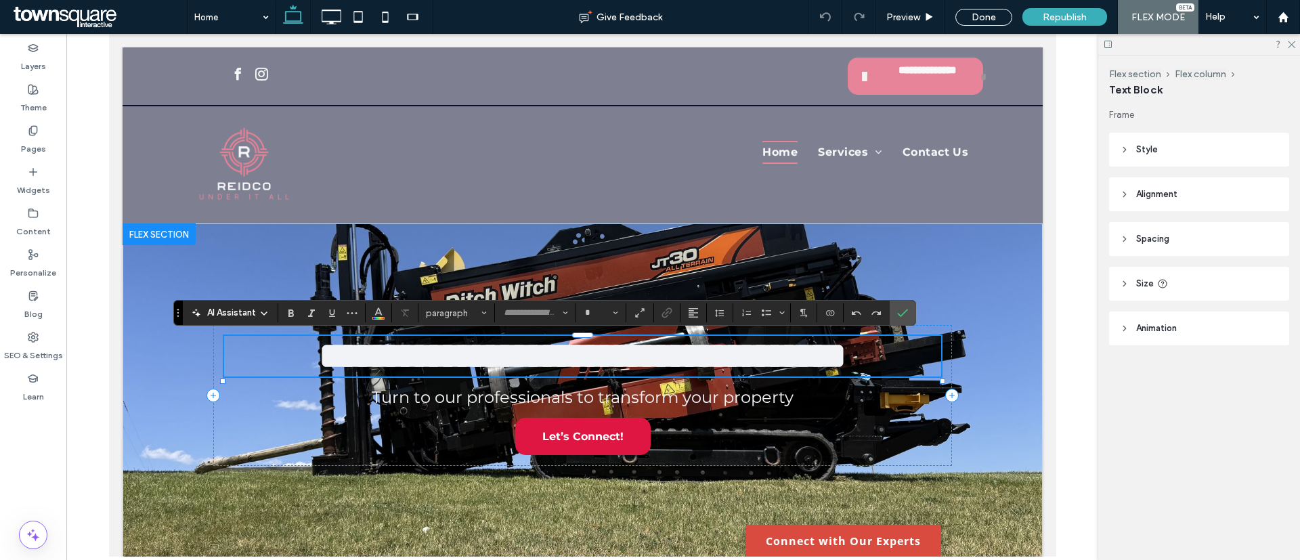
type input "**********"
type input "**"
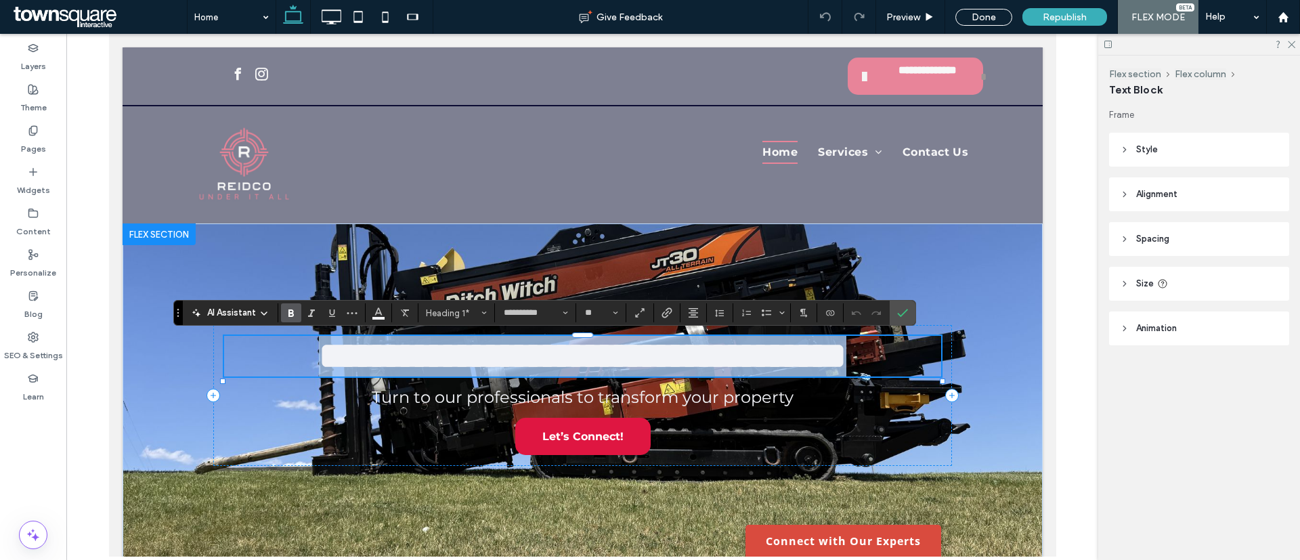
click at [717, 358] on span "**********" at bounding box center [581, 355] width 527 height 37
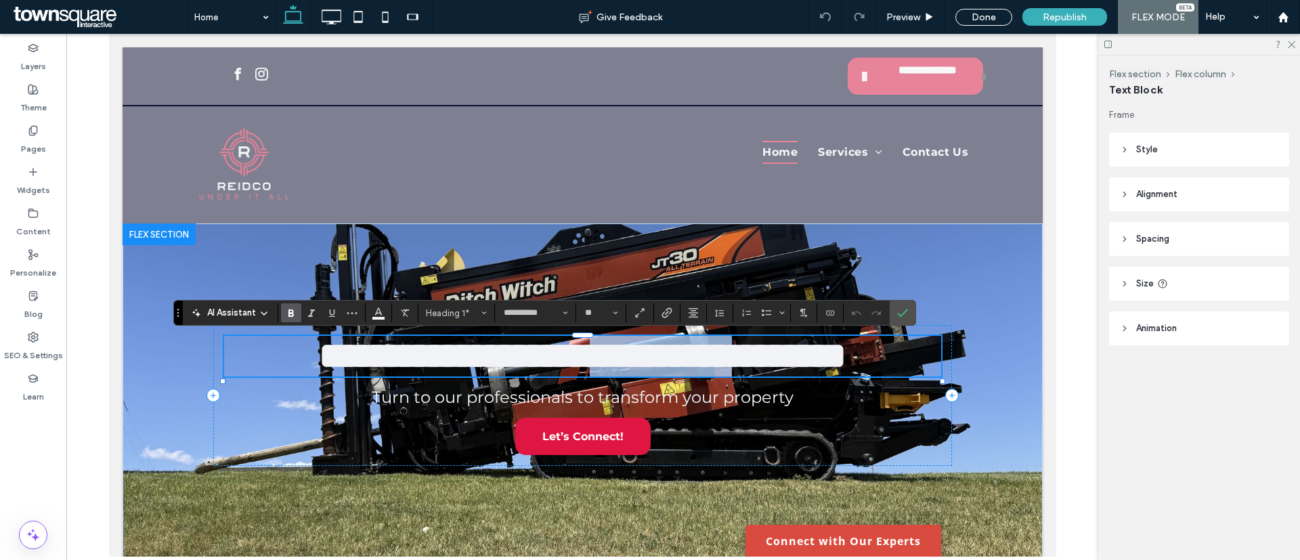
drag, startPoint x: 674, startPoint y: 351, endPoint x: 874, endPoint y: 365, distance: 200.2
click at [846, 365] on span "**********" at bounding box center [581, 355] width 527 height 37
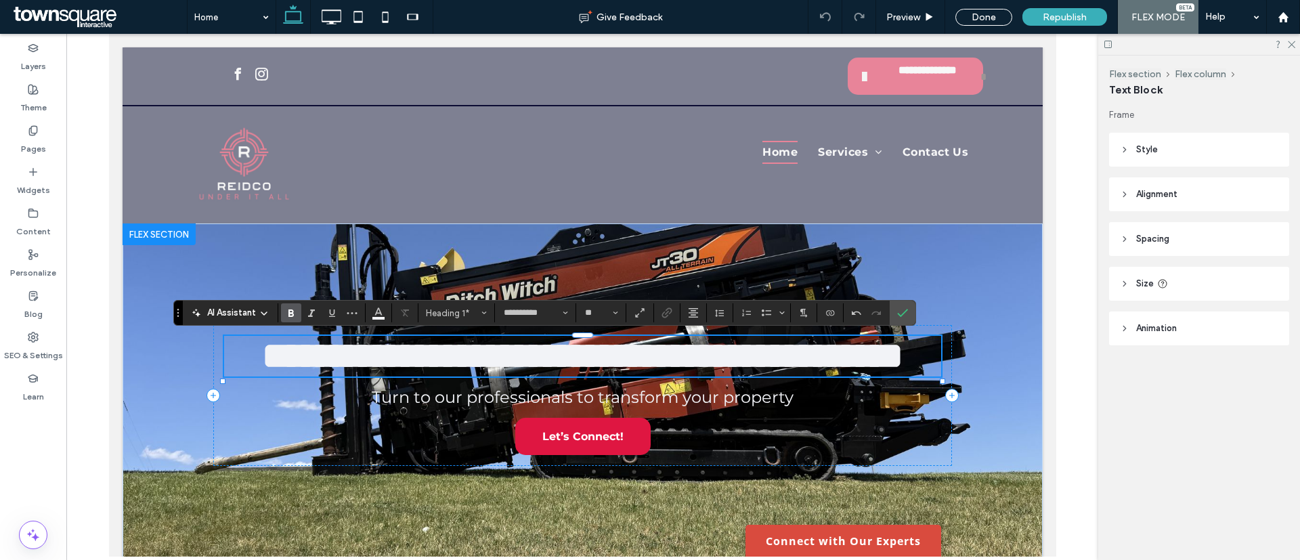
click at [801, 359] on span "**********" at bounding box center [581, 355] width 641 height 37
click at [580, 374] on span "**********" at bounding box center [582, 355] width 655 height 37
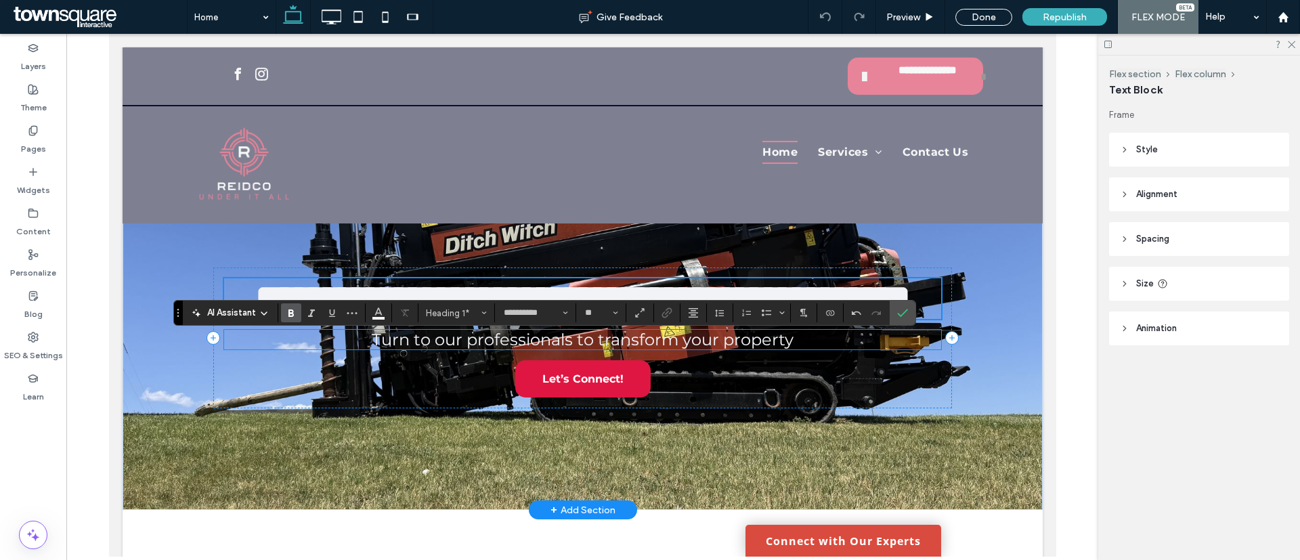
scroll to position [102, 0]
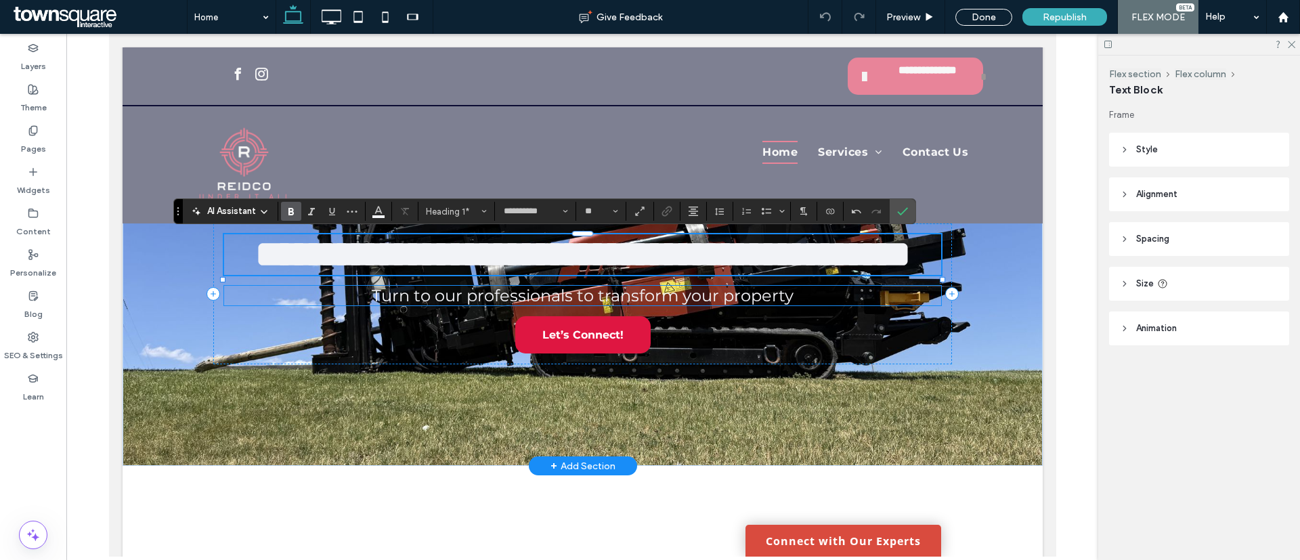
click at [587, 305] on span "Turn to our professionals to transform your property" at bounding box center [582, 296] width 422 height 20
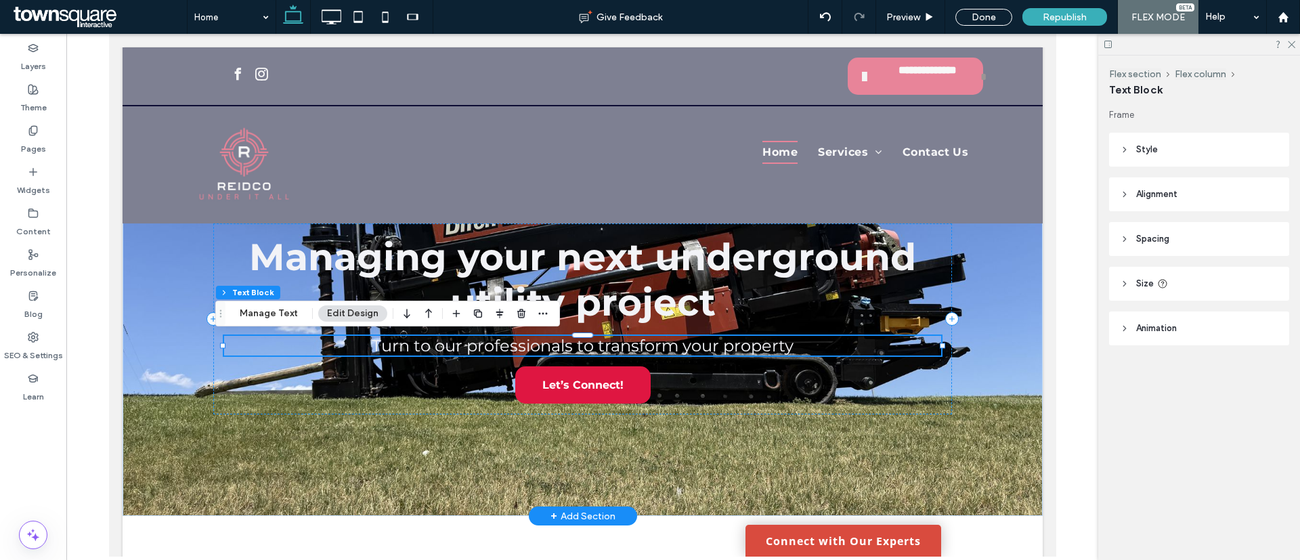
click at [587, 347] on span "Turn to our professionals to transform your property" at bounding box center [582, 346] width 422 height 20
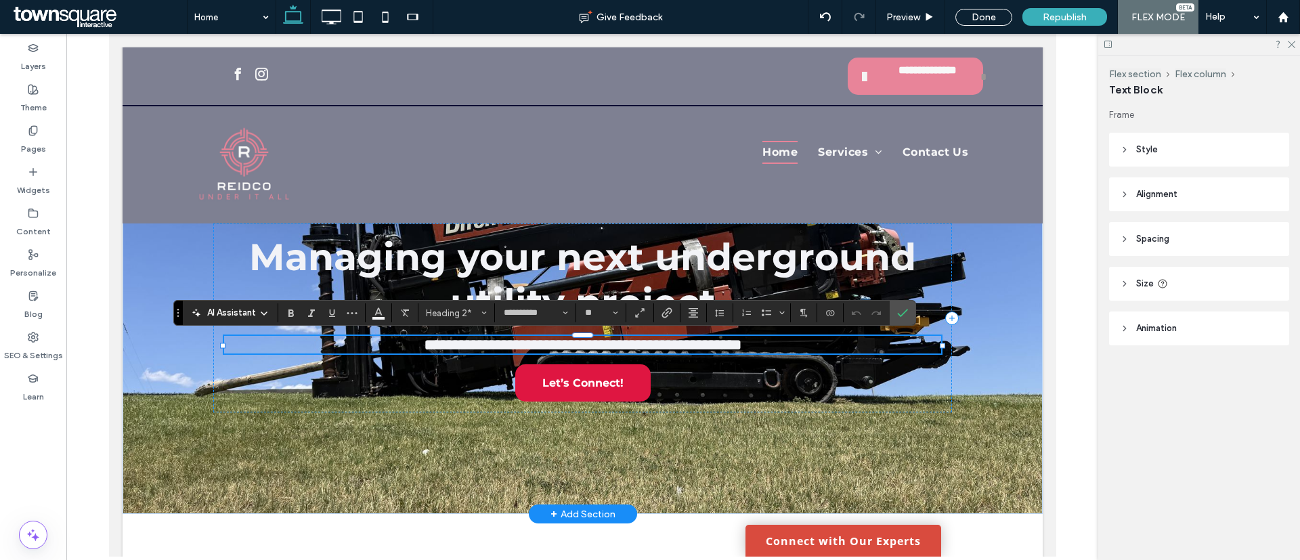
click at [587, 347] on span "**********" at bounding box center [582, 344] width 318 height 16
click at [658, 346] on span "**********" at bounding box center [582, 344] width 318 height 16
click at [665, 346] on span "**********" at bounding box center [582, 344] width 318 height 16
click at [710, 350] on span "**********" at bounding box center [582, 344] width 318 height 16
click at [637, 343] on span "**********" at bounding box center [582, 344] width 318 height 16
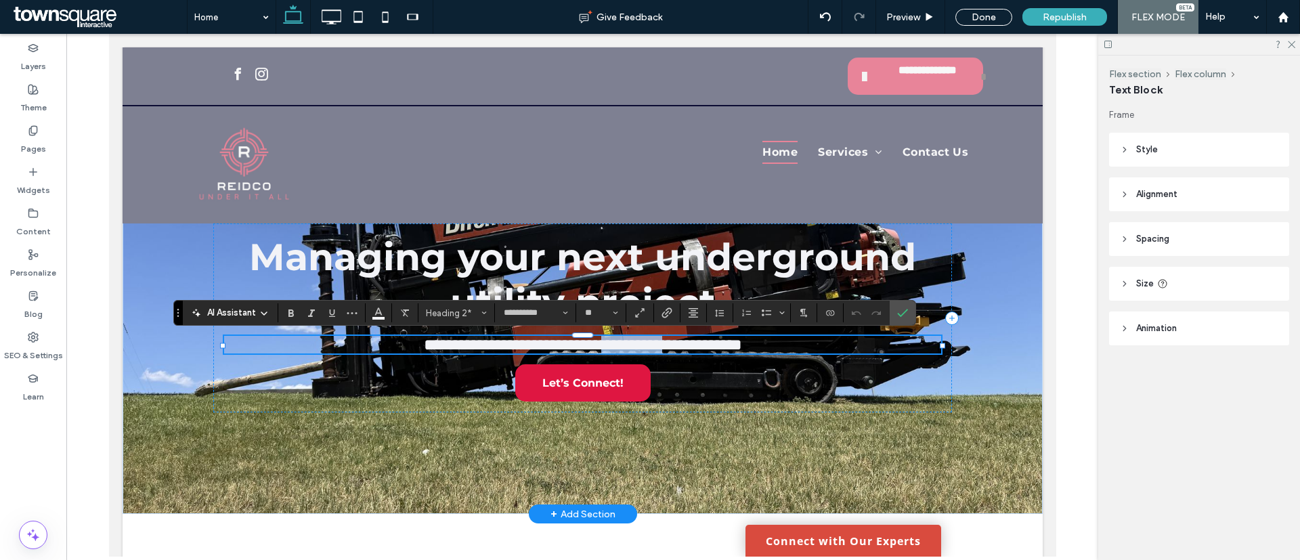
click at [637, 343] on span "**********" at bounding box center [582, 344] width 318 height 16
click at [653, 341] on span "**********" at bounding box center [582, 344] width 318 height 16
click at [678, 349] on span "**********" at bounding box center [582, 344] width 318 height 16
drag, startPoint x: 789, startPoint y: 347, endPoint x: 587, endPoint y: 346, distance: 202.4
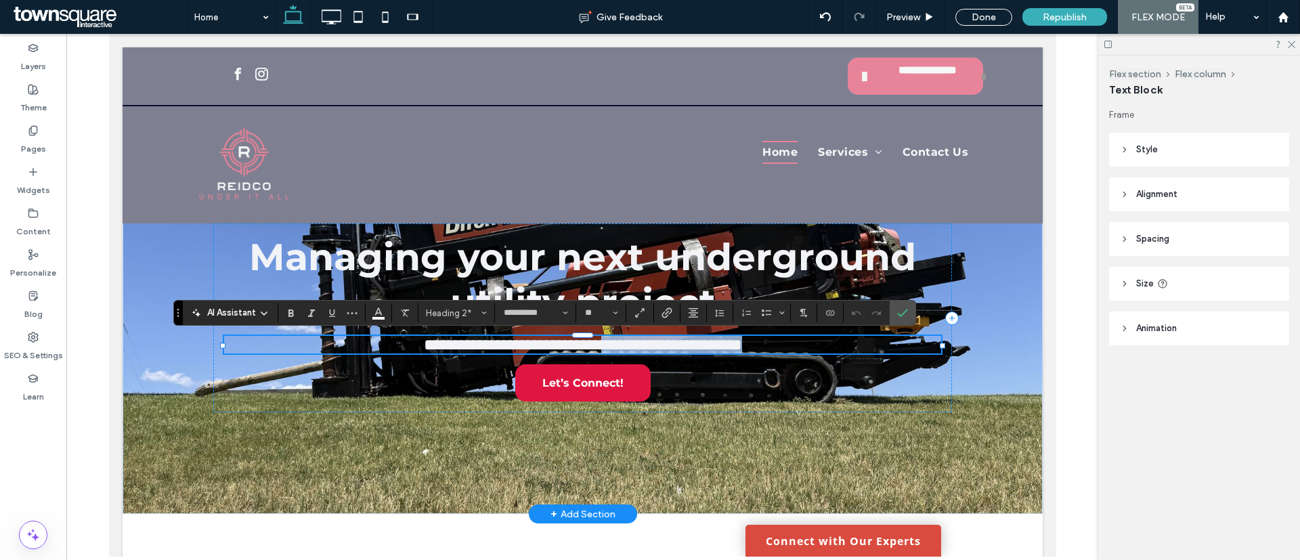
click at [587, 346] on h2 "**********" at bounding box center [581, 345] width 717 height 18
click at [693, 293] on span "Managing your next underground utility project" at bounding box center [581, 279] width 667 height 91
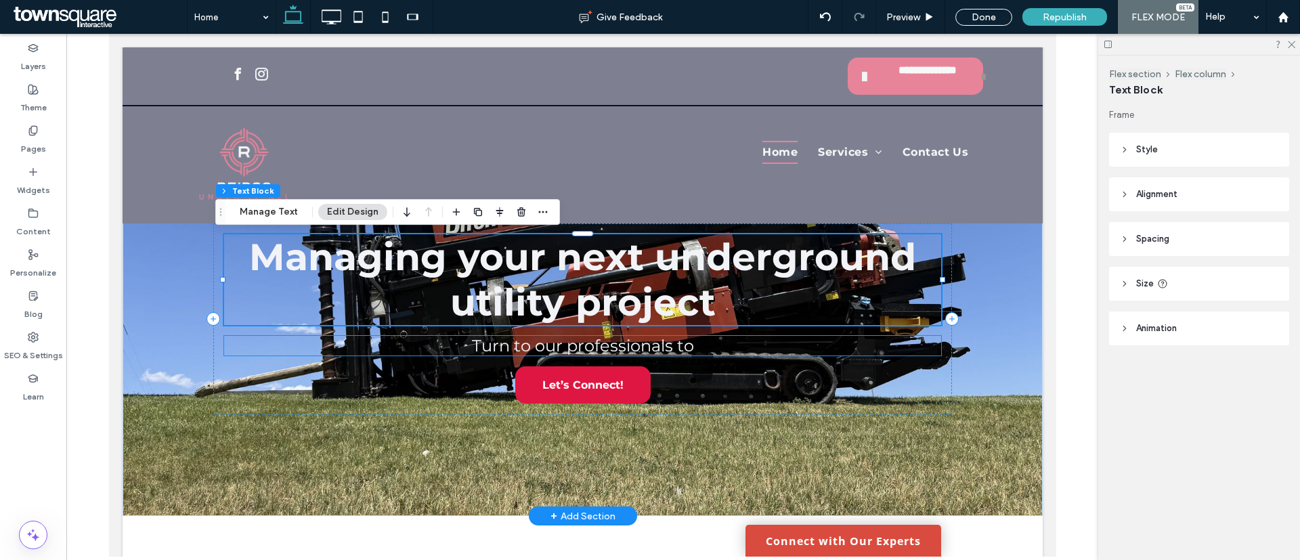
click at [618, 349] on span "Turn to our professionals to" at bounding box center [582, 346] width 222 height 20
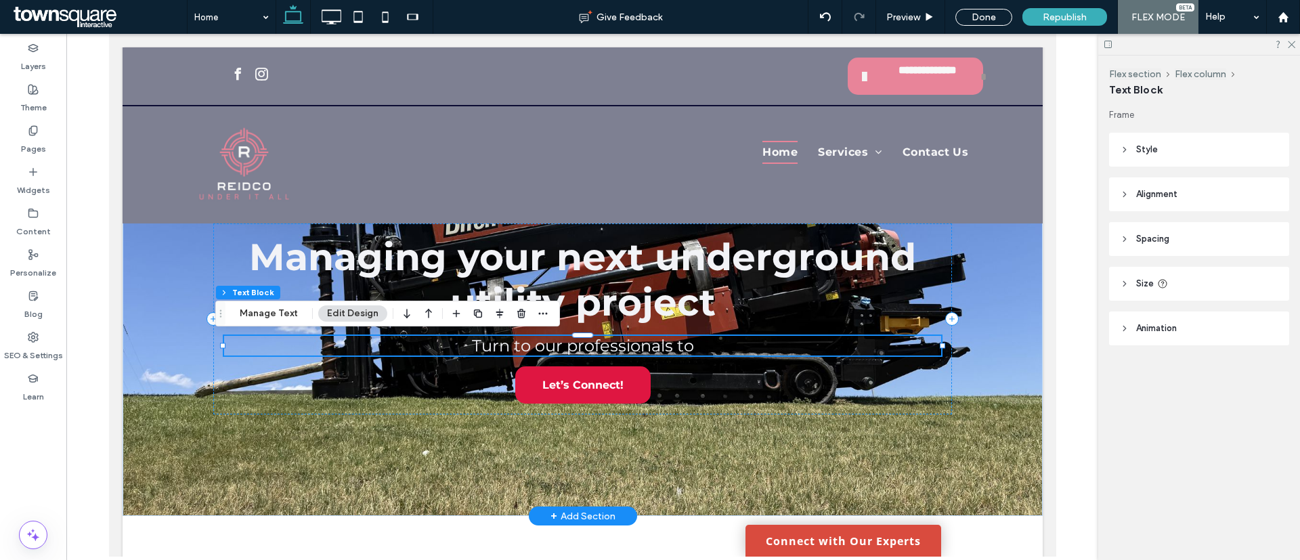
click at [590, 349] on span "Turn to our professionals to" at bounding box center [582, 346] width 222 height 20
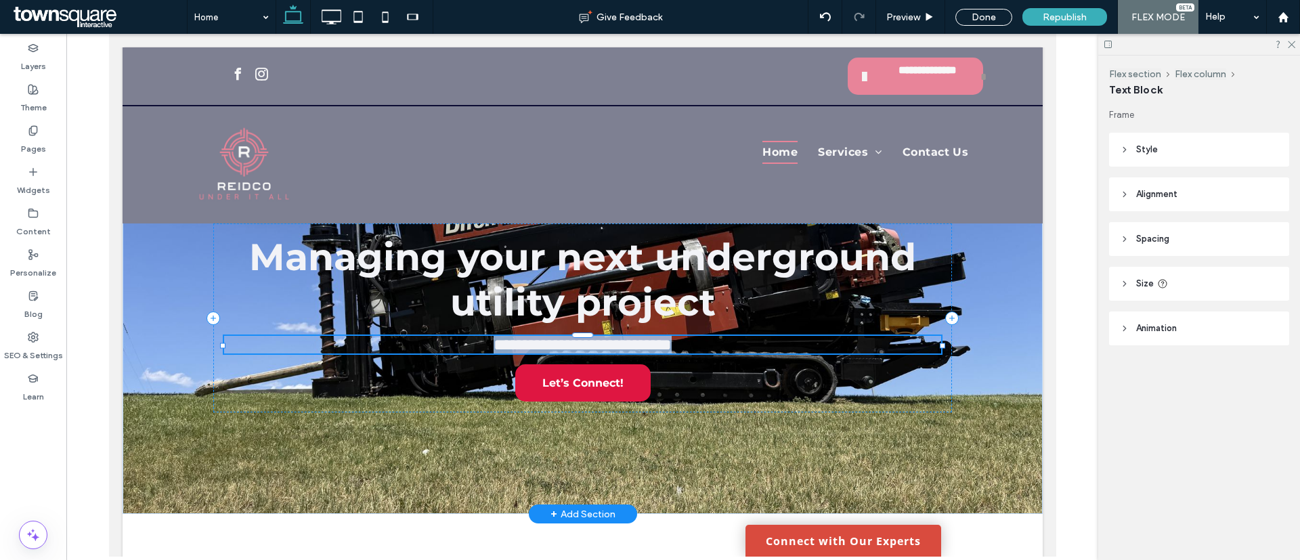
click at [590, 349] on span "**********" at bounding box center [582, 344] width 178 height 16
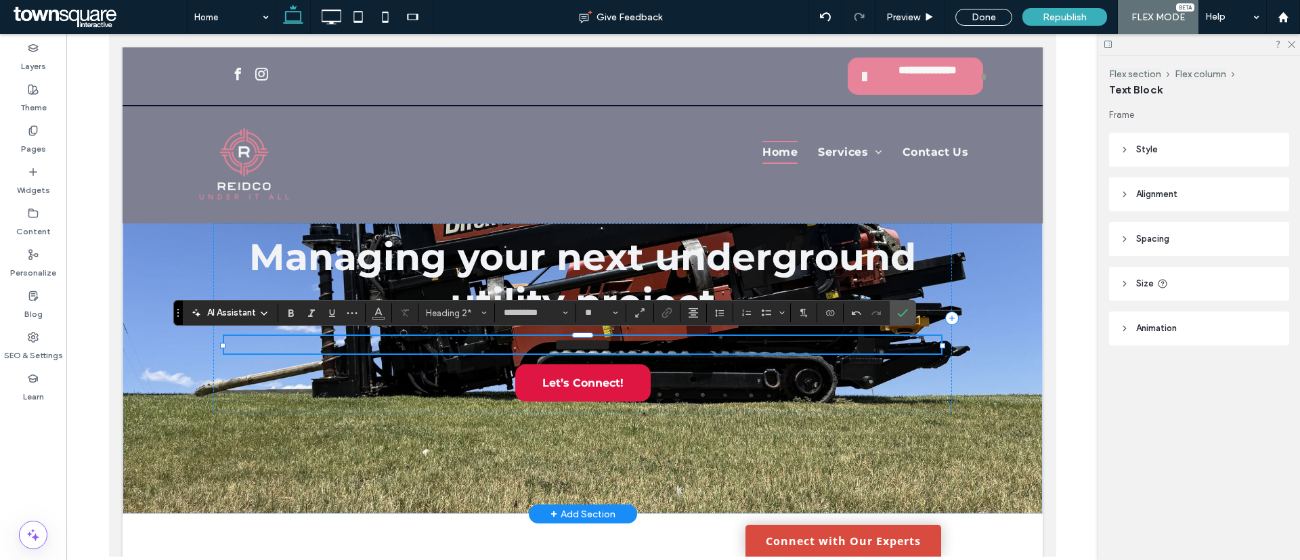
click at [623, 343] on h2 "*********" at bounding box center [581, 345] width 717 height 18
click at [383, 317] on span "Color" at bounding box center [378, 312] width 11 height 18
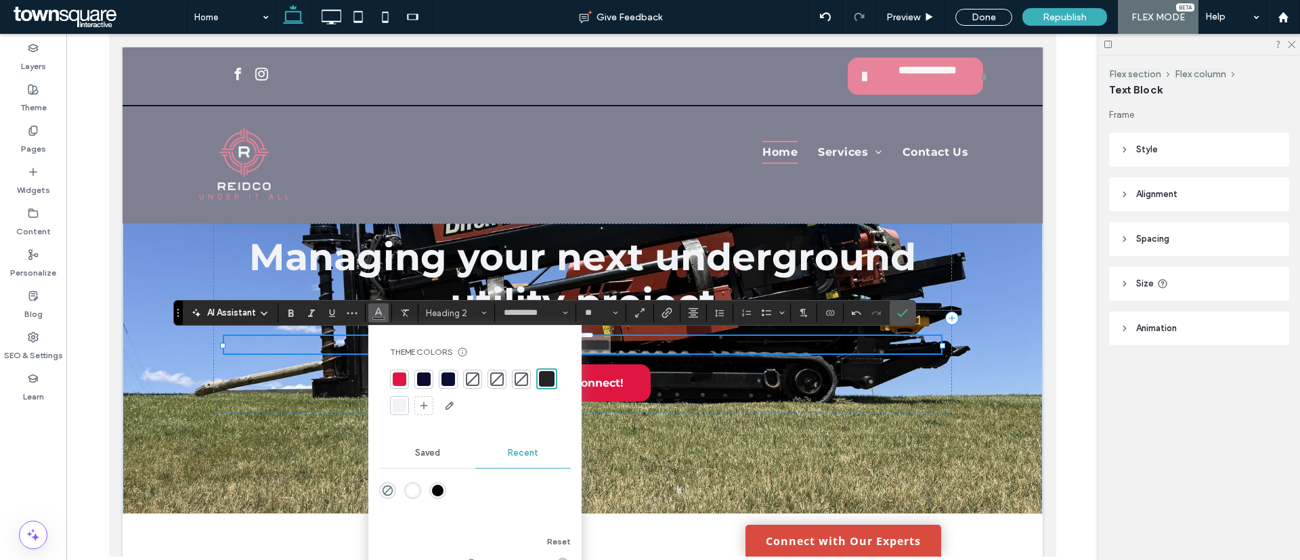
drag, startPoint x: 395, startPoint y: 401, endPoint x: 416, endPoint y: 401, distance: 21.0
click at [396, 401] on div at bounding box center [400, 406] width 14 height 14
click at [640, 347] on h2 "*********" at bounding box center [581, 345] width 717 height 18
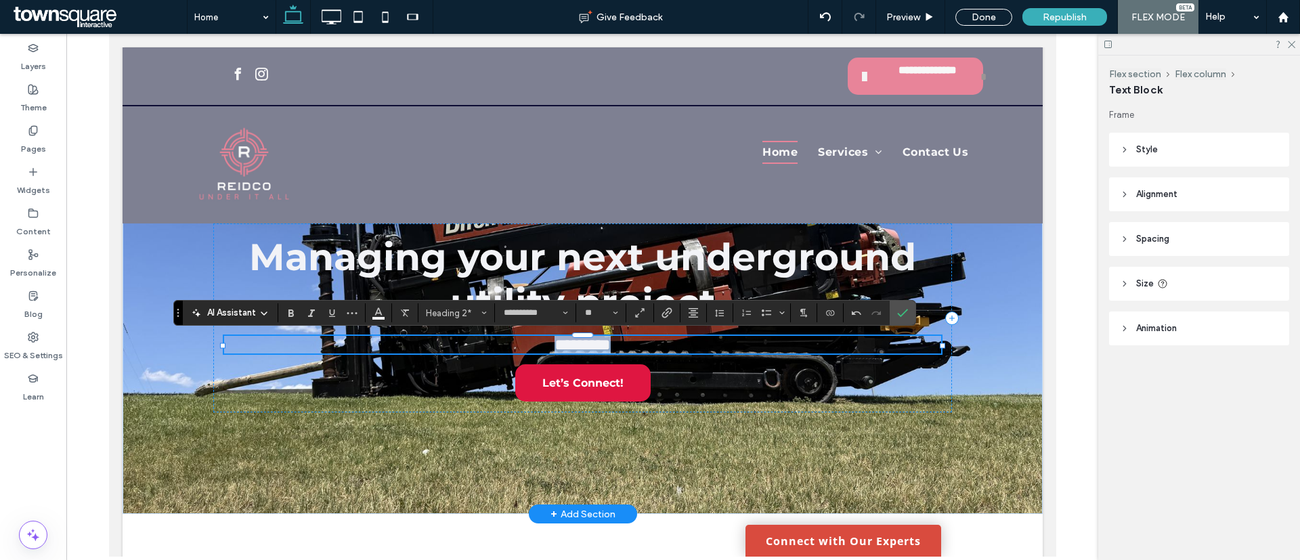
click at [640, 347] on h2 "*********" at bounding box center [581, 345] width 717 height 18
drag, startPoint x: 769, startPoint y: 343, endPoint x: 680, endPoint y: 343, distance: 89.4
click at [680, 343] on h2 "**********" at bounding box center [581, 345] width 717 height 18
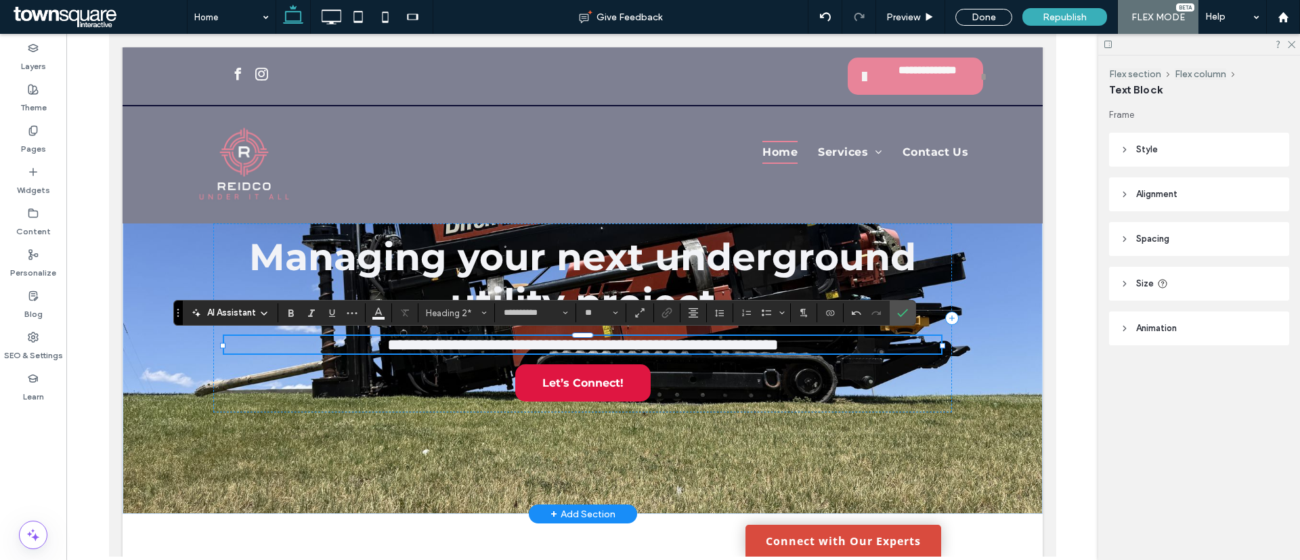
click at [412, 353] on span "**********" at bounding box center [582, 344] width 391 height 16
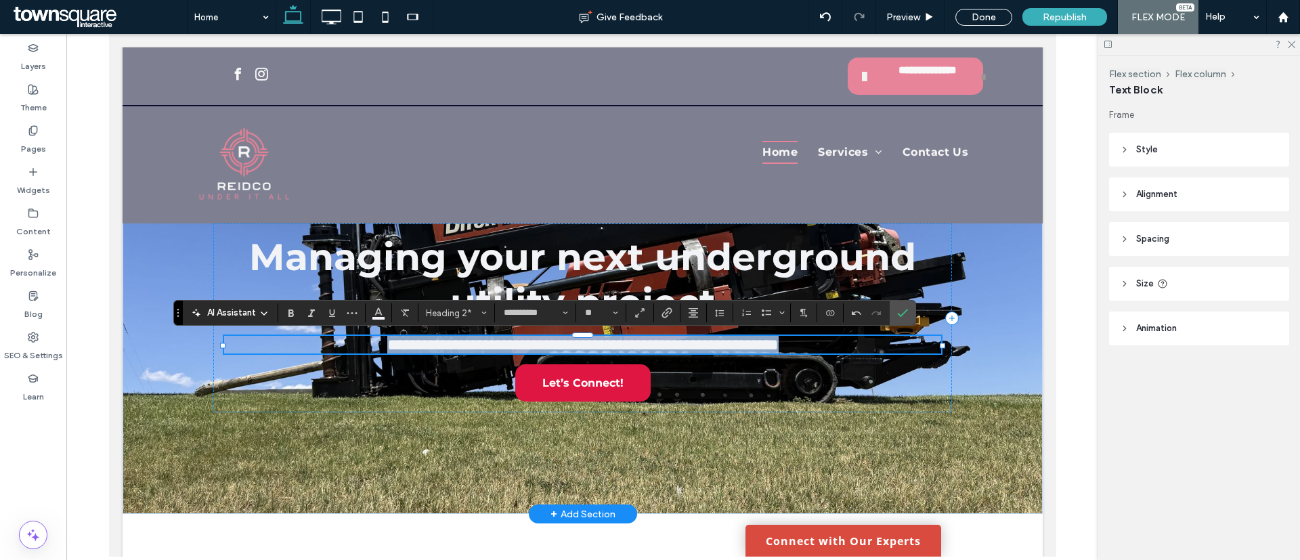
click at [412, 353] on span "**********" at bounding box center [582, 344] width 391 height 16
click at [852, 343] on h2 "**********" at bounding box center [581, 345] width 717 height 18
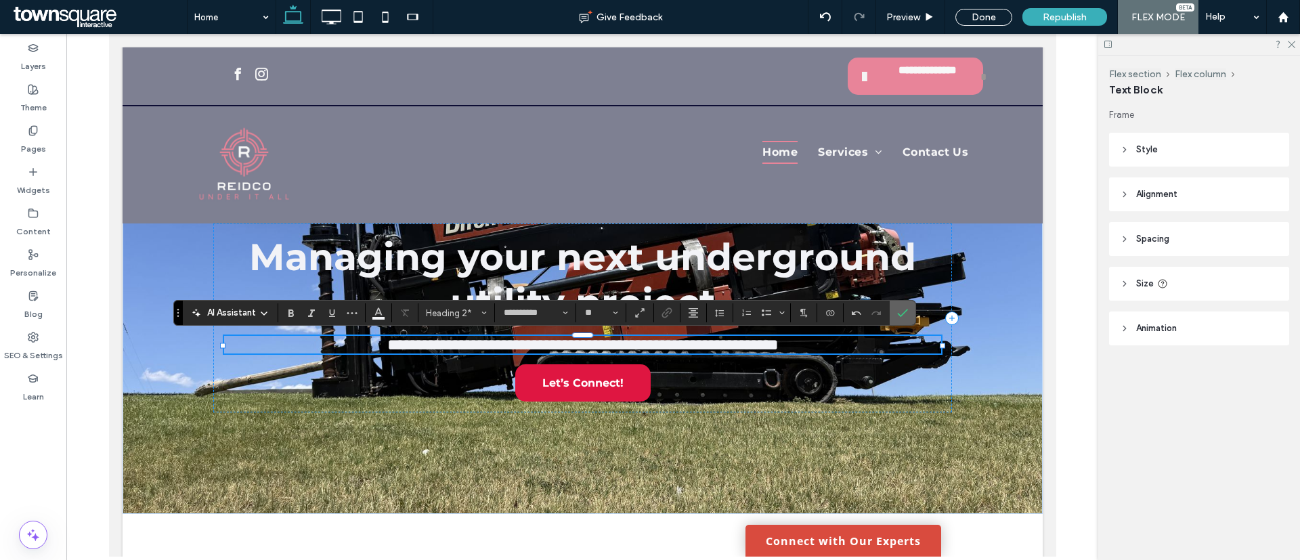
click at [902, 308] on icon "Confirm" at bounding box center [902, 312] width 11 height 11
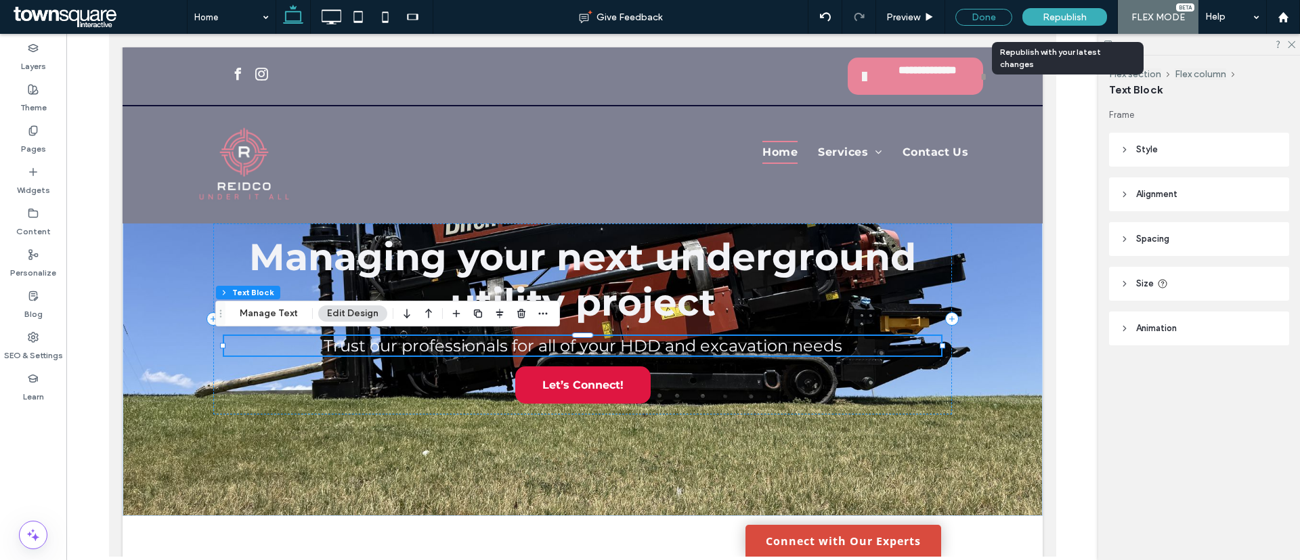
click at [989, 18] on div "Done" at bounding box center [983, 17] width 57 height 17
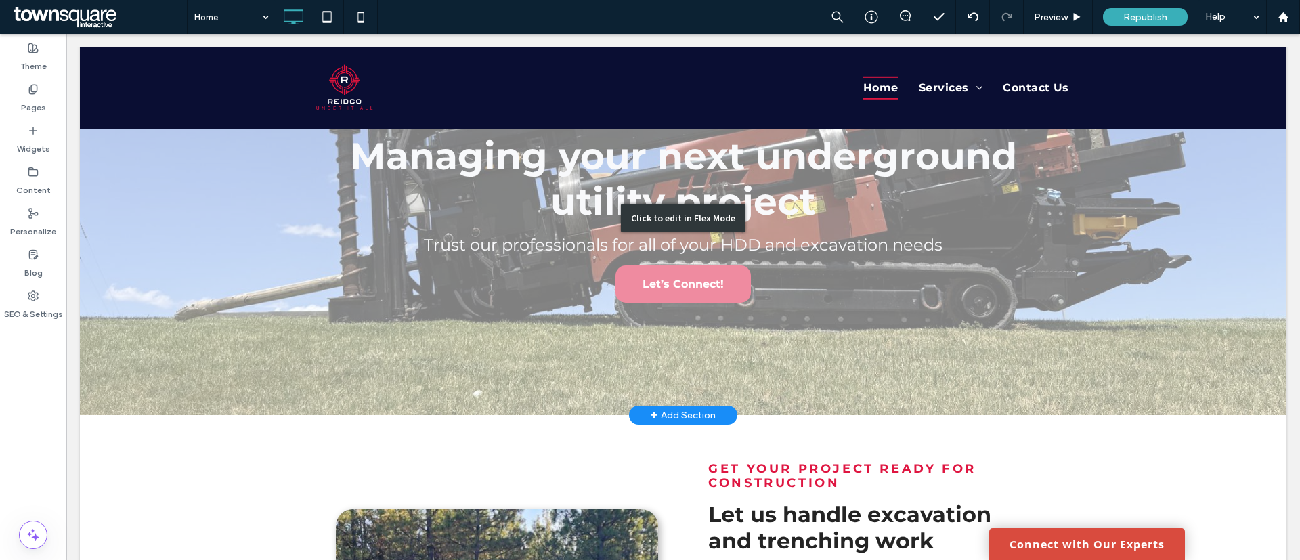
scroll to position [203, 0]
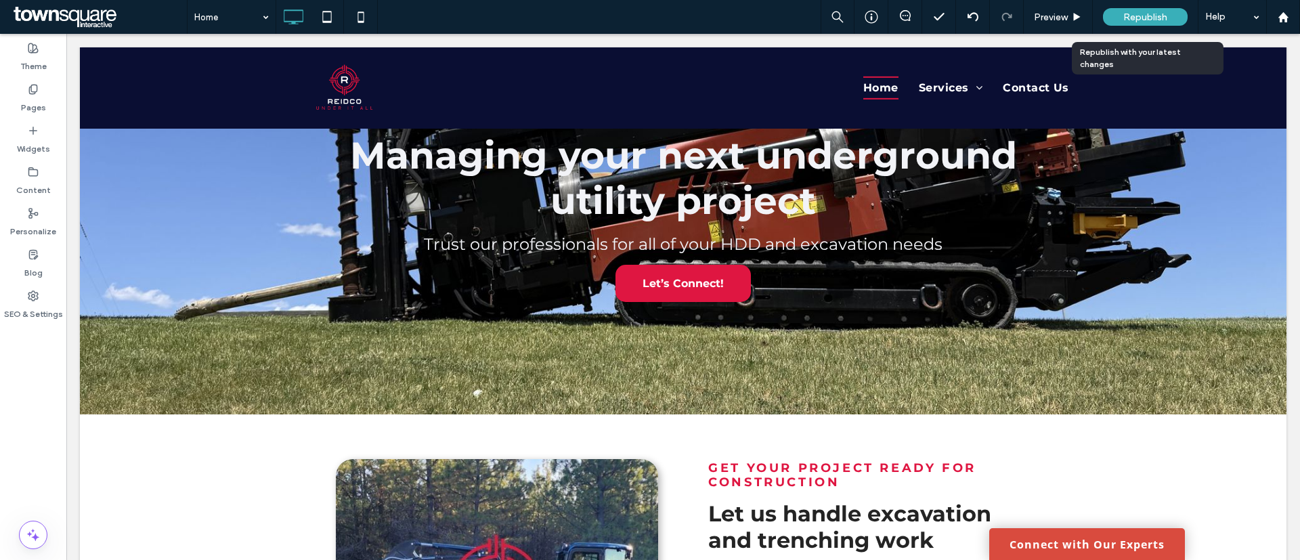
click at [1137, 24] on div "Republish" at bounding box center [1145, 17] width 85 height 18
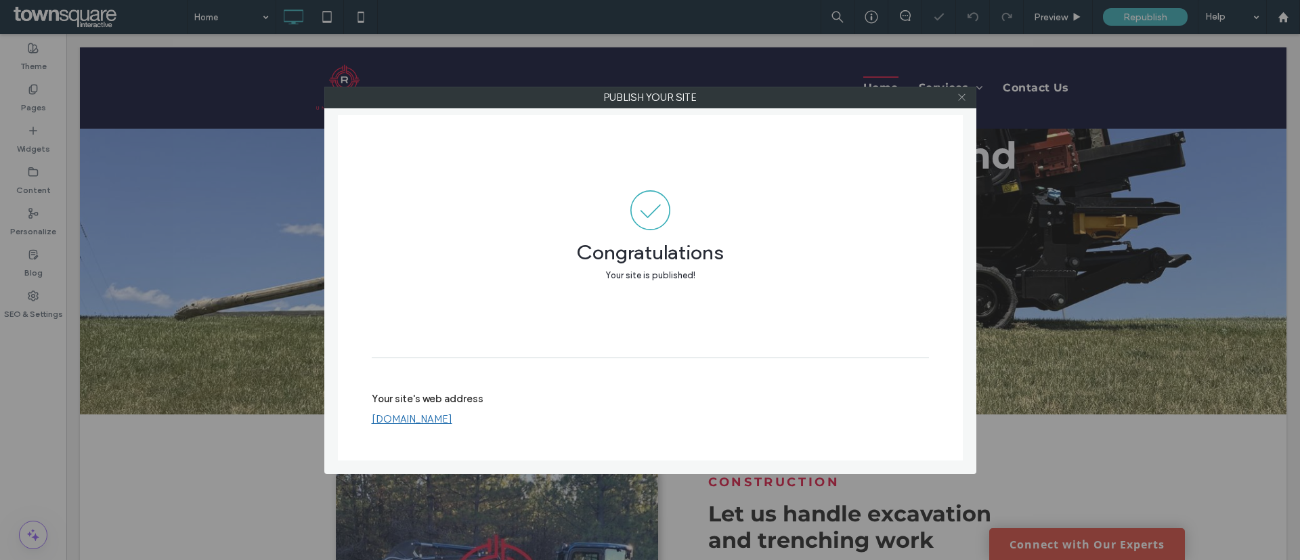
click at [963, 98] on use at bounding box center [961, 97] width 7 height 7
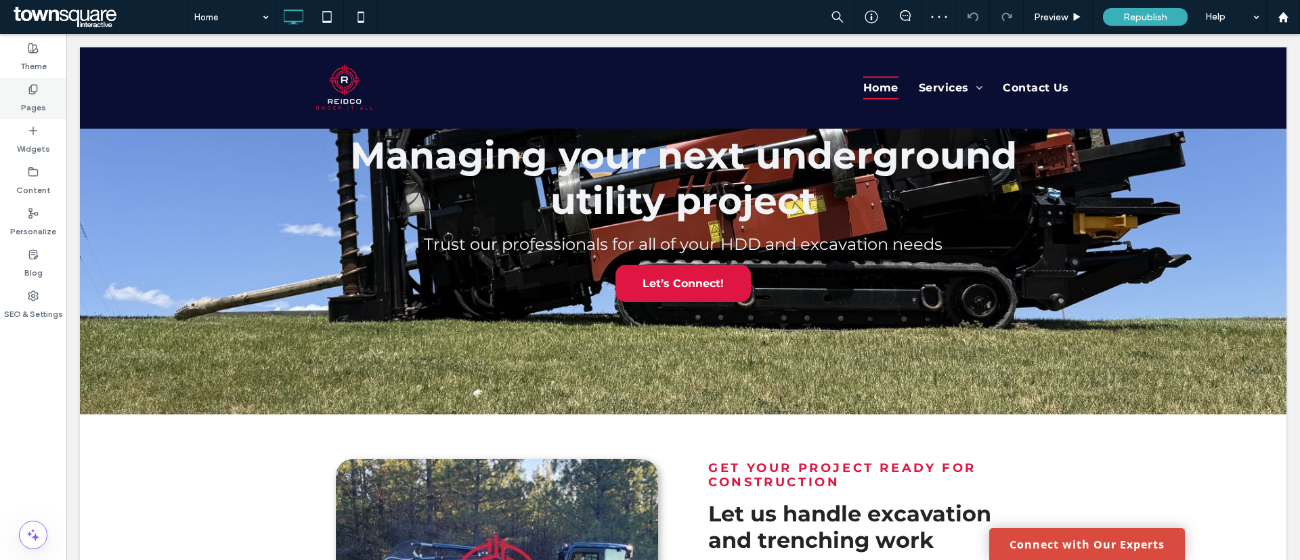
click at [44, 98] on label "Pages" at bounding box center [33, 104] width 25 height 19
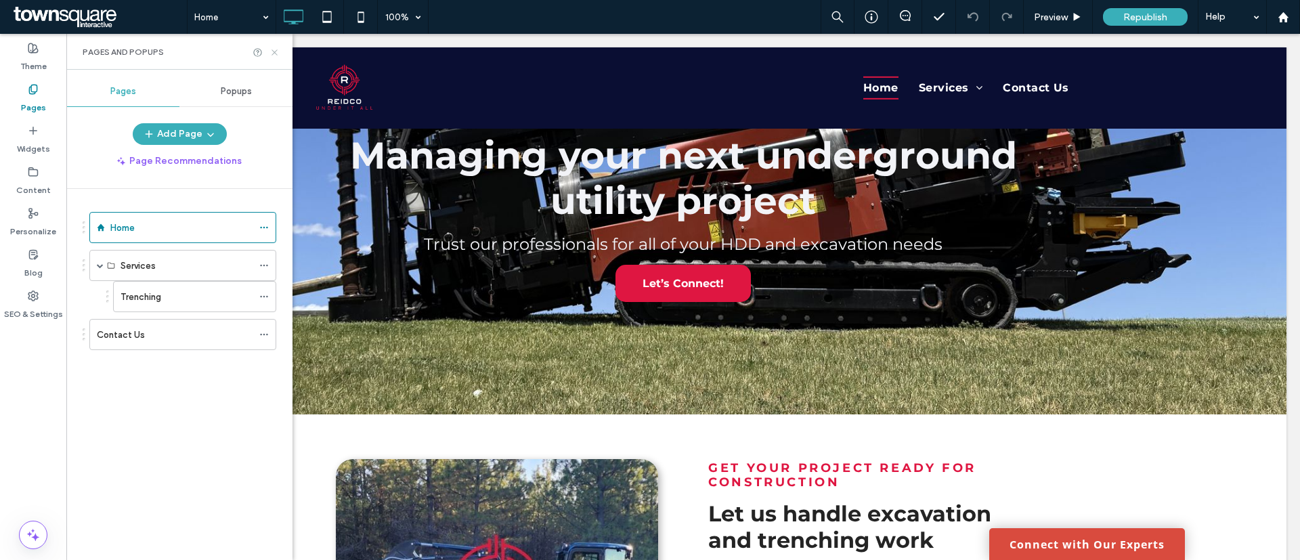
drag, startPoint x: 276, startPoint y: 53, endPoint x: 208, endPoint y: 20, distance: 75.7
click at [274, 53] on icon at bounding box center [274, 52] width 10 height 10
